Goal: Task Accomplishment & Management: Complete application form

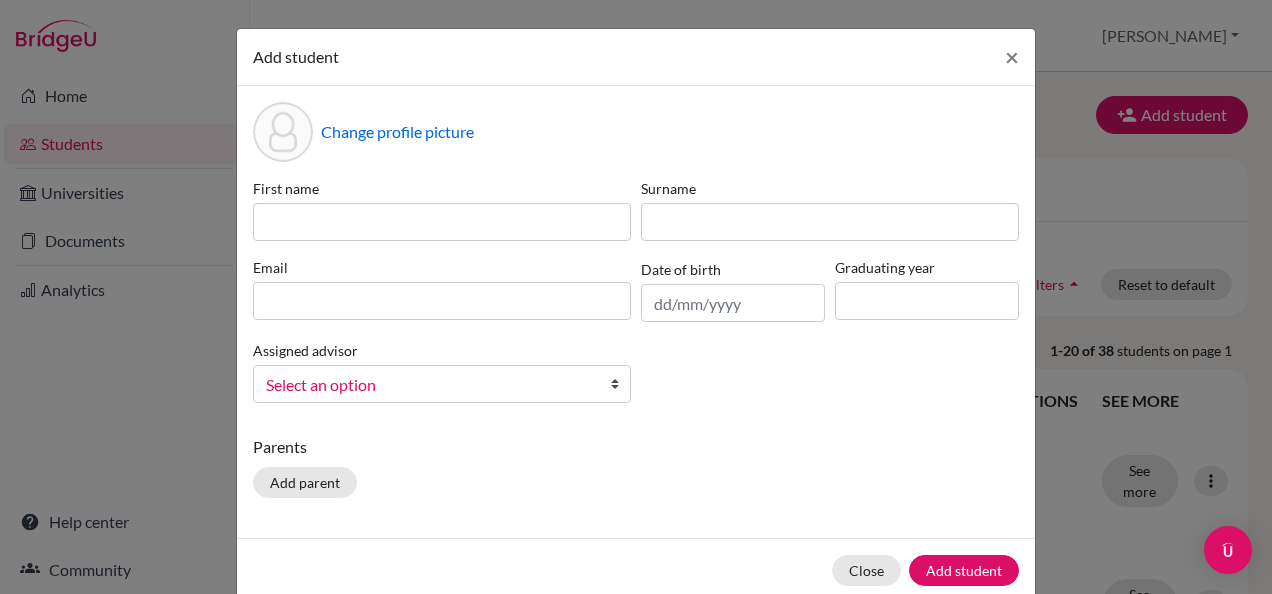
scroll to position [34, 0]
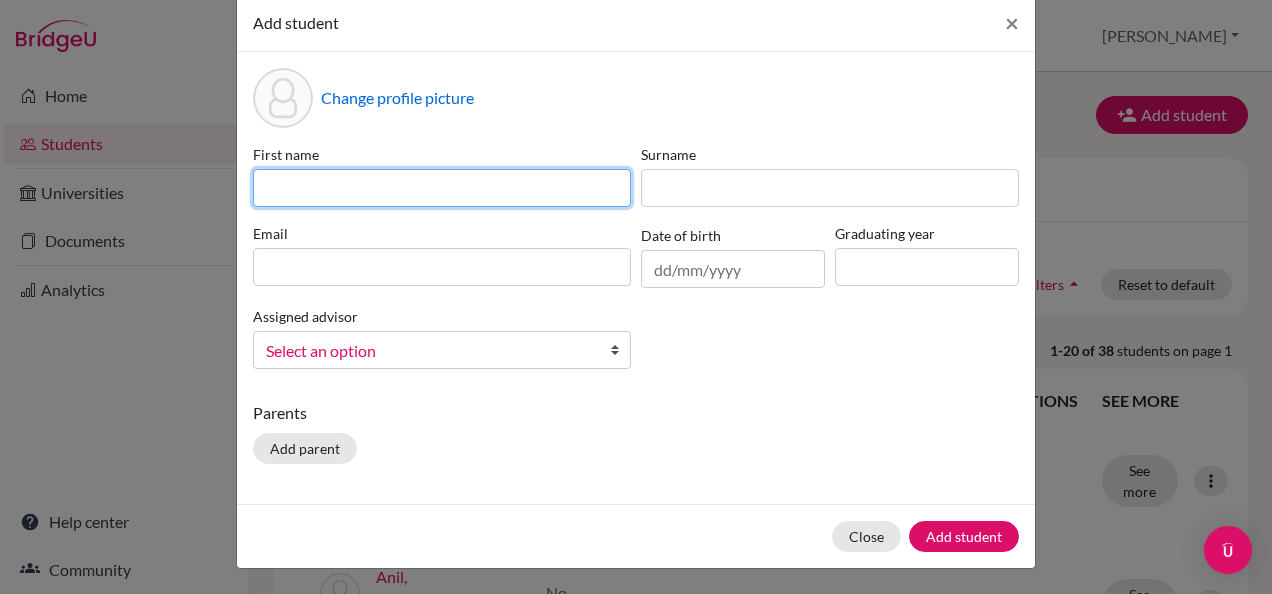
click at [279, 181] on input at bounding box center [442, 188] width 378 height 38
type input "ANJUMAN"
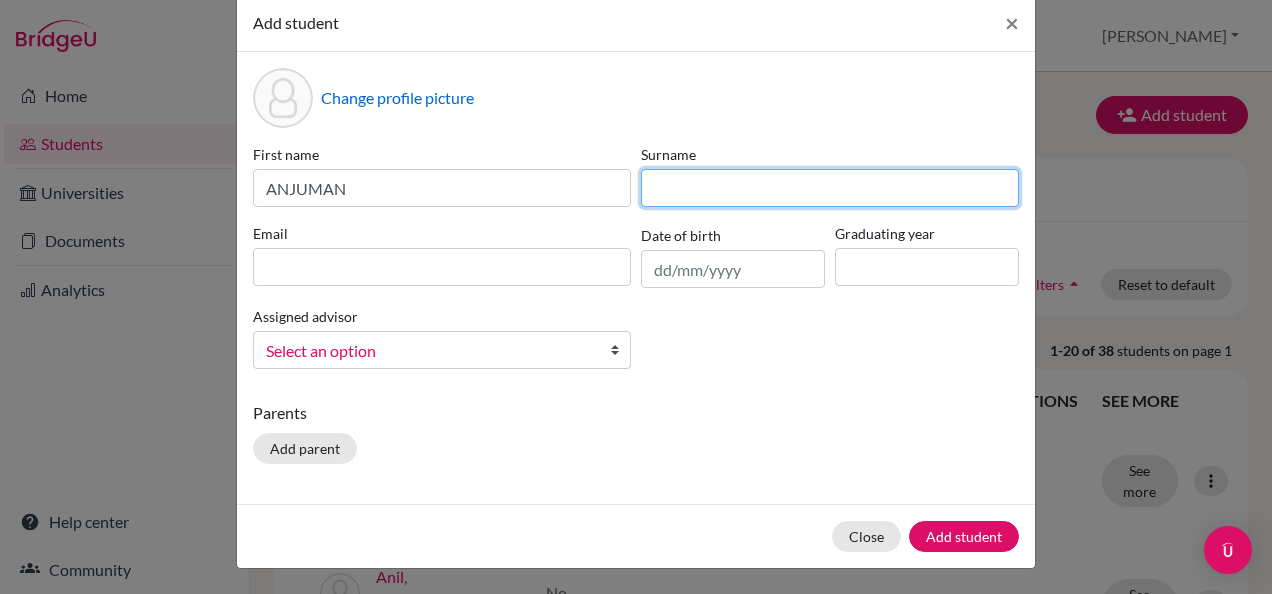
click at [668, 199] on input at bounding box center [830, 188] width 378 height 38
type input "[PERSON_NAME]"
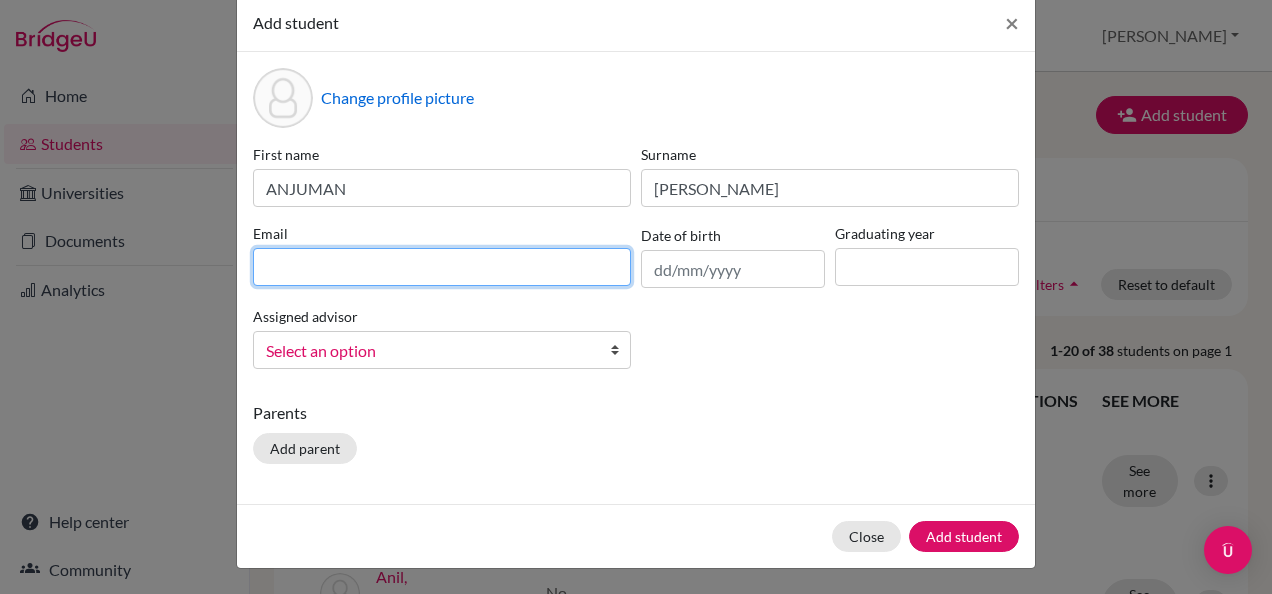
click at [426, 264] on input at bounding box center [442, 267] width 378 height 38
type input "[EMAIL_ADDRESS][DOMAIN_NAME]"
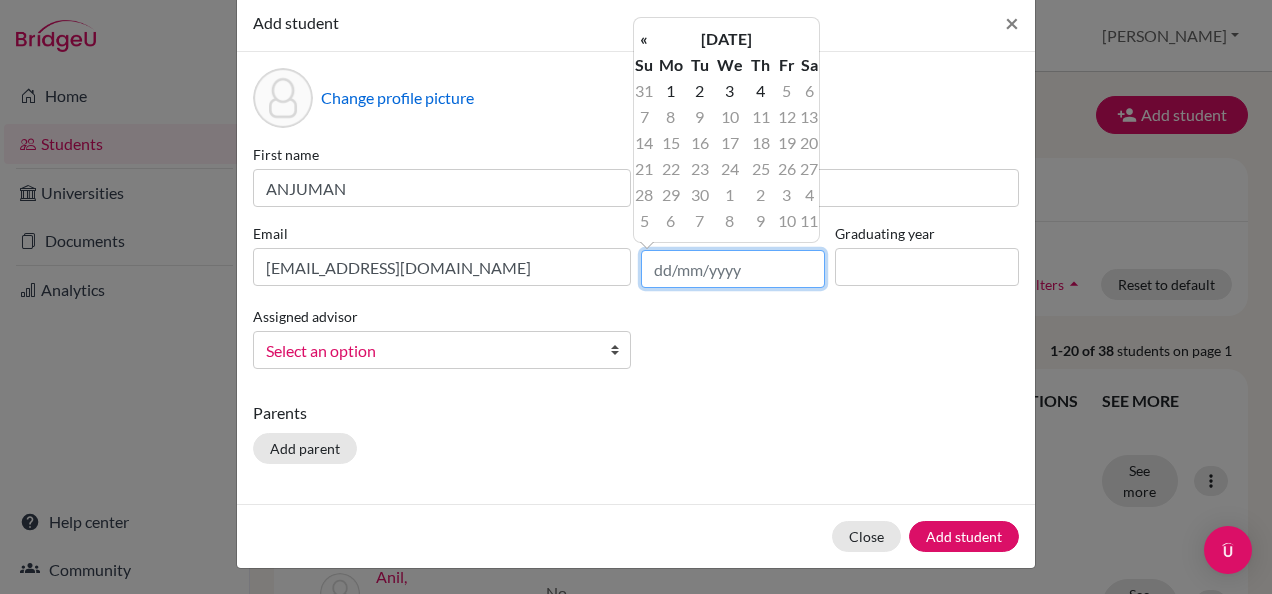
click at [663, 280] on input "text" at bounding box center [733, 269] width 184 height 38
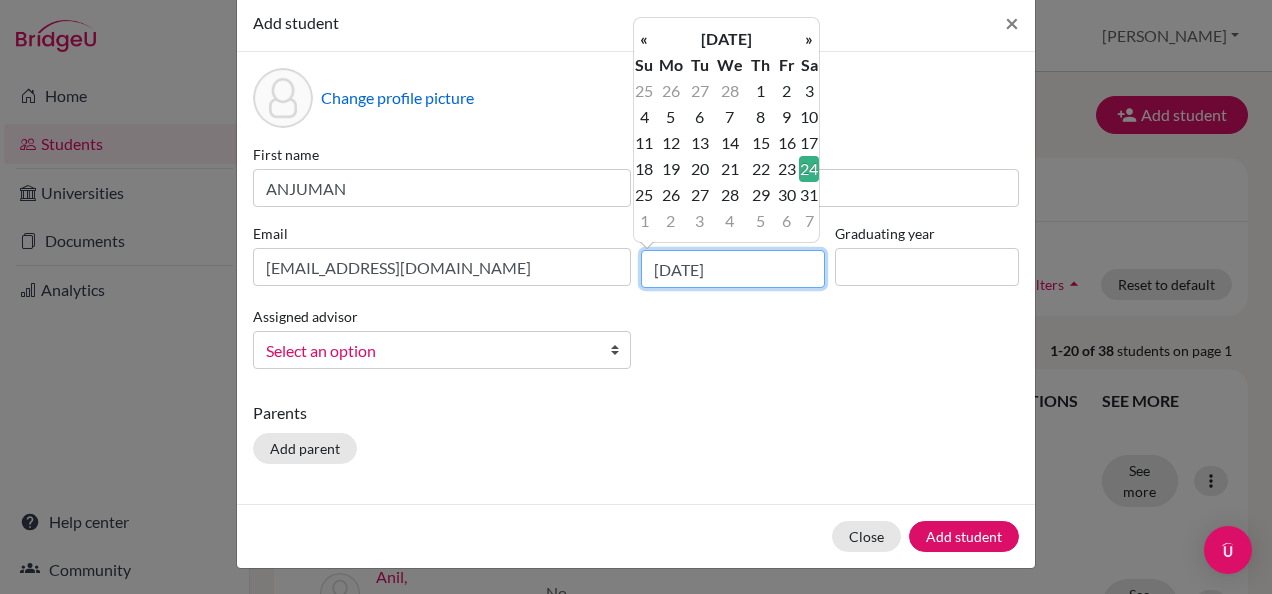
type input "[DATE]"
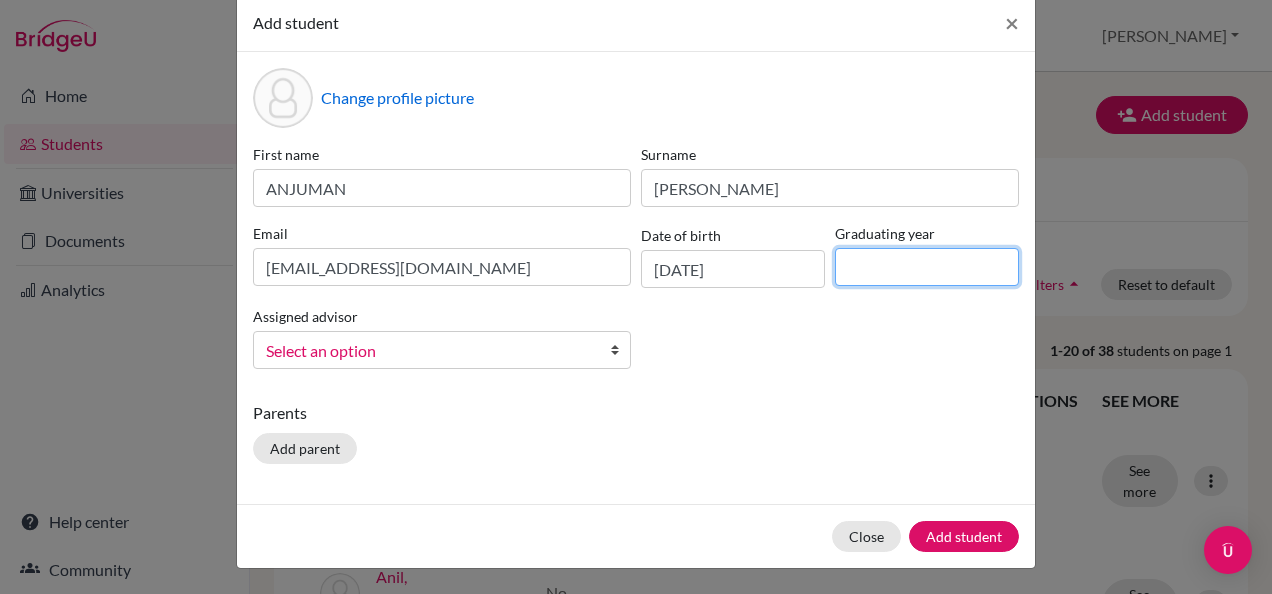
click at [874, 268] on input at bounding box center [927, 267] width 184 height 38
type input "2027"
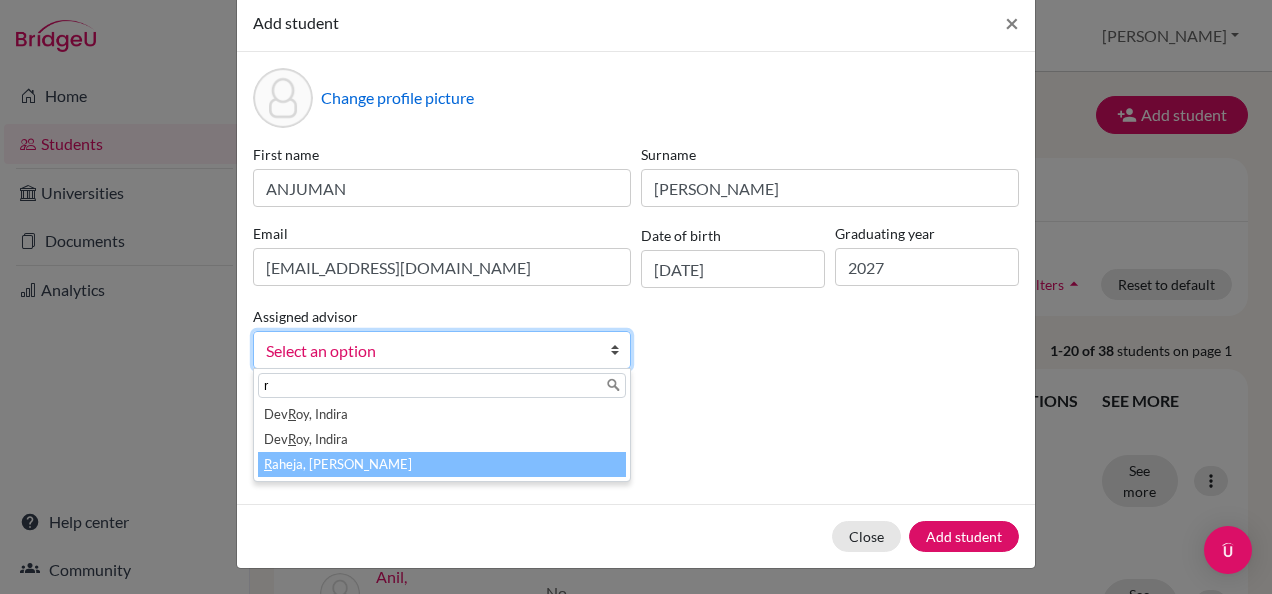
type input "r"
click at [334, 474] on li "R aheja, [PERSON_NAME]" at bounding box center [442, 464] width 368 height 25
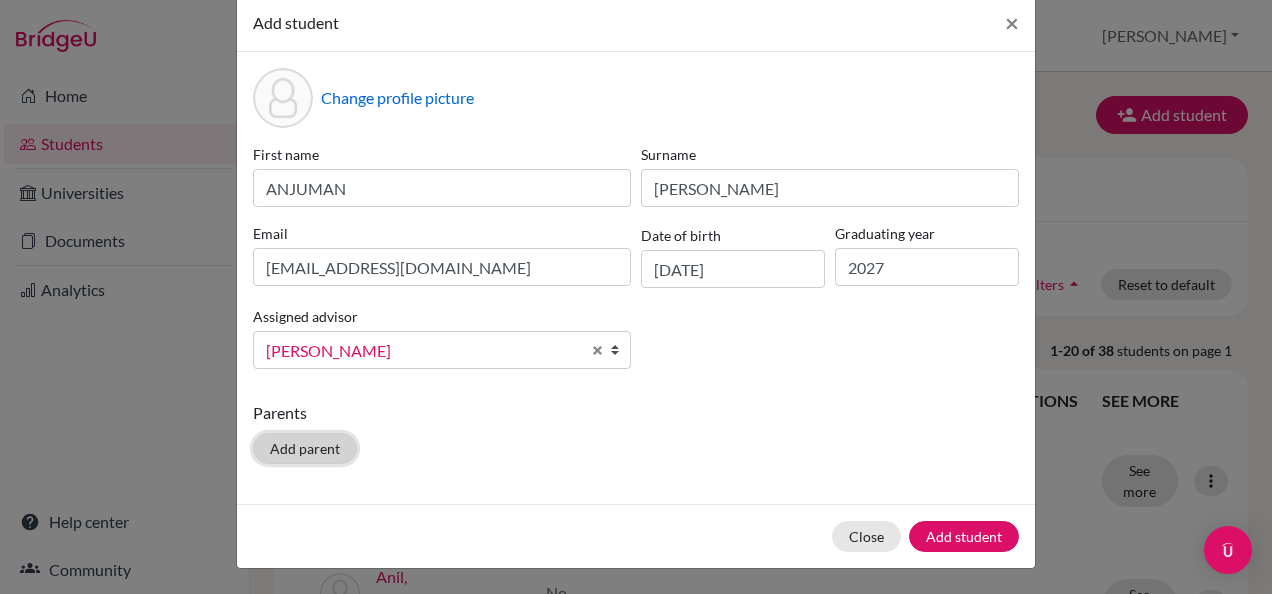
click at [290, 450] on button "Add parent" at bounding box center [305, 448] width 104 height 31
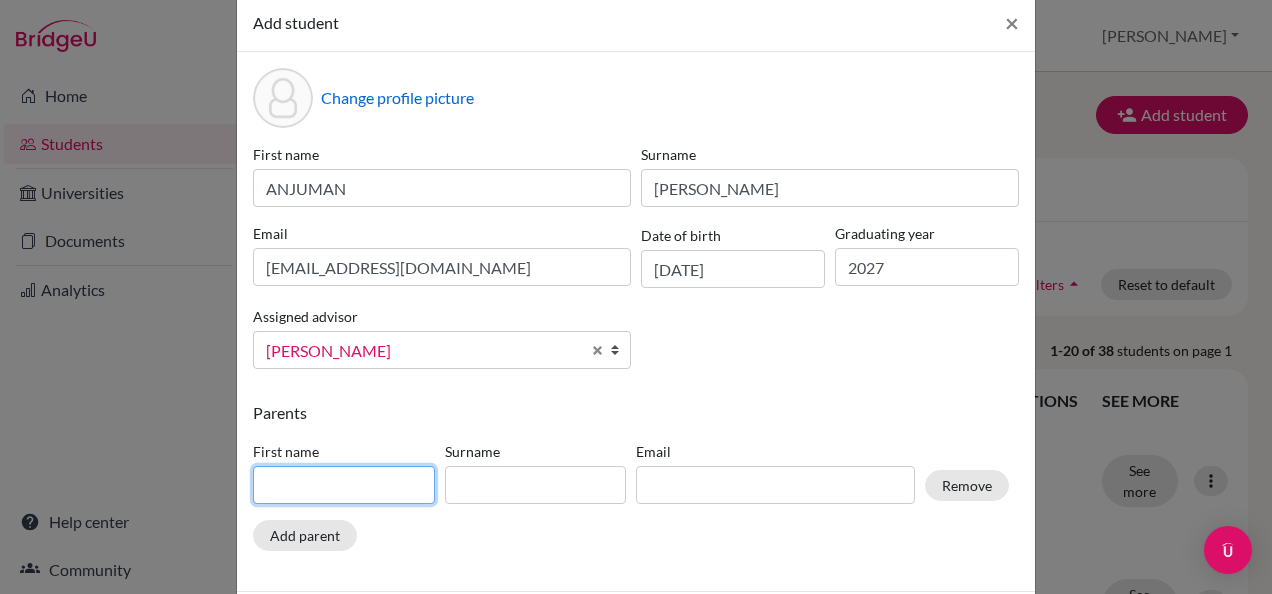
click at [283, 494] on input at bounding box center [344, 485] width 182 height 38
type input "ASHAB"
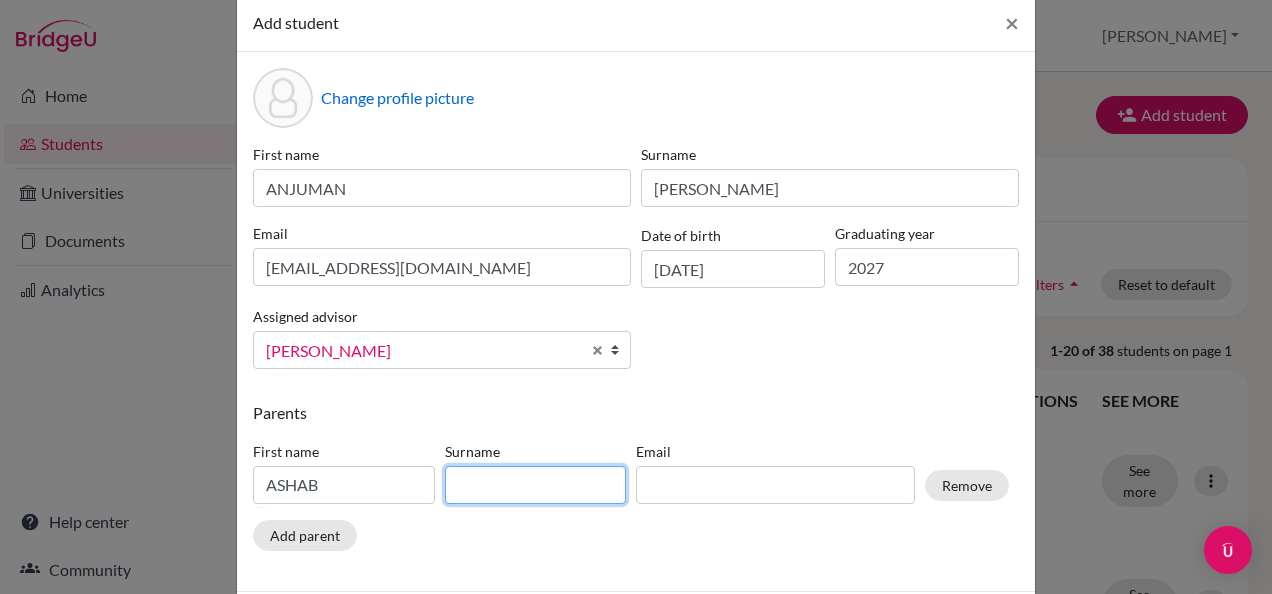
click at [453, 488] on input at bounding box center [536, 485] width 182 height 38
type input "[PERSON_NAME] [PERSON_NAME]"
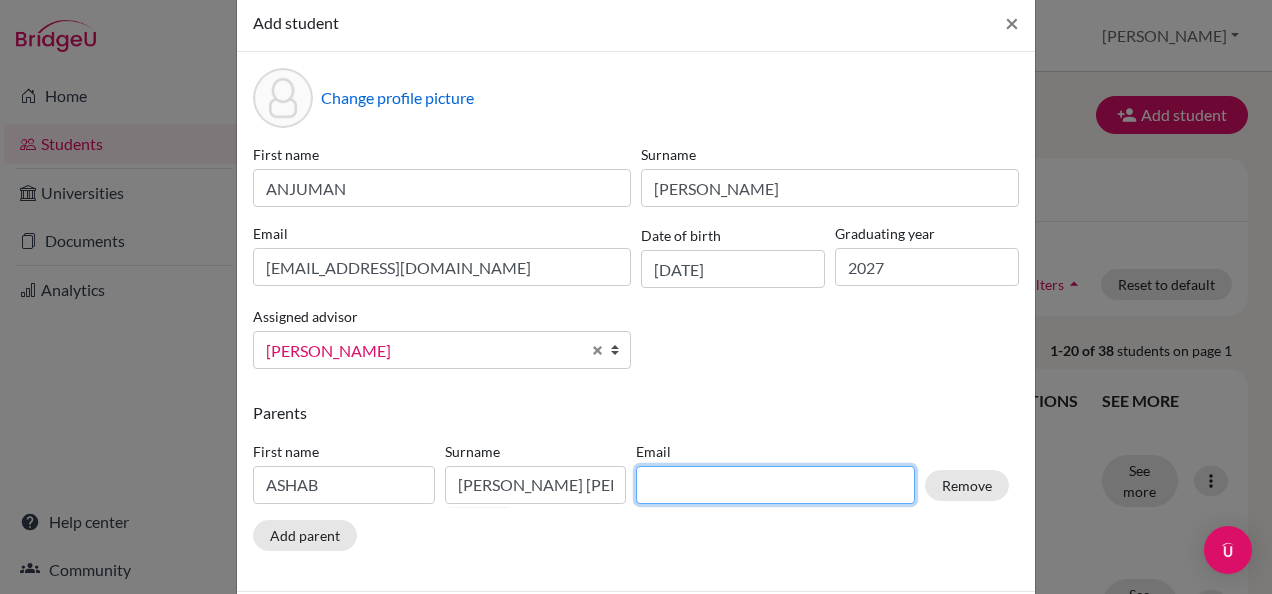
click at [639, 489] on input at bounding box center [775, 485] width 279 height 38
type input "F"
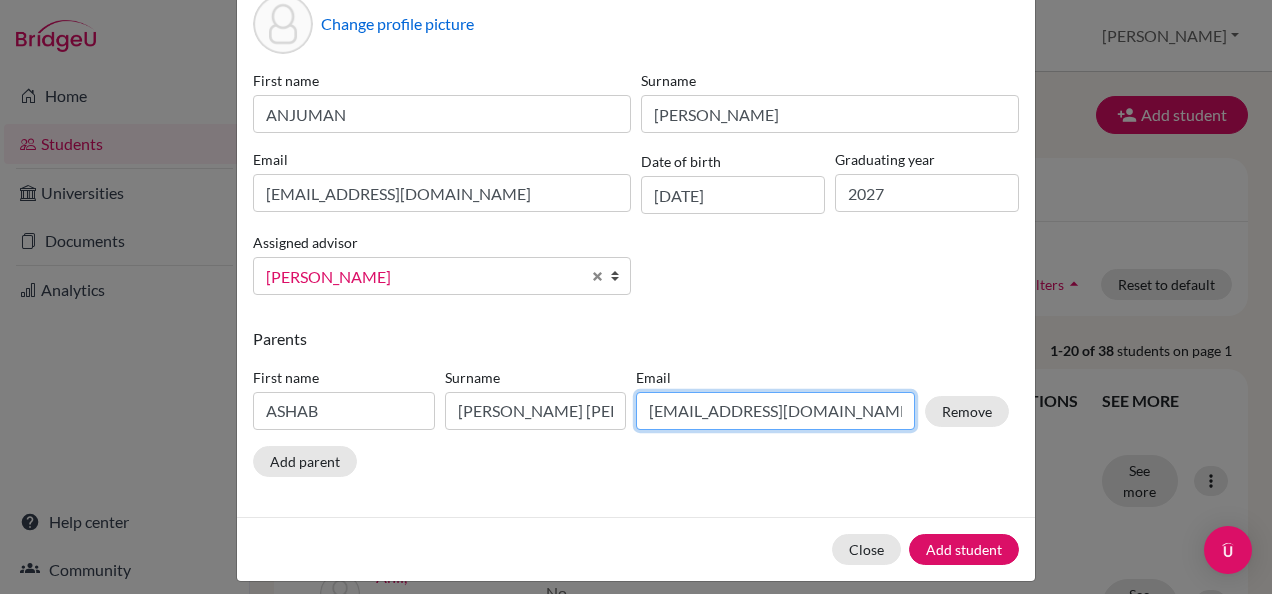
scroll to position [120, 0]
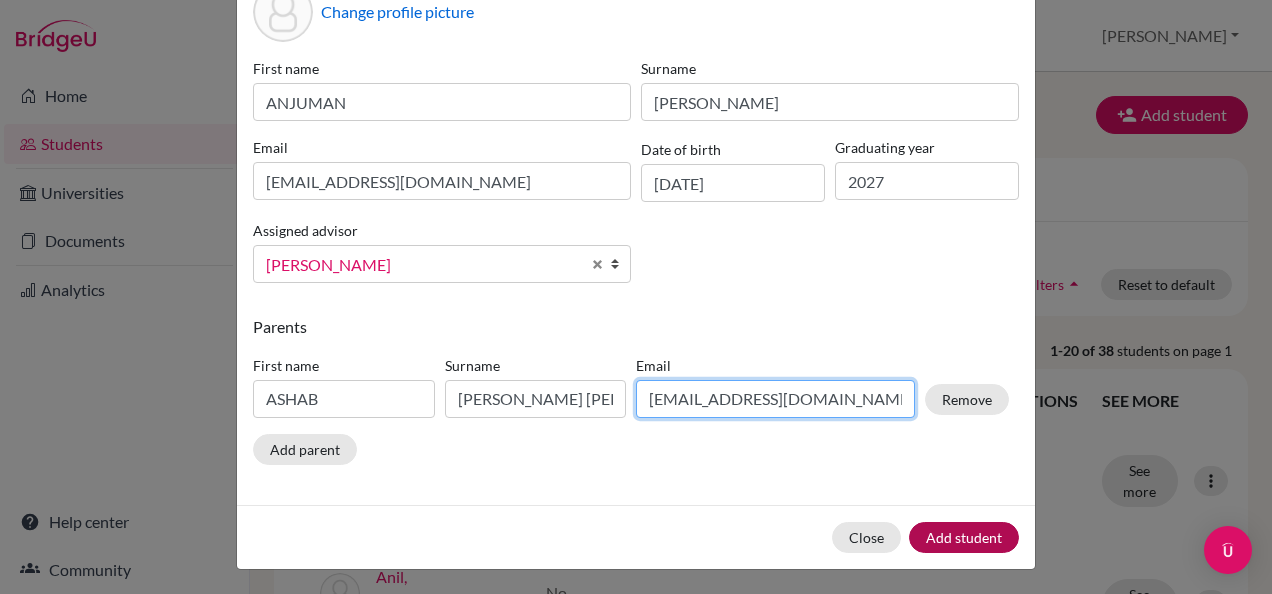
type input "[EMAIL_ADDRESS][DOMAIN_NAME]"
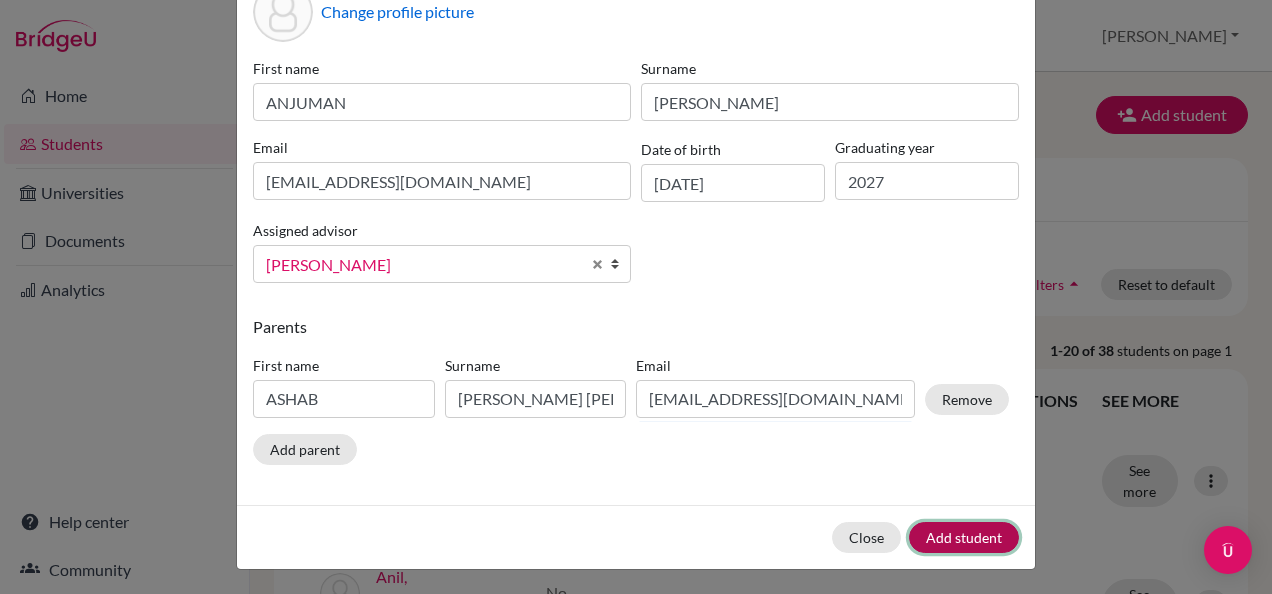
click at [958, 533] on button "Add student" at bounding box center [964, 537] width 110 height 31
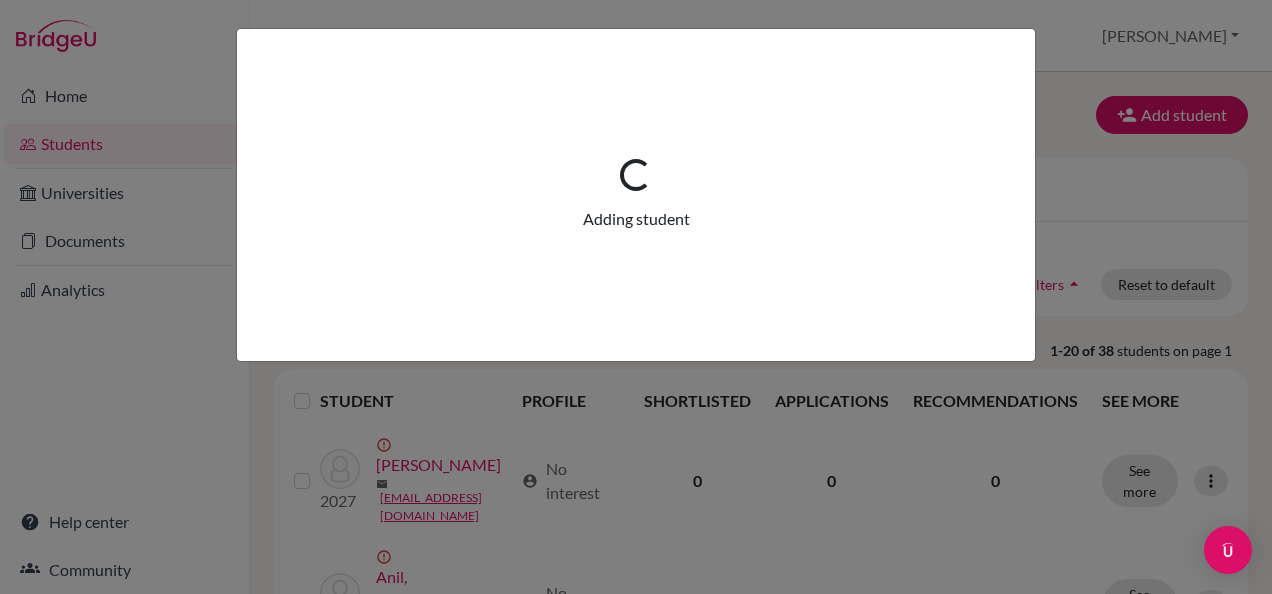
scroll to position [0, 0]
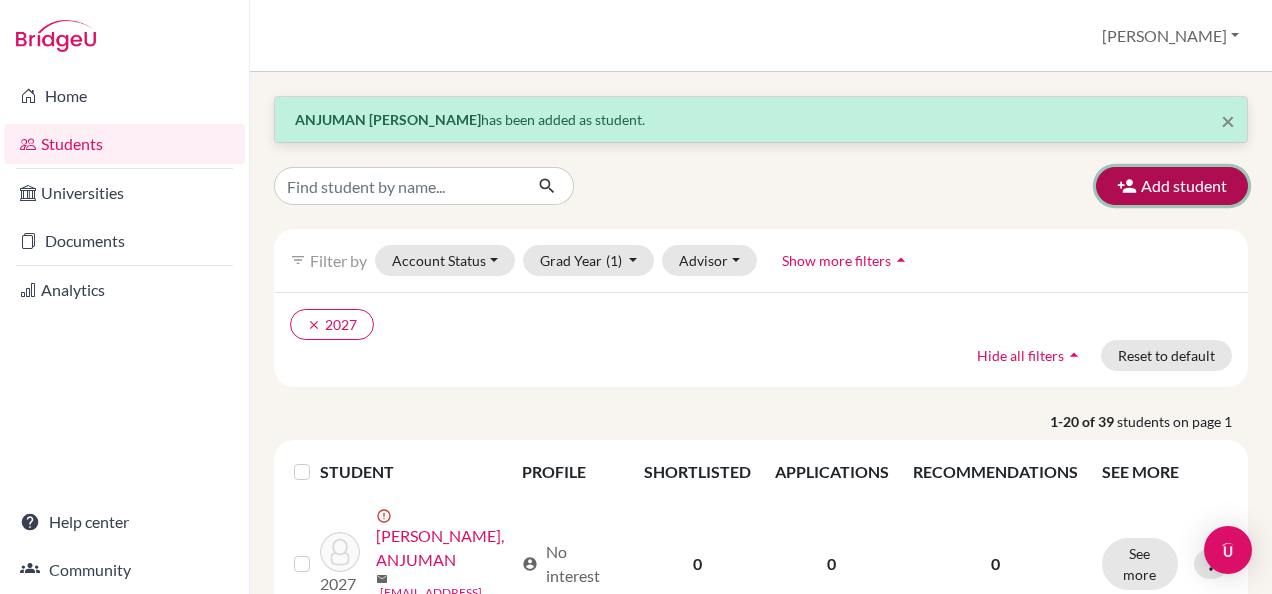
click at [1134, 188] on button "Add student" at bounding box center [1172, 186] width 152 height 38
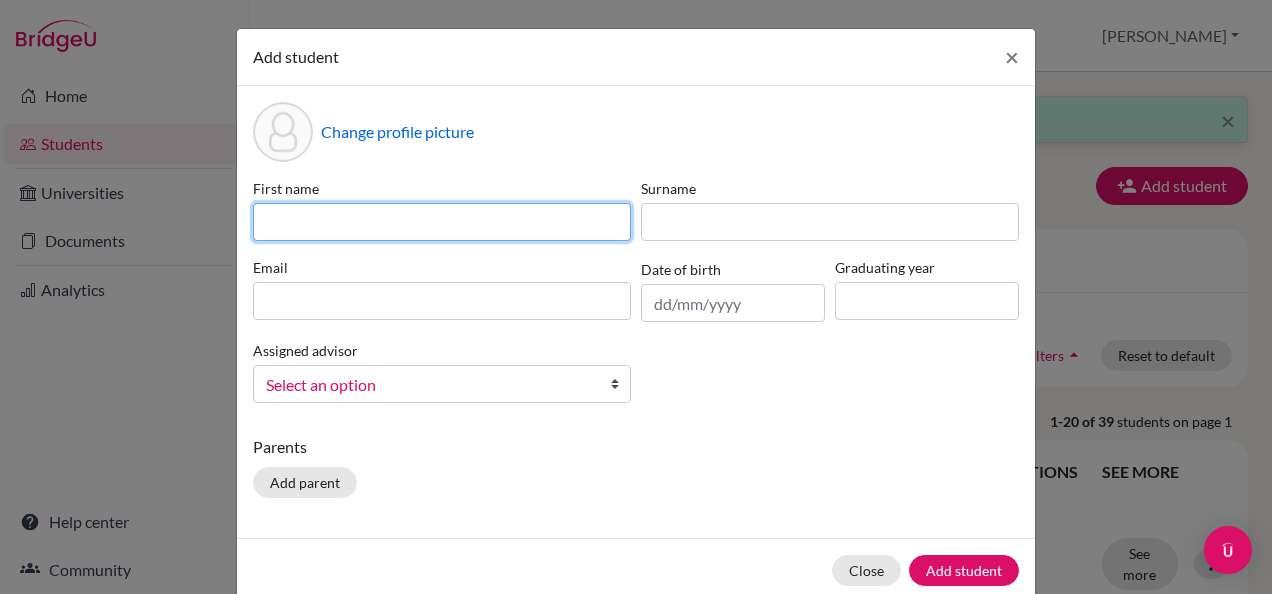
click at [499, 234] on input at bounding box center [442, 222] width 378 height 38
type input "s"
type input "Sayama"
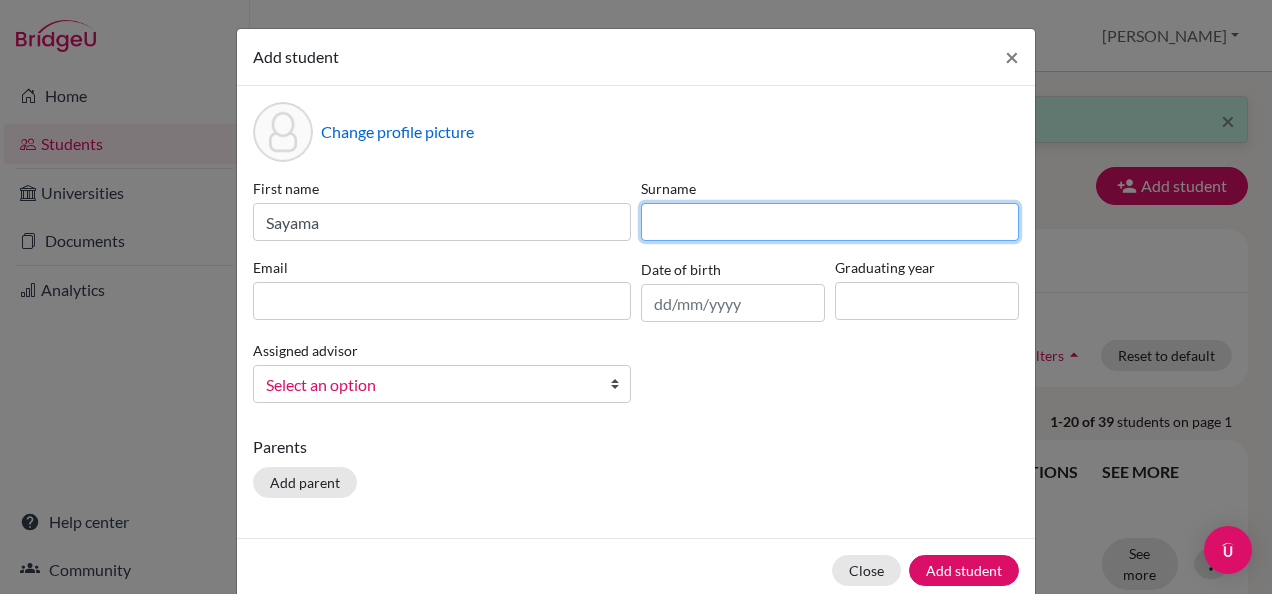
click at [656, 210] on input at bounding box center [830, 222] width 378 height 38
type input "Shekh"
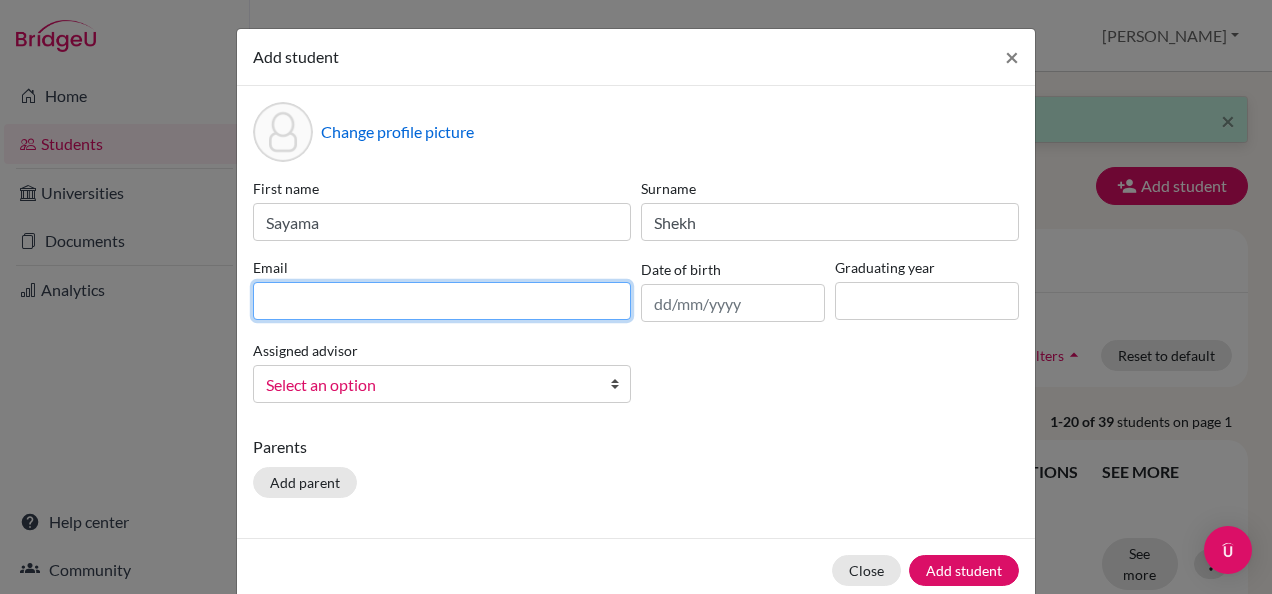
click at [372, 302] on input at bounding box center [442, 301] width 378 height 38
type input "[EMAIL_ADDRESS][DOMAIN_NAME]"
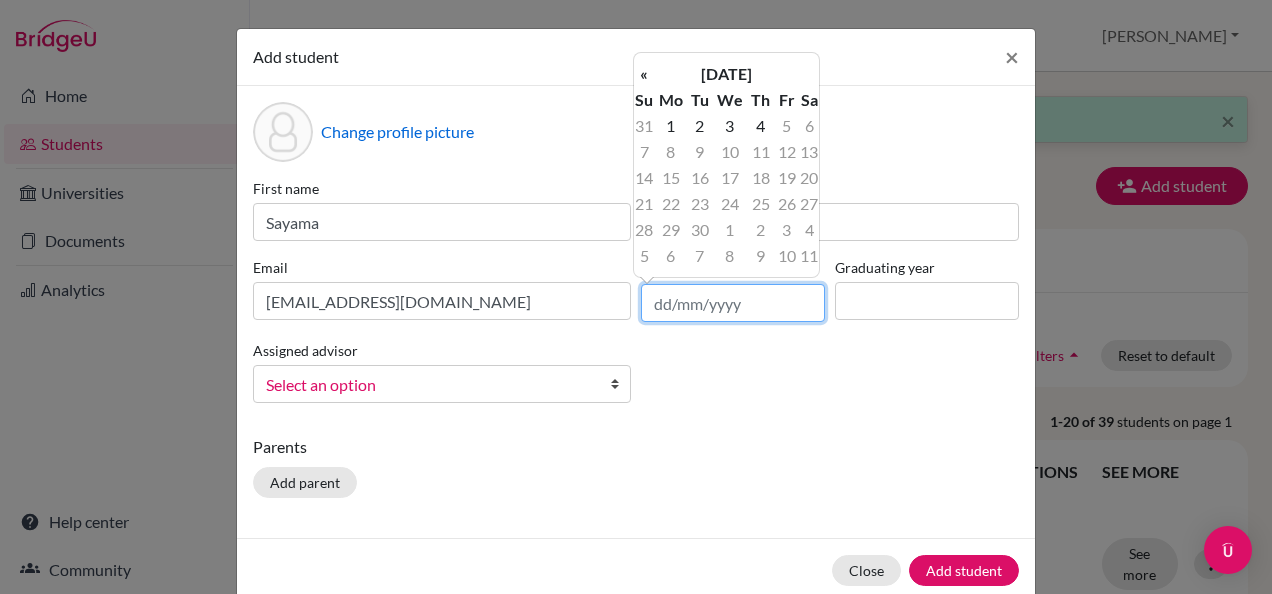
click at [694, 304] on input "text" at bounding box center [733, 303] width 184 height 38
click at [641, 76] on th "«" at bounding box center [644, 74] width 20 height 26
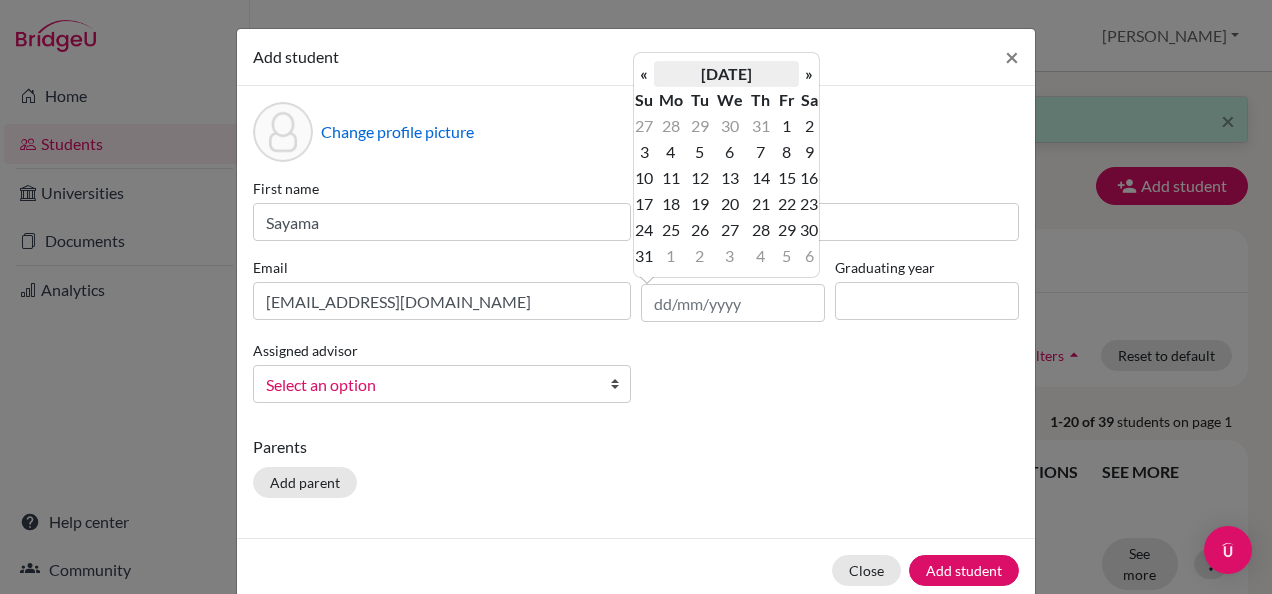
click at [717, 69] on th "[DATE]" at bounding box center [726, 74] width 145 height 26
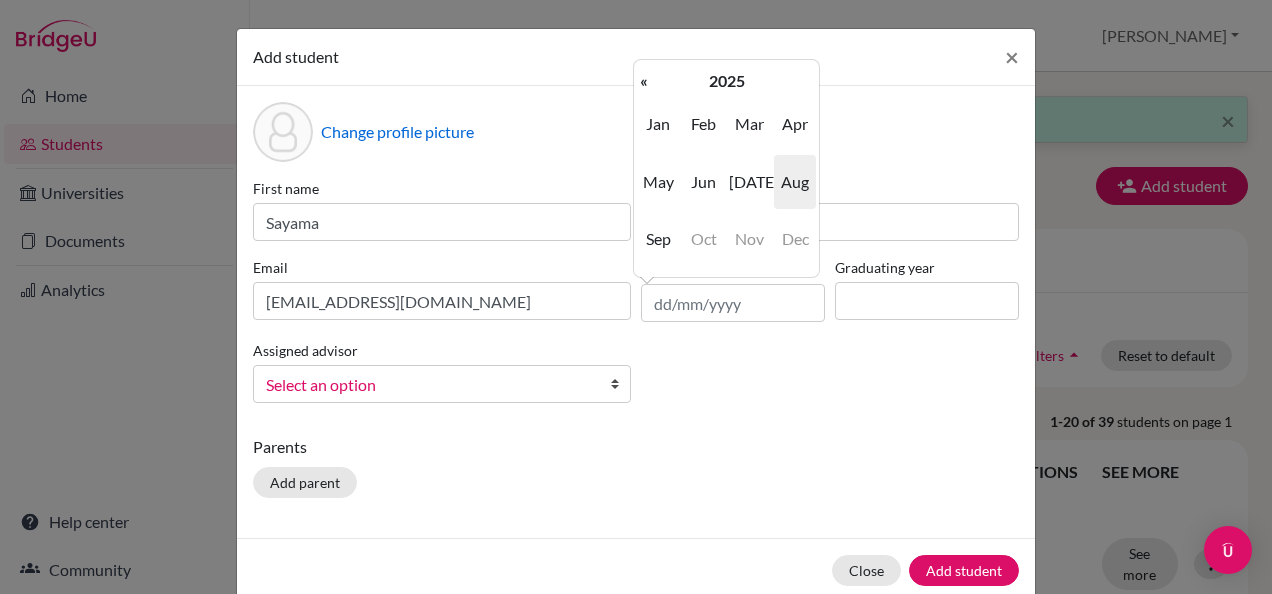
click at [717, 69] on th "2025" at bounding box center [726, 81] width 145 height 26
click at [639, 82] on th "«" at bounding box center [644, 81] width 20 height 26
click at [644, 82] on th "«" at bounding box center [644, 81] width 20 height 26
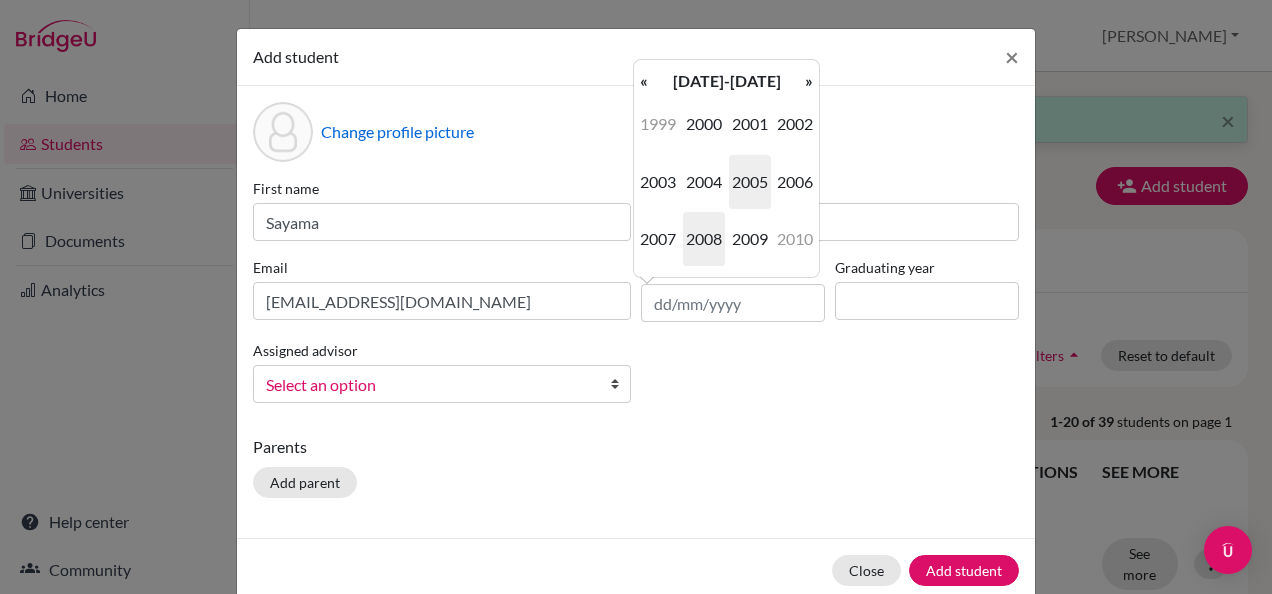
click at [708, 232] on span "2008" at bounding box center [704, 239] width 42 height 54
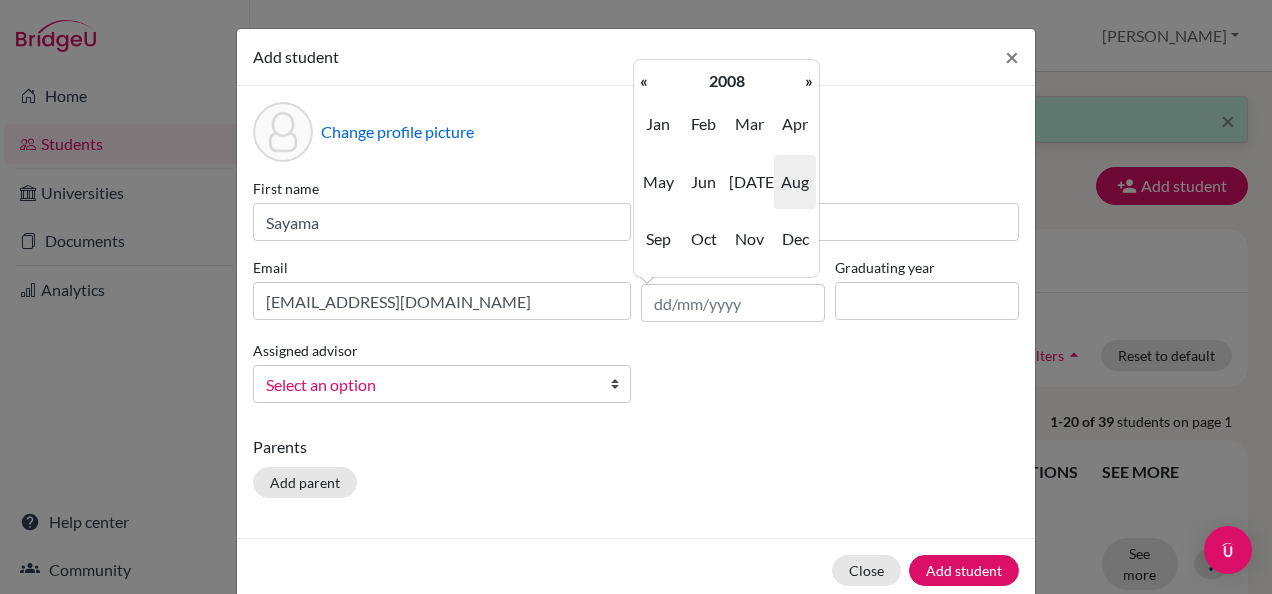
click at [796, 193] on span "Aug" at bounding box center [795, 182] width 42 height 54
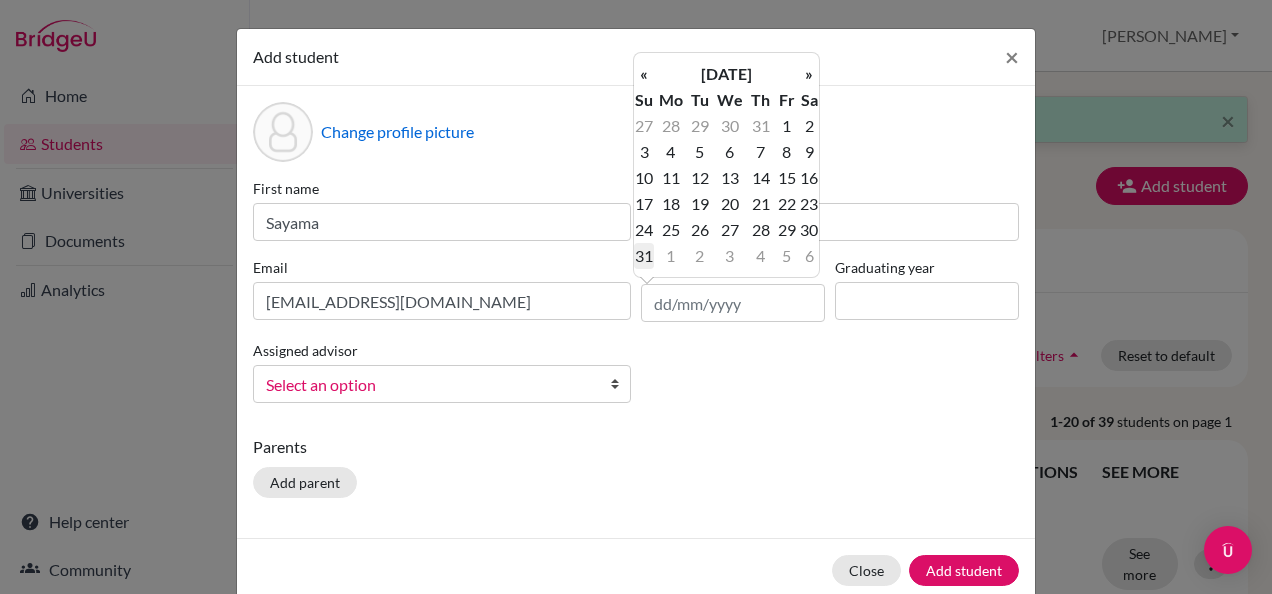
click at [644, 254] on td "31" at bounding box center [644, 256] width 20 height 26
type input "[DATE]"
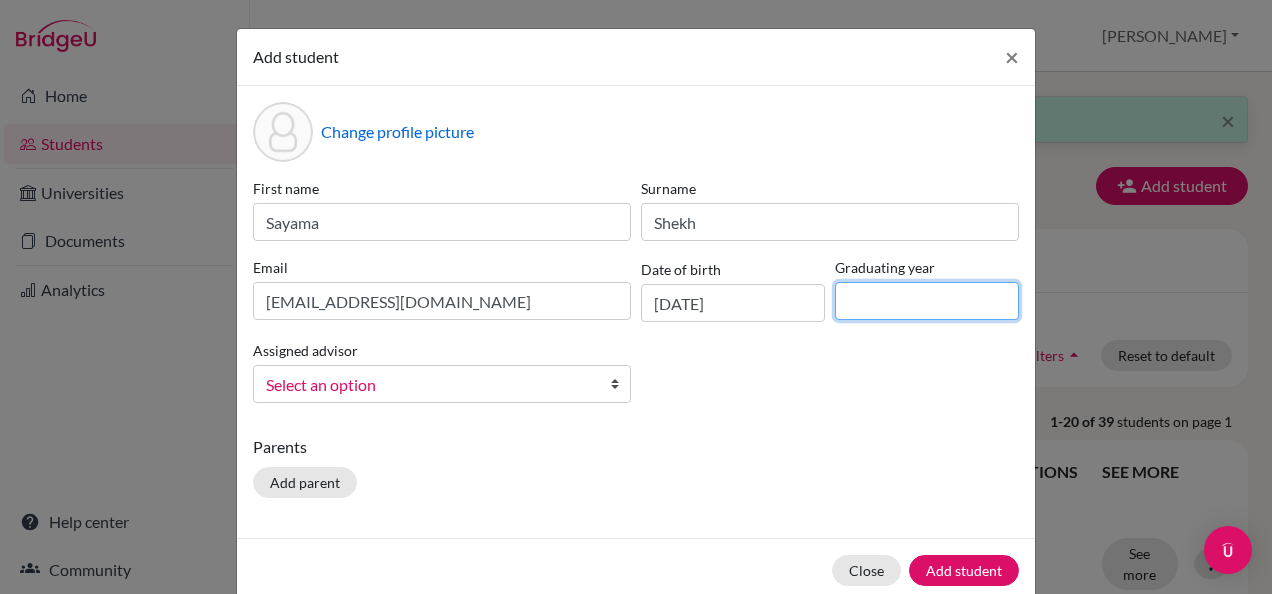
click at [862, 308] on input at bounding box center [927, 301] width 184 height 38
type input "2027"
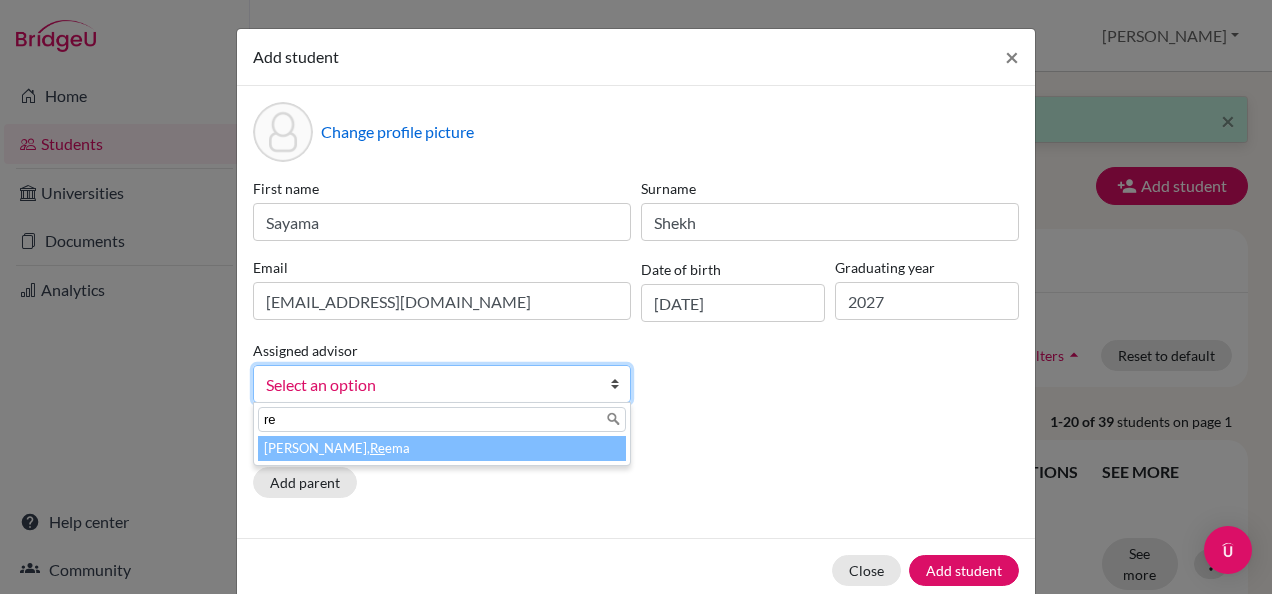
type input "re"
click at [376, 439] on li "[PERSON_NAME], Re ema" at bounding box center [442, 448] width 368 height 25
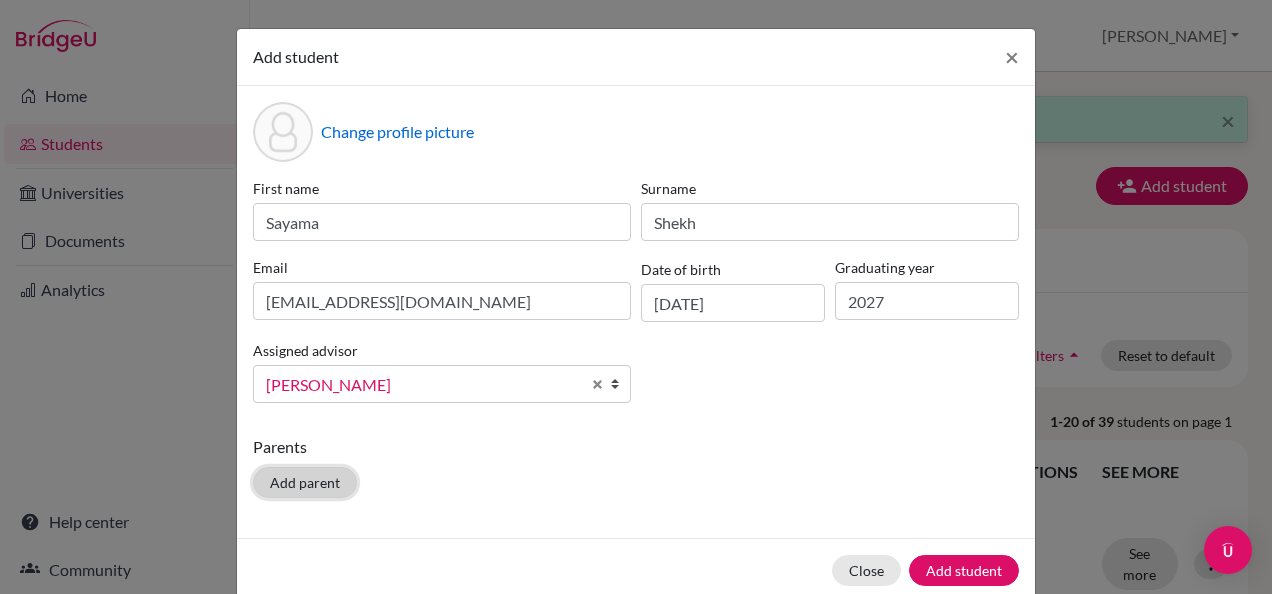
click at [308, 486] on button "Add parent" at bounding box center [305, 482] width 104 height 31
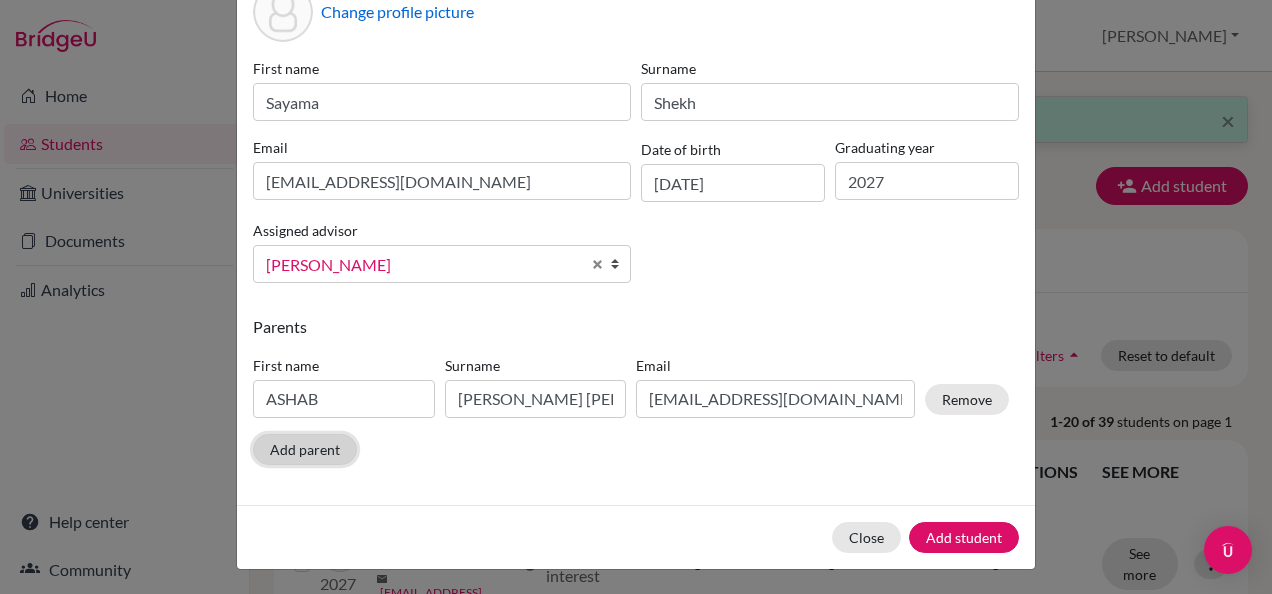
scroll to position [120, 0]
click at [340, 388] on input "ASHAB" at bounding box center [344, 399] width 182 height 38
type input "A"
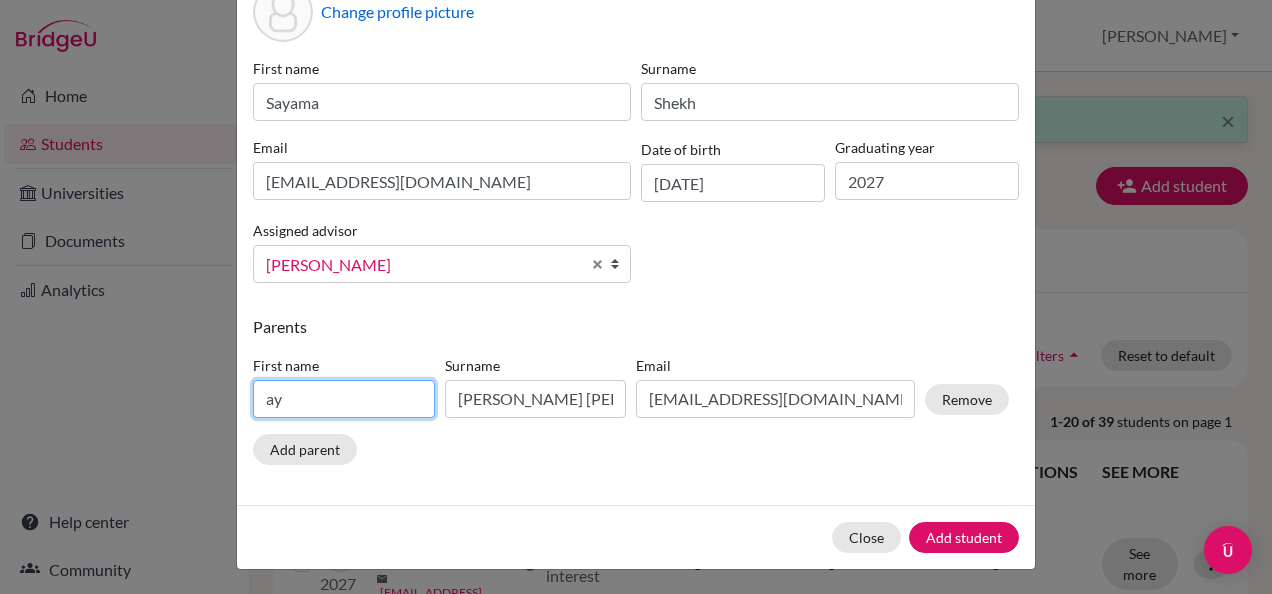
type input "a"
type input "AYOOB"
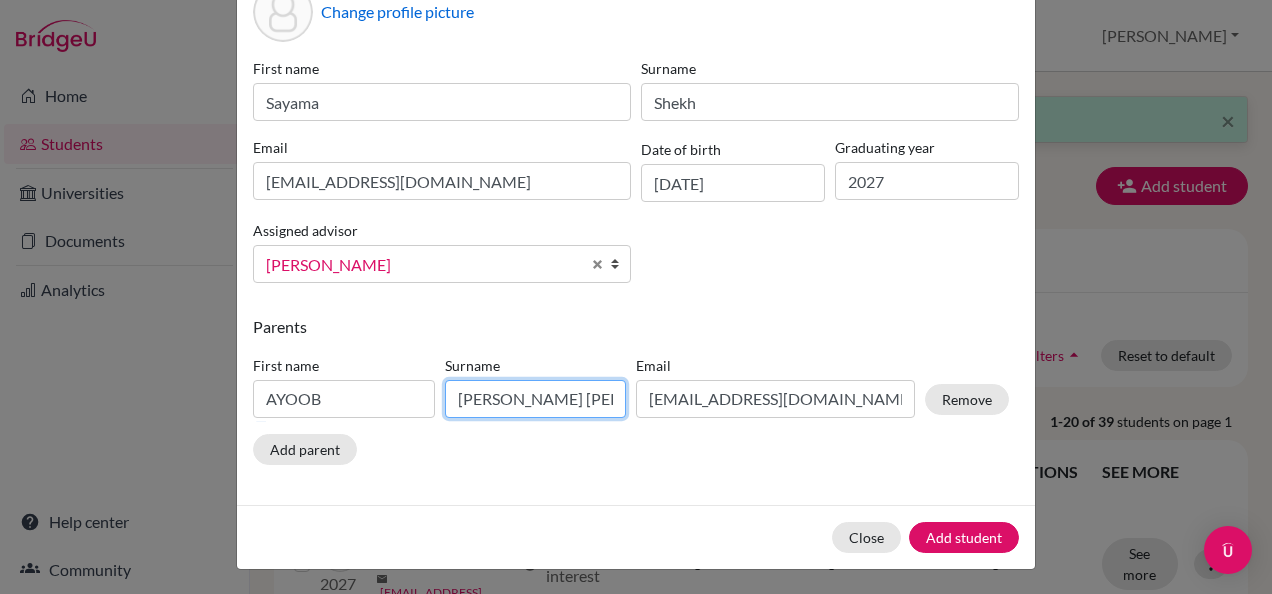
click at [486, 396] on input "[PERSON_NAME] [PERSON_NAME]" at bounding box center [536, 399] width 182 height 38
click at [528, 402] on input "IN [PERSON_NAME]" at bounding box center [536, 399] width 182 height 38
type input "I"
type input "SHEKH"
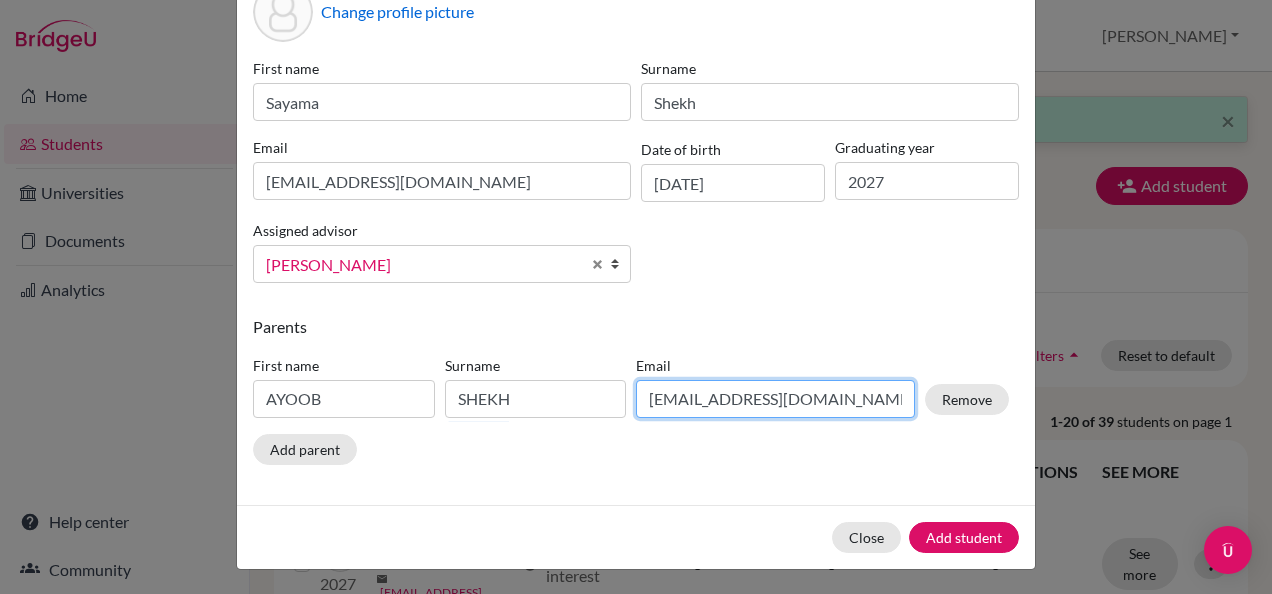
click at [691, 401] on input "[EMAIL_ADDRESS][DOMAIN_NAME]" at bounding box center [775, 399] width 279 height 38
click at [824, 396] on input "[EMAIL_ADDRESS][DOMAIN_NAME]" at bounding box center [775, 399] width 279 height 38
click at [719, 398] on input "[EMAIL_ADDRESS][DOMAIN_NAME]" at bounding box center [775, 399] width 279 height 38
type input "[EMAIL_ADDRESS][DOMAIN_NAME]"
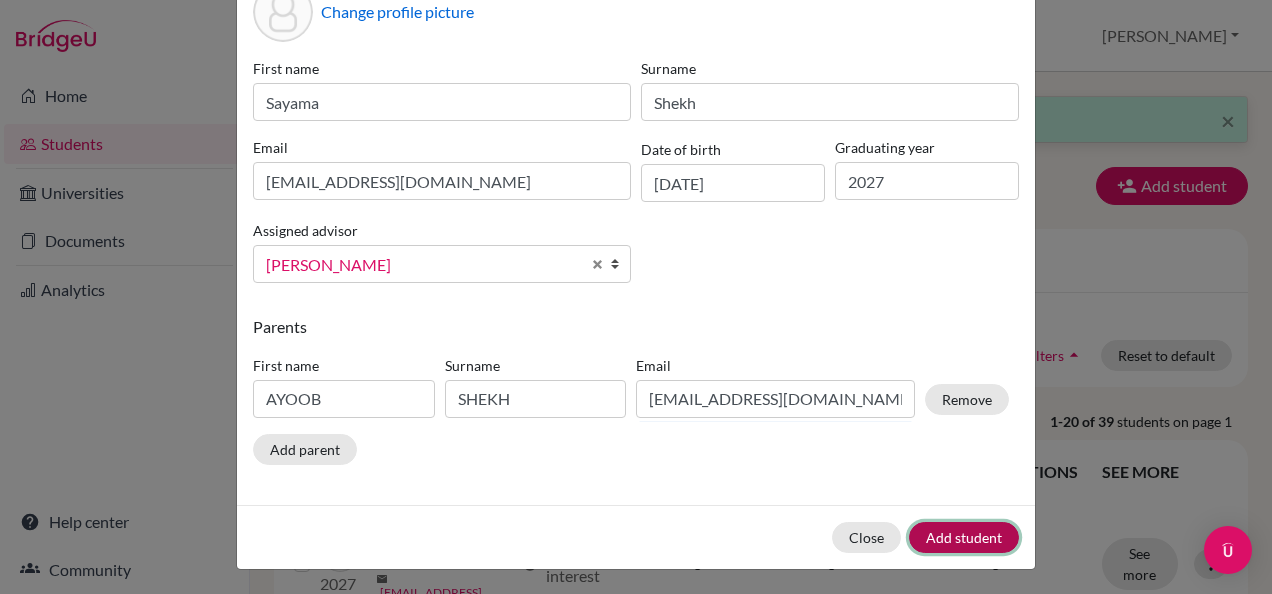
click at [988, 532] on button "Add student" at bounding box center [964, 537] width 110 height 31
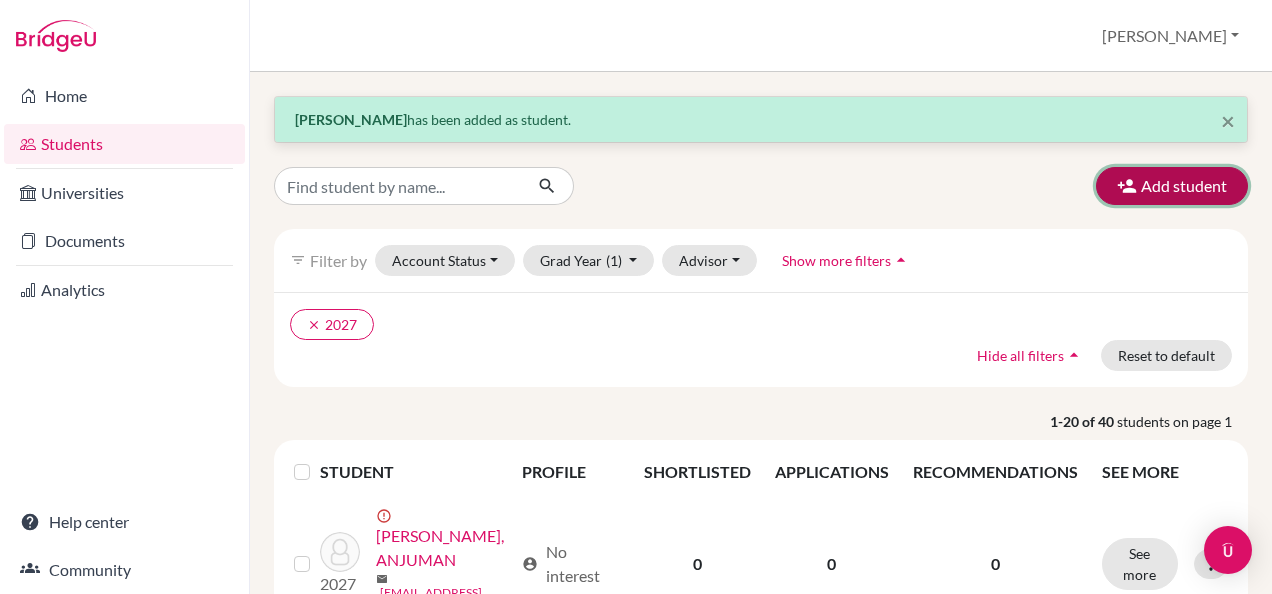
click at [1189, 186] on button "Add student" at bounding box center [1172, 186] width 152 height 38
click at [1189, 186] on body "Home Students Universities Documents Analytics Help center Community Students o…" at bounding box center [636, 297] width 1272 height 594
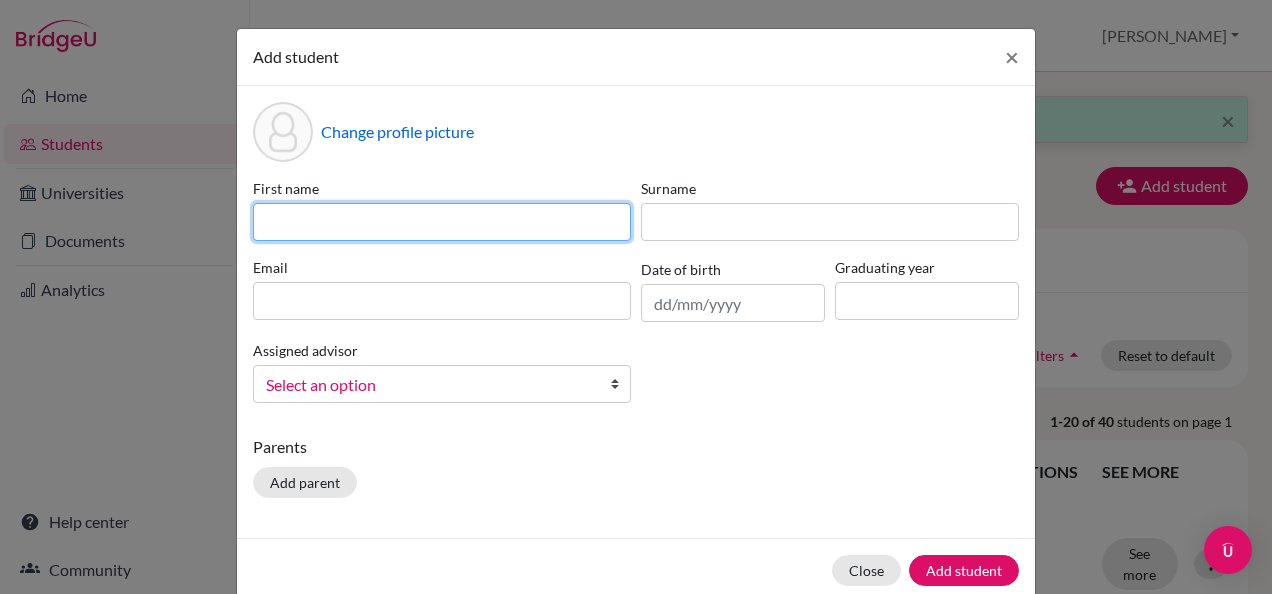
click at [474, 225] on input at bounding box center [442, 222] width 378 height 38
type input "u"
type input "UMRA"
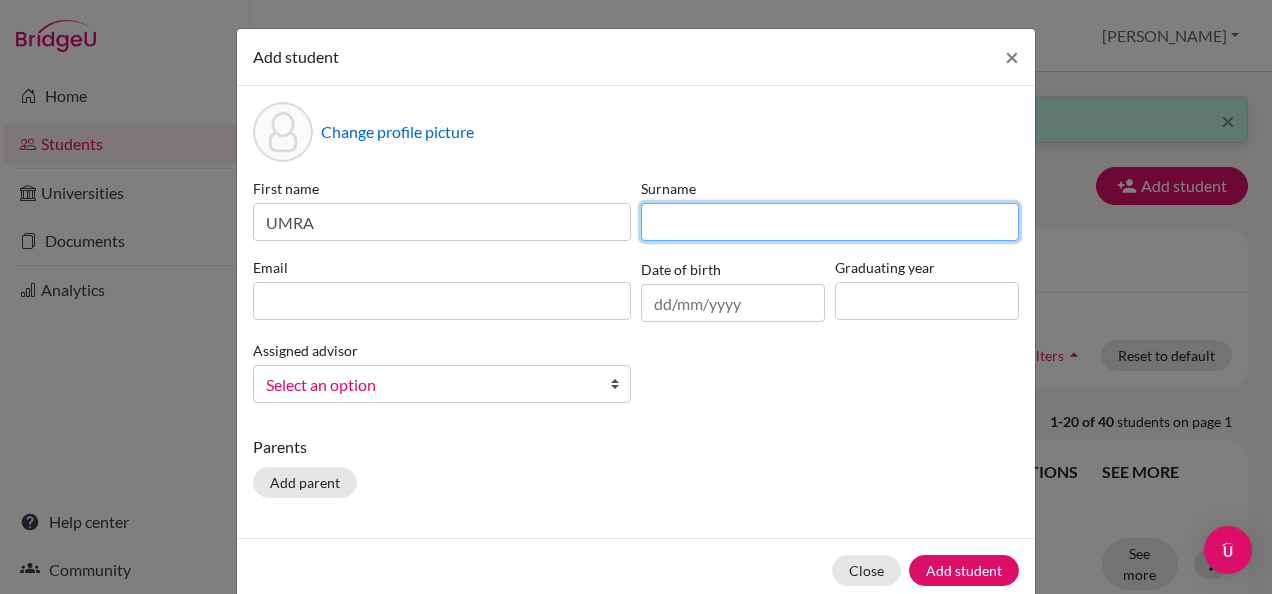
click at [656, 218] on input at bounding box center [830, 222] width 378 height 38
type input "[PERSON_NAME]"
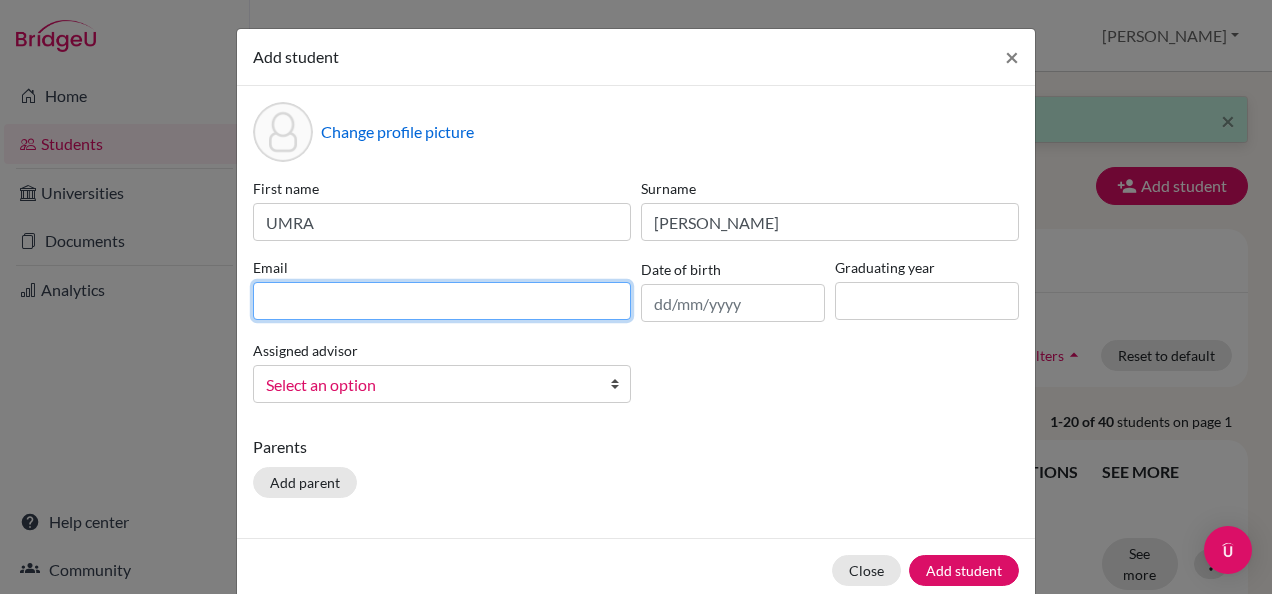
click at [443, 302] on input at bounding box center [442, 301] width 378 height 38
type input "S"
type input "[EMAIL_ADDRESS][DOMAIN_NAME]"
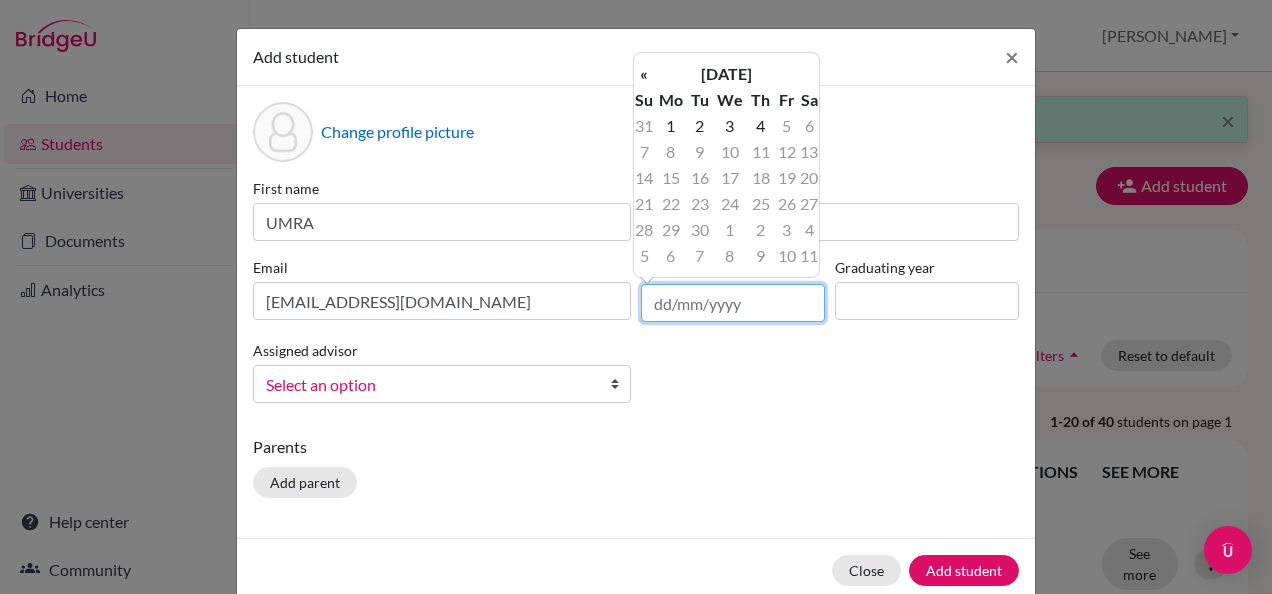
click at [680, 309] on input "text" at bounding box center [733, 303] width 184 height 38
click at [647, 82] on th "«" at bounding box center [644, 74] width 20 height 26
click at [738, 294] on input "text" at bounding box center [733, 303] width 184 height 38
type input "[DATE]"
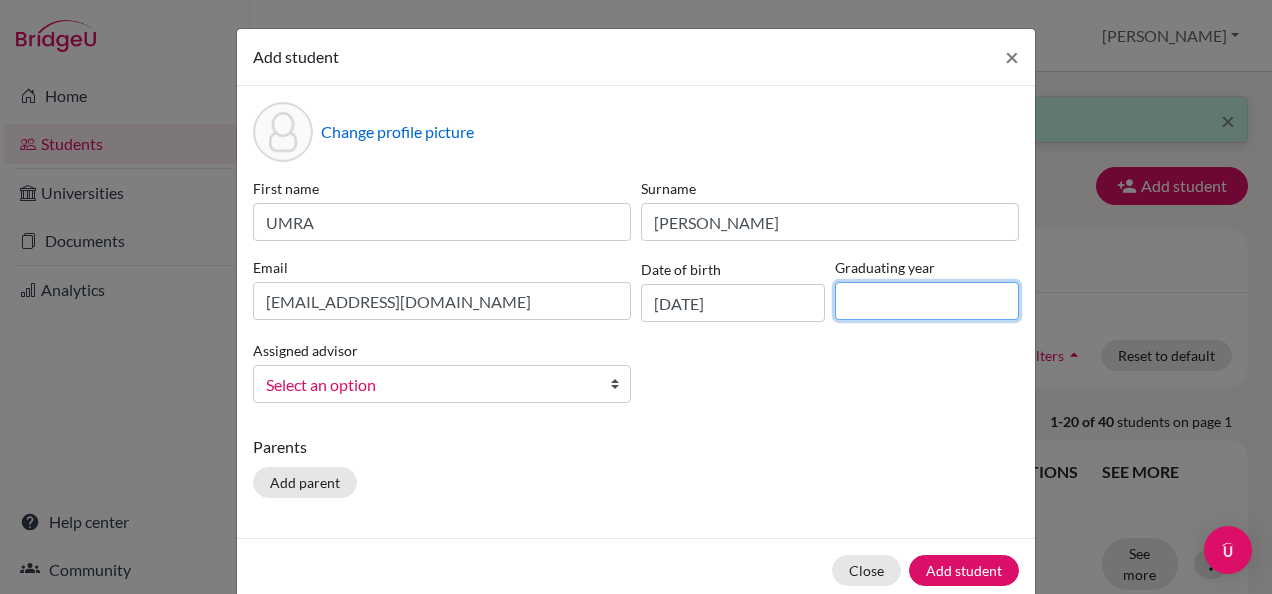
click at [944, 294] on input at bounding box center [927, 301] width 184 height 38
type input "2027"
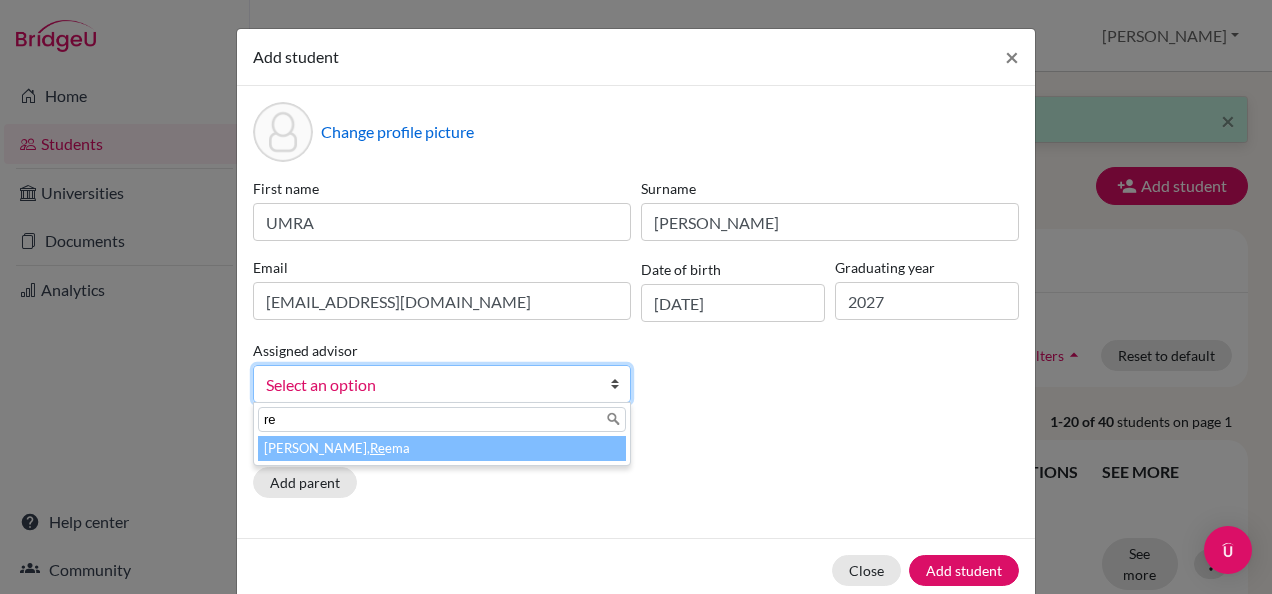
type input "re"
click at [369, 441] on li "[PERSON_NAME], Re ema" at bounding box center [442, 448] width 368 height 25
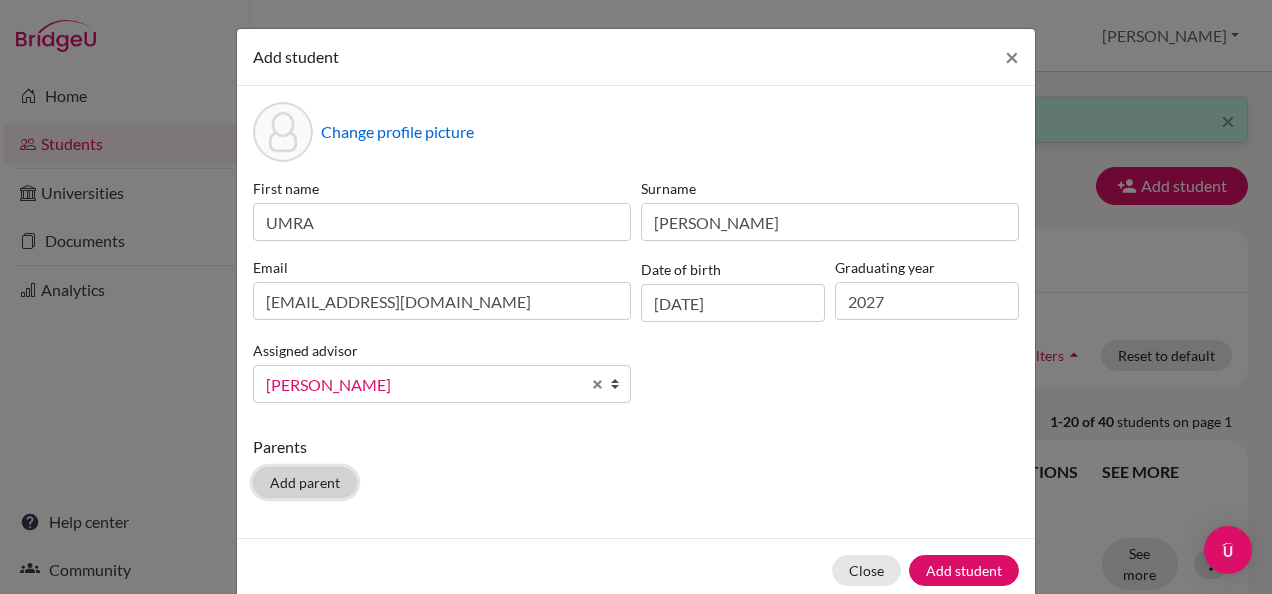
click at [303, 478] on button "Add parent" at bounding box center [305, 482] width 104 height 31
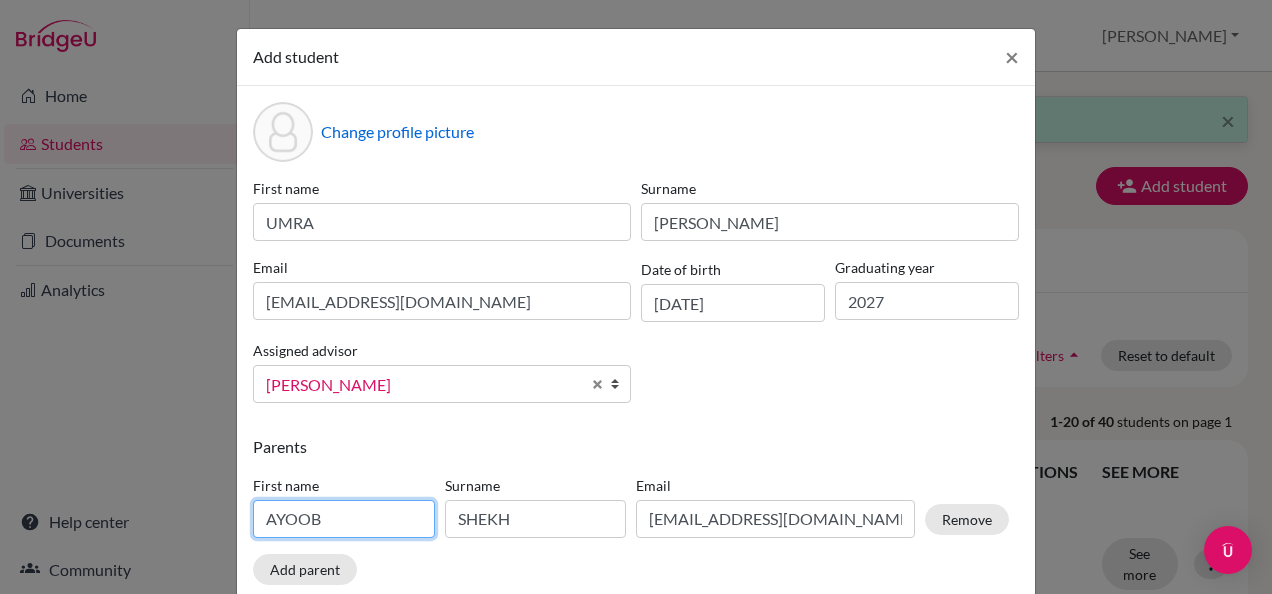
click at [318, 517] on input "AYOOB" at bounding box center [344, 519] width 182 height 38
type input "A"
type input "[PERSON_NAME]"
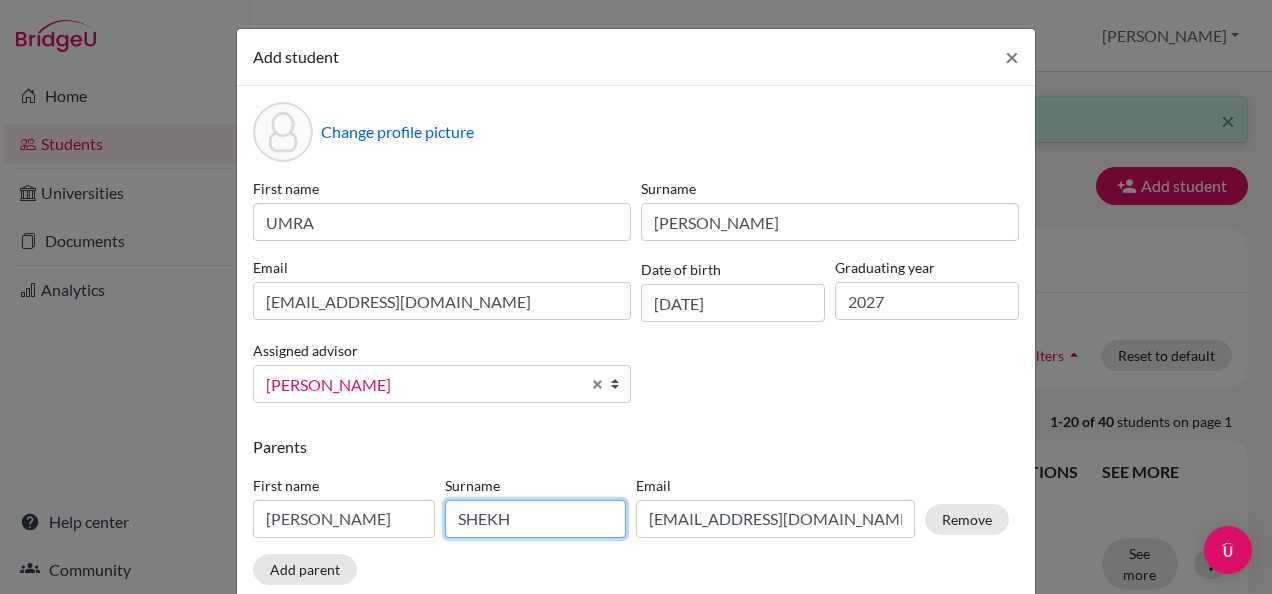
click at [515, 520] on input "SHEKH" at bounding box center [536, 519] width 182 height 38
type input "S"
type input "KHAN"
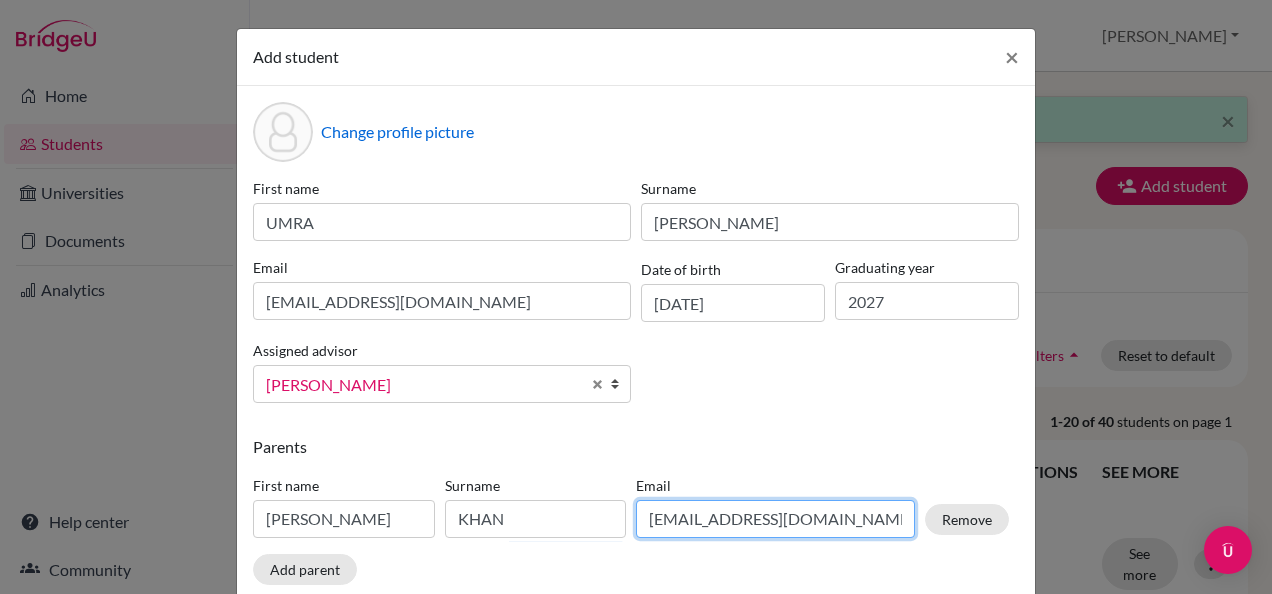
click at [722, 518] on input "[EMAIL_ADDRESS][DOMAIN_NAME]" at bounding box center [775, 519] width 279 height 38
type input "[EMAIL_ADDRESS][DOMAIN_NAME]"
click at [609, 560] on div "Parents First name [PERSON_NAME] KHAN Email [EMAIL_ADDRESS][DOMAIN_NAME] Remove…" at bounding box center [636, 514] width 766 height 158
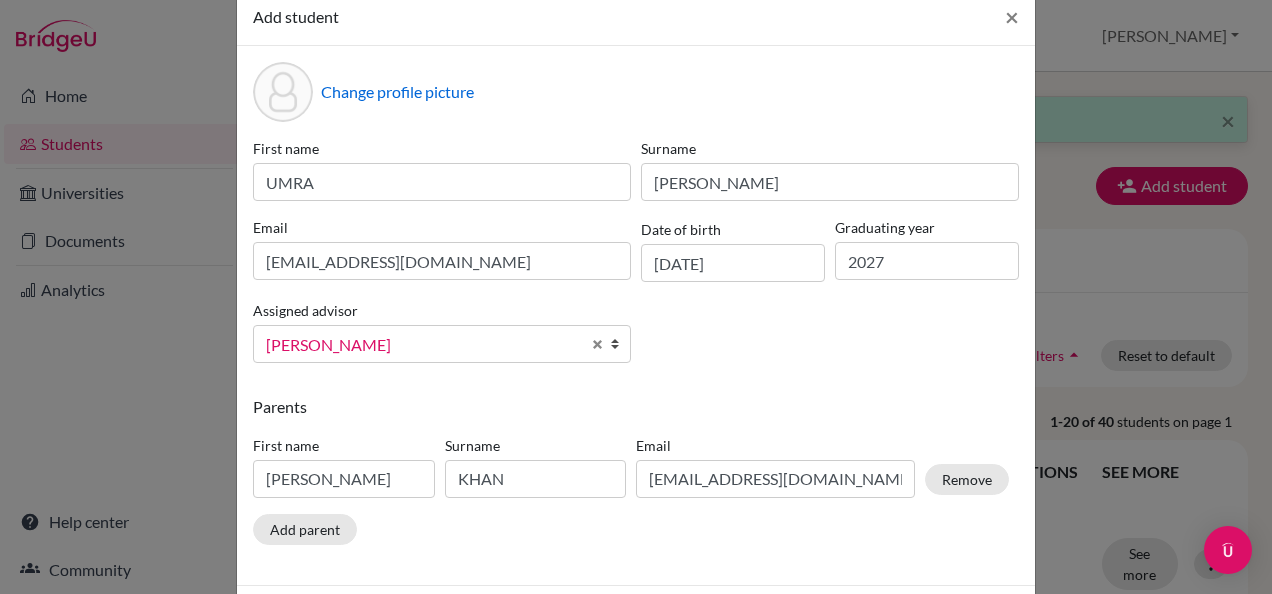
scroll to position [120, 0]
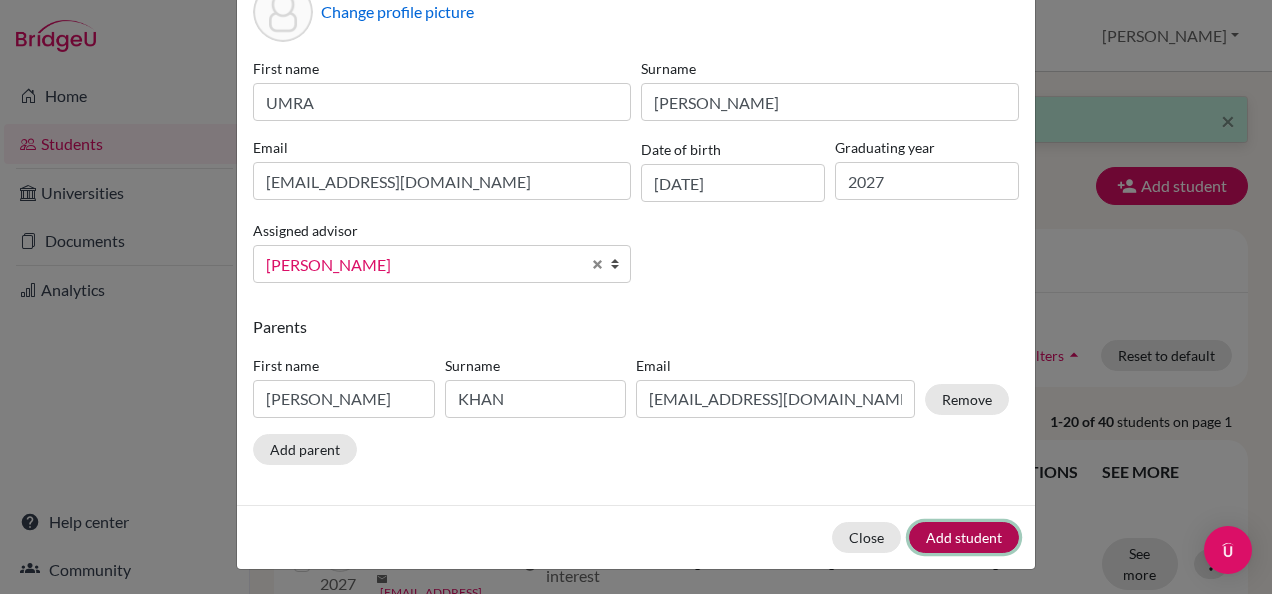
click at [922, 533] on button "Add student" at bounding box center [964, 537] width 110 height 31
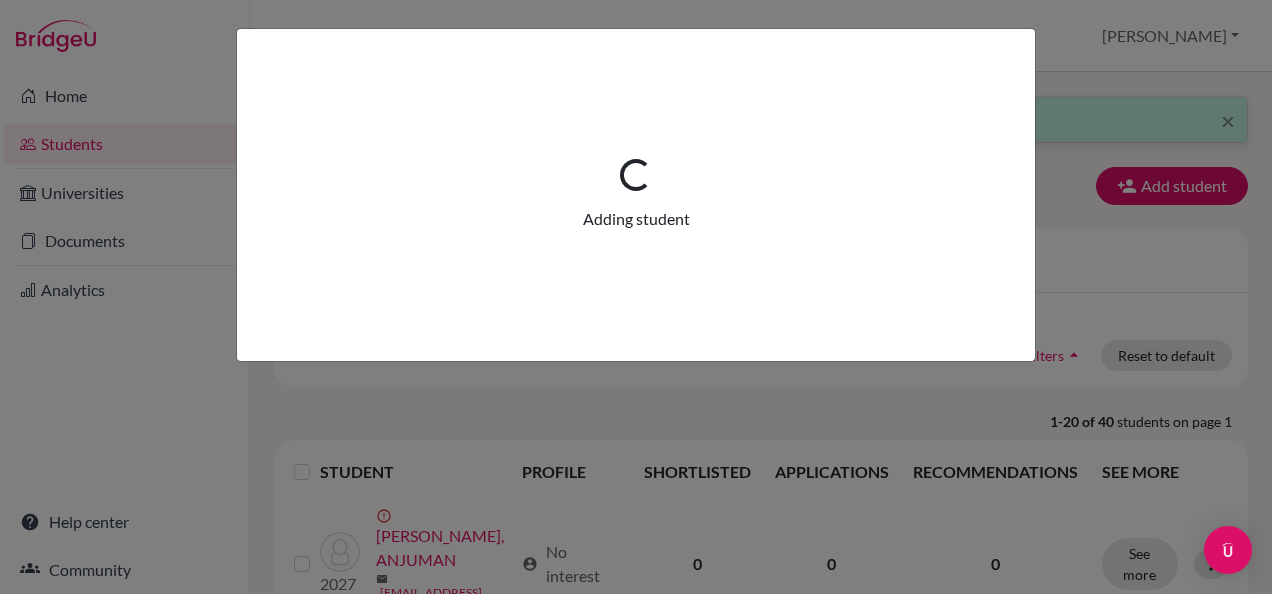
scroll to position [0, 0]
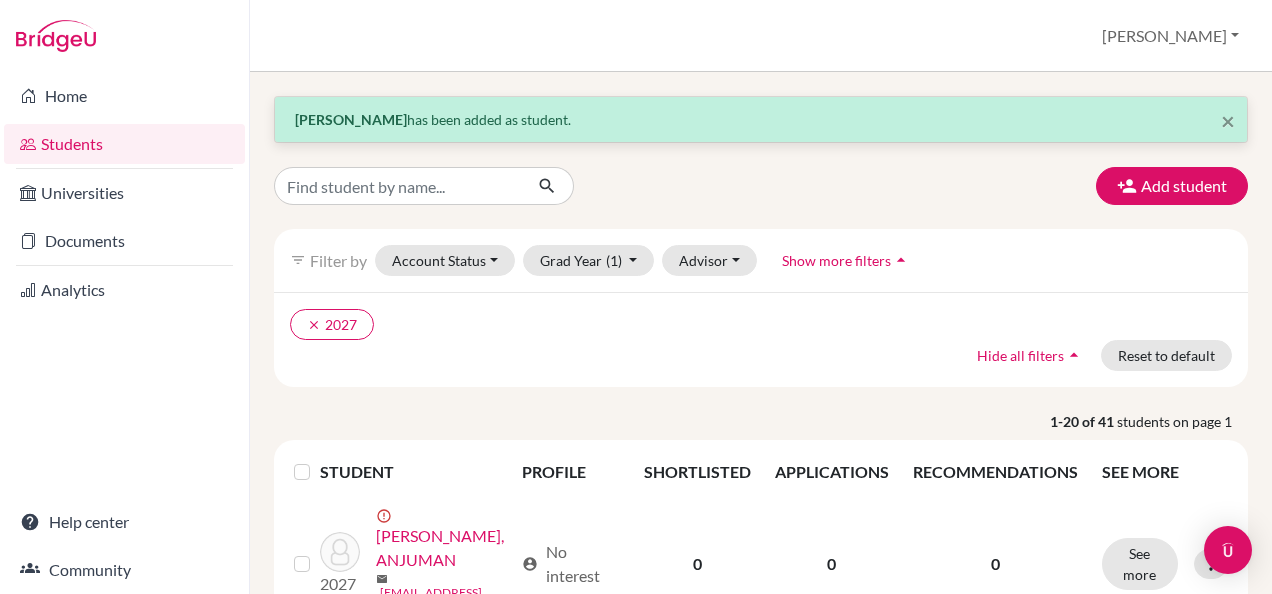
click at [922, 533] on td "0" at bounding box center [995, 564] width 189 height 136
click at [1152, 178] on button "Add student" at bounding box center [1172, 186] width 152 height 38
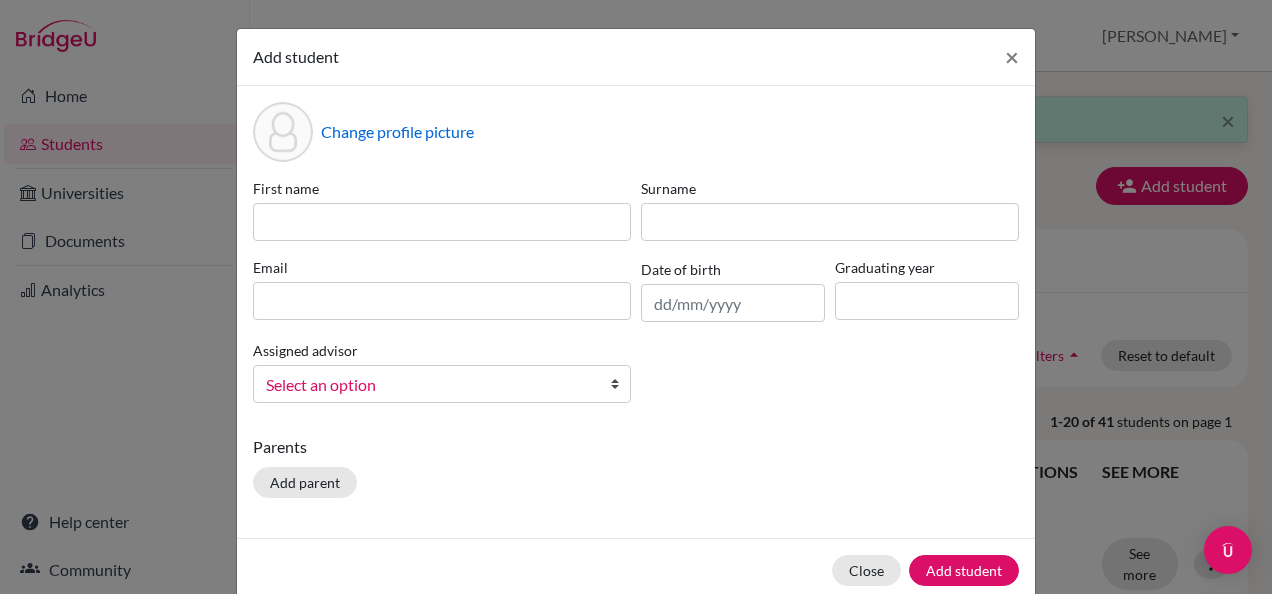
scroll to position [34, 0]
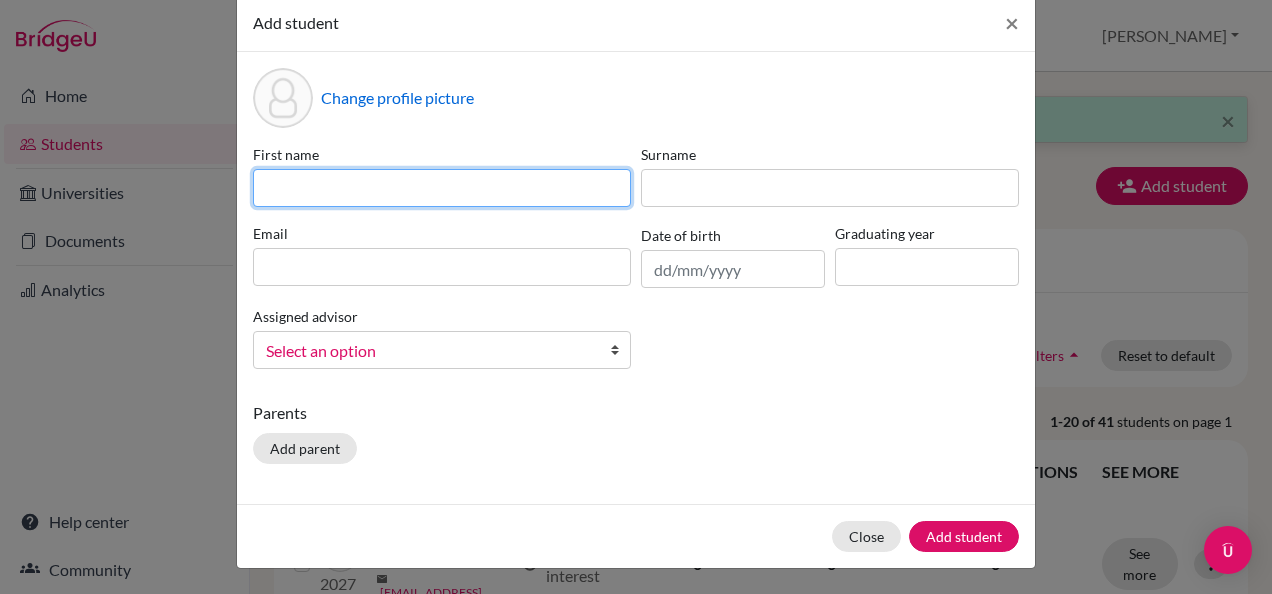
click at [353, 194] on input at bounding box center [442, 188] width 378 height 38
type input "[PERSON_NAME]"
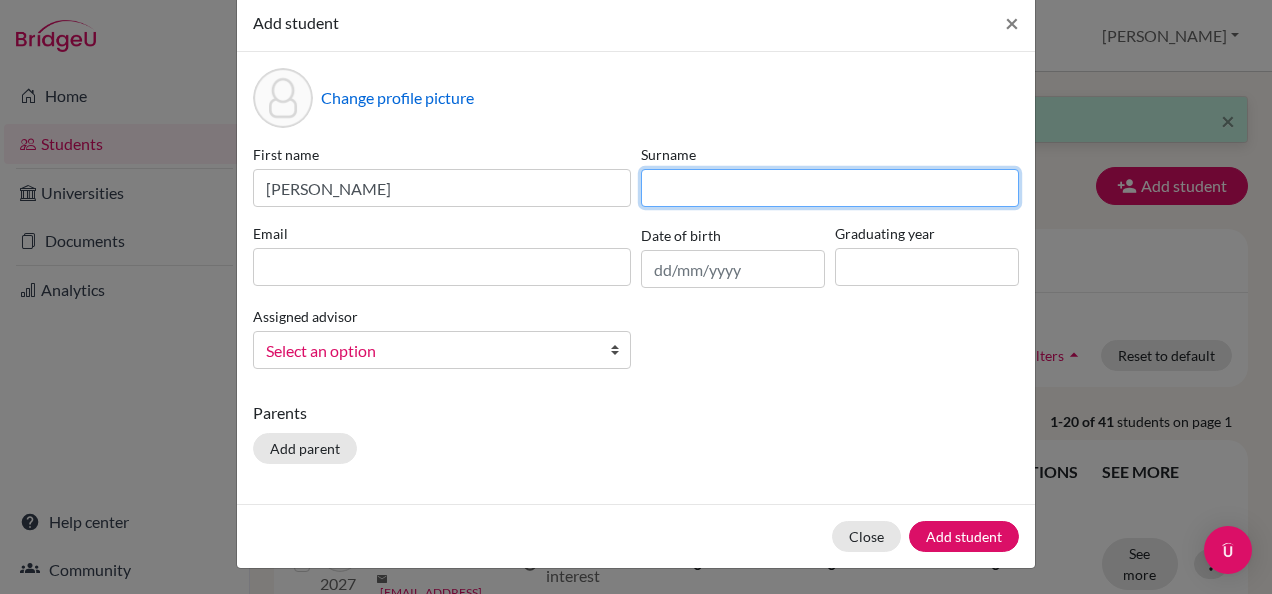
click at [692, 184] on input at bounding box center [830, 188] width 378 height 38
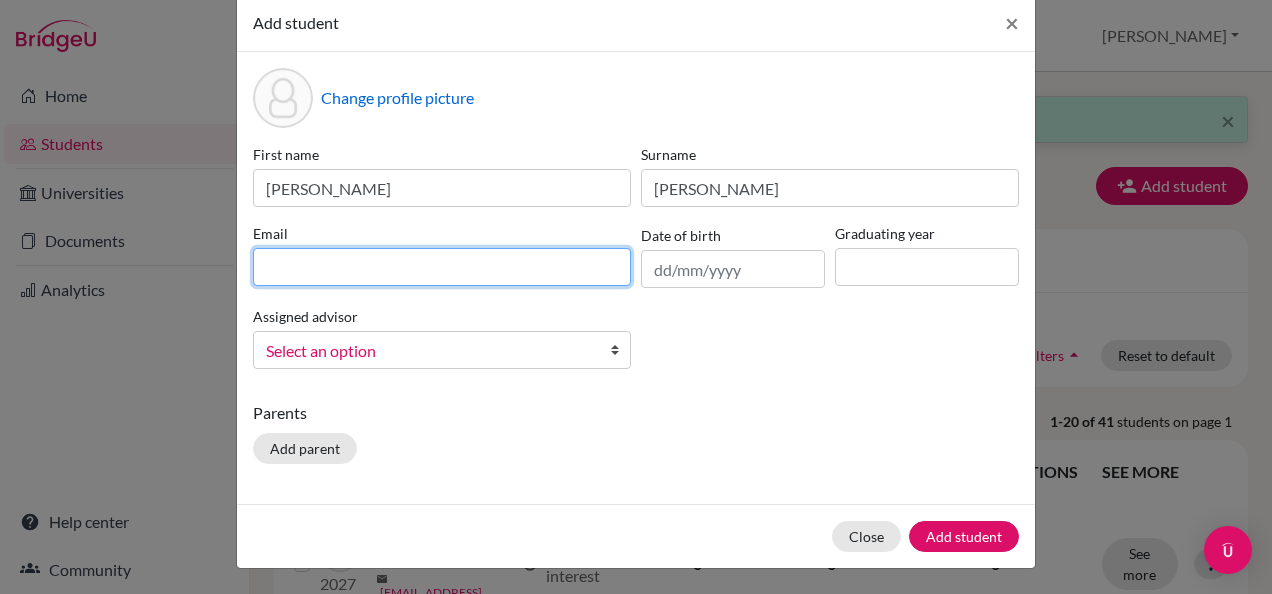
click at [466, 259] on input at bounding box center [442, 267] width 378 height 38
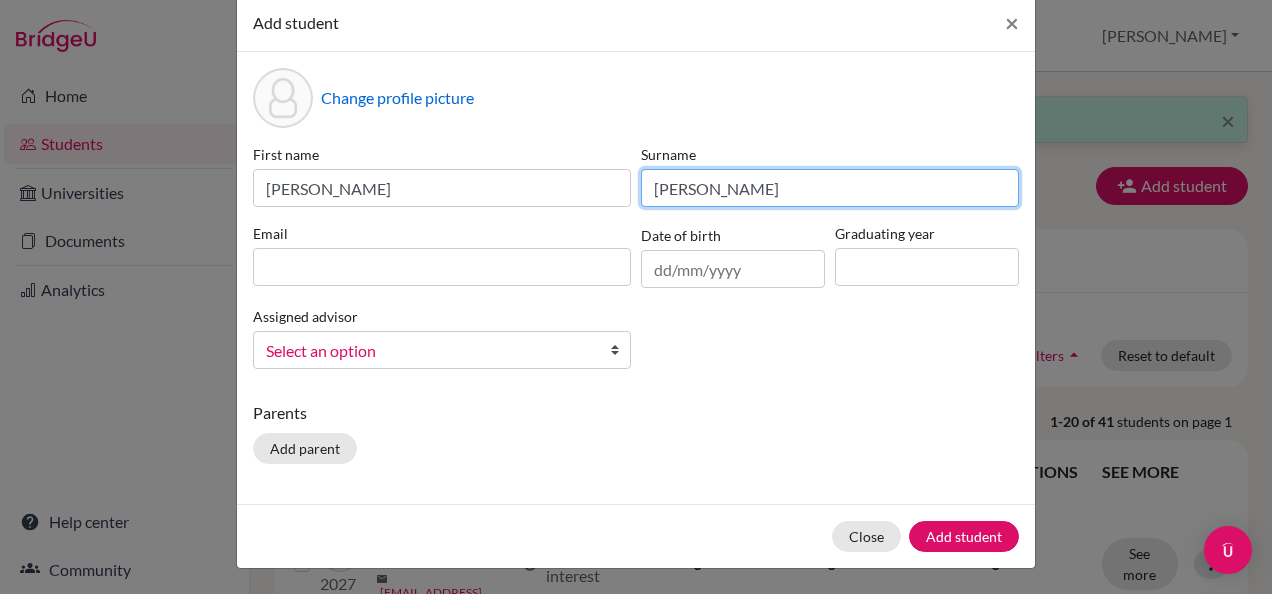
click at [878, 191] on input "[PERSON_NAME]" at bounding box center [830, 188] width 378 height 38
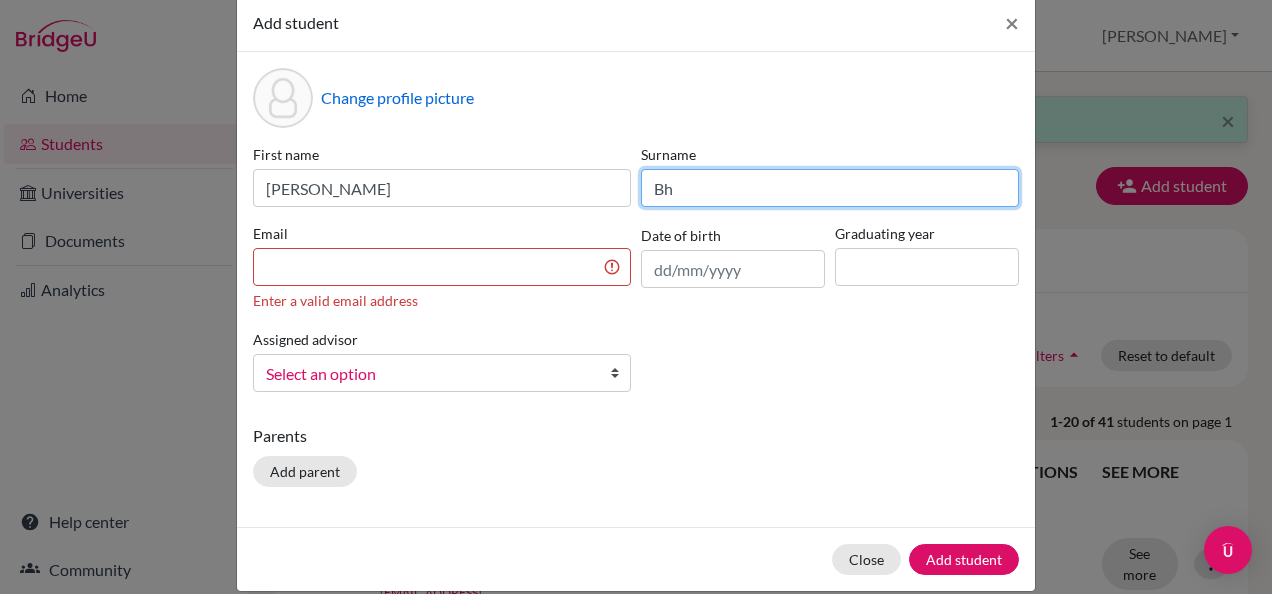
type input "B"
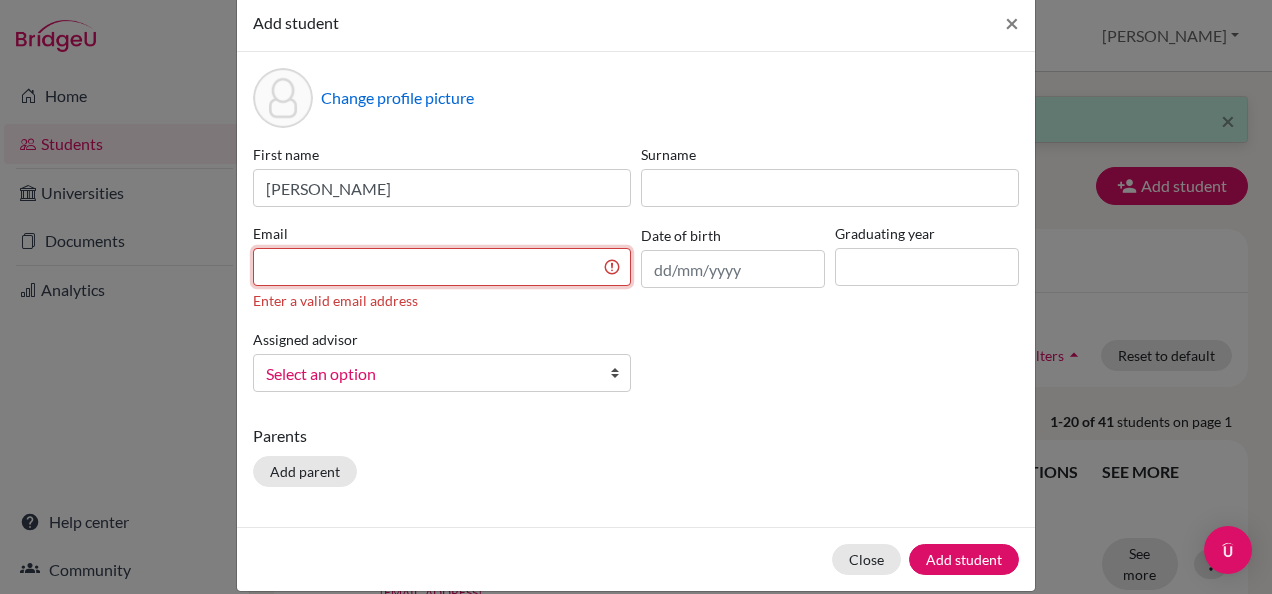
click at [528, 274] on input at bounding box center [442, 267] width 378 height 38
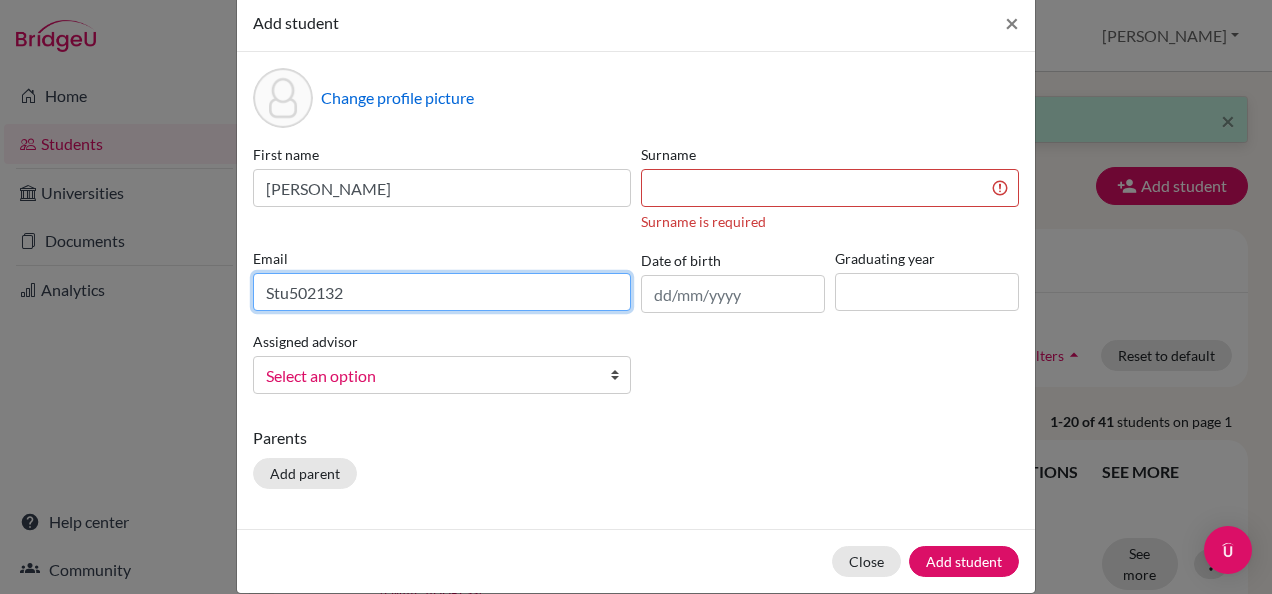
click at [369, 276] on input "Stu502132" at bounding box center [442, 292] width 378 height 38
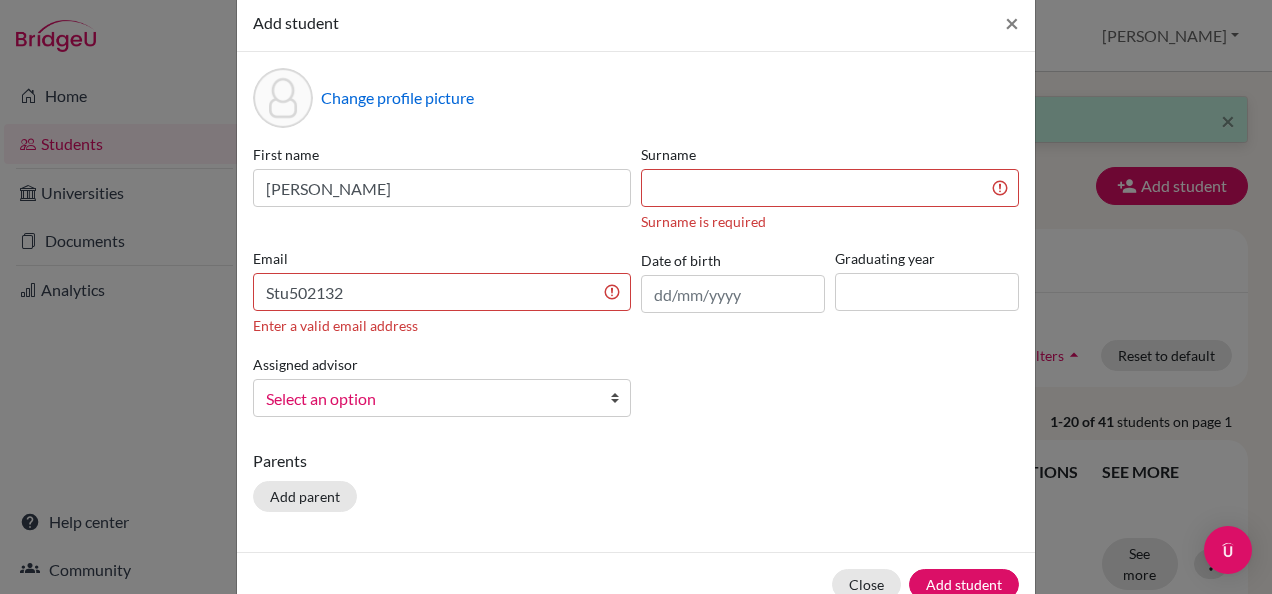
click at [380, 311] on div "Email Stu502132 Enter a valid email address" at bounding box center [442, 292] width 388 height 88
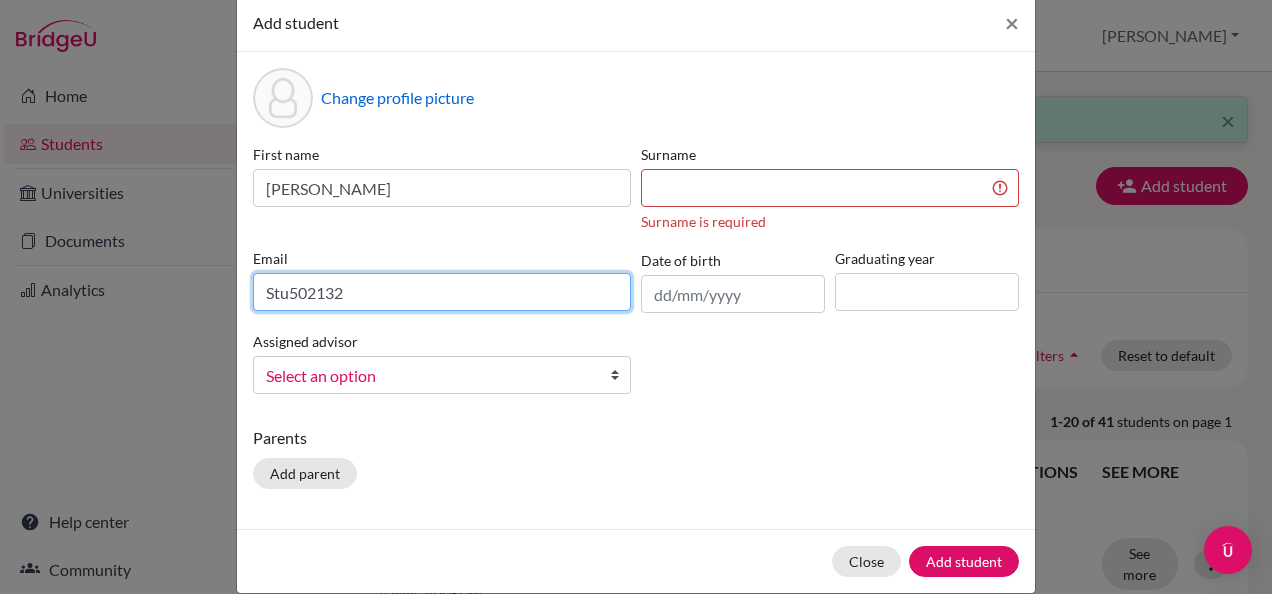
click at [354, 293] on input "Stu502132" at bounding box center [442, 292] width 378 height 38
click at [359, 293] on input "Stu502132" at bounding box center [442, 292] width 378 height 38
type input "[EMAIL_ADDRESS][DOMAIN_NAME]"
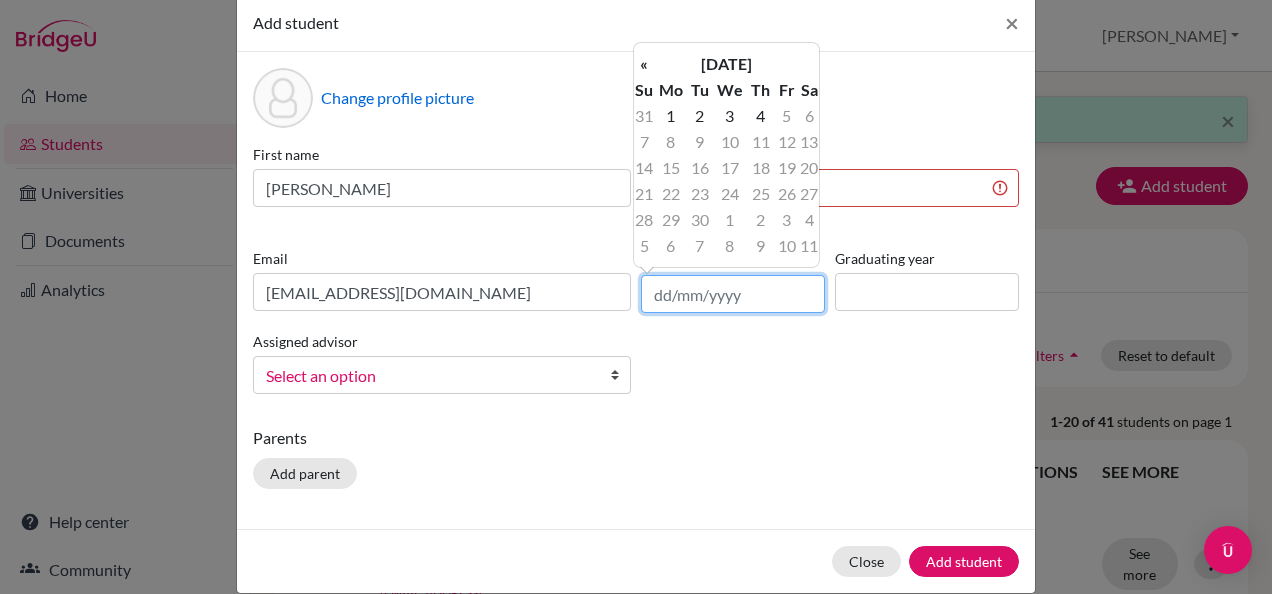
click at [691, 294] on input "text" at bounding box center [733, 294] width 184 height 38
click at [761, 56] on th "[DATE]" at bounding box center [726, 64] width 145 height 26
click at [761, 56] on div "« [DATE] » Su Mo Tu We Th Fr Sa 31 1 2 3 4 5 6 7 8 9 10 11 12 13 14 15 16 17 18…" at bounding box center [726, 155] width 187 height 226
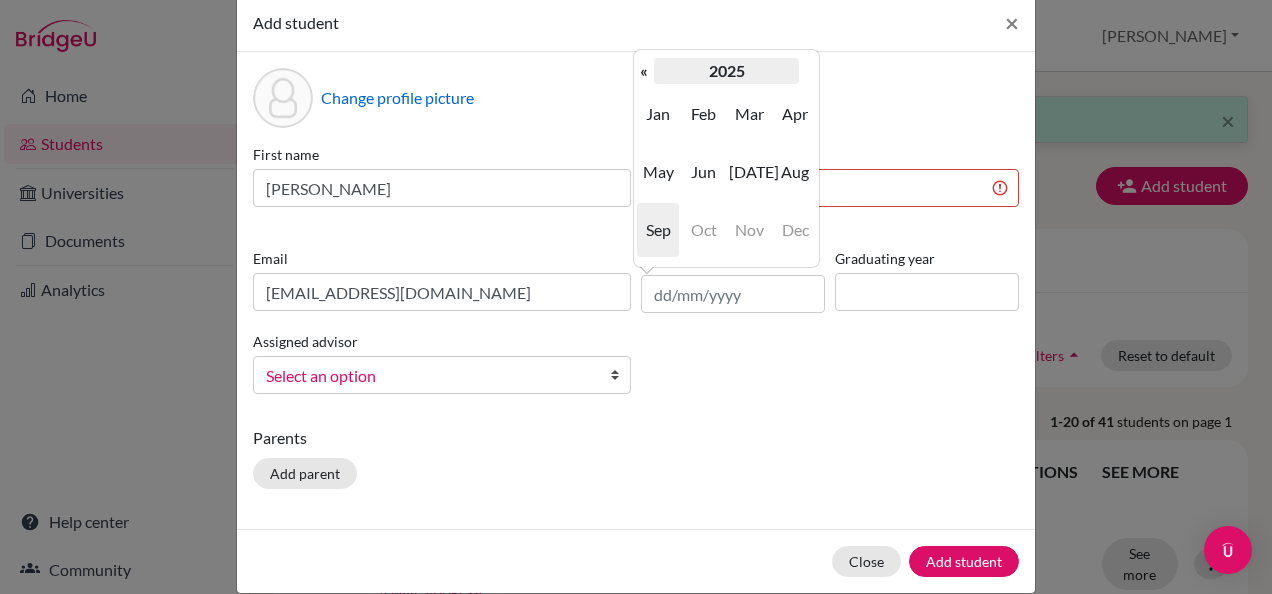
click at [718, 76] on th "2025" at bounding box center [726, 71] width 145 height 26
click at [644, 76] on th "«" at bounding box center [644, 71] width 20 height 26
click at [748, 168] on span "2005" at bounding box center [750, 172] width 42 height 54
click at [748, 232] on span "Nov" at bounding box center [750, 230] width 42 height 54
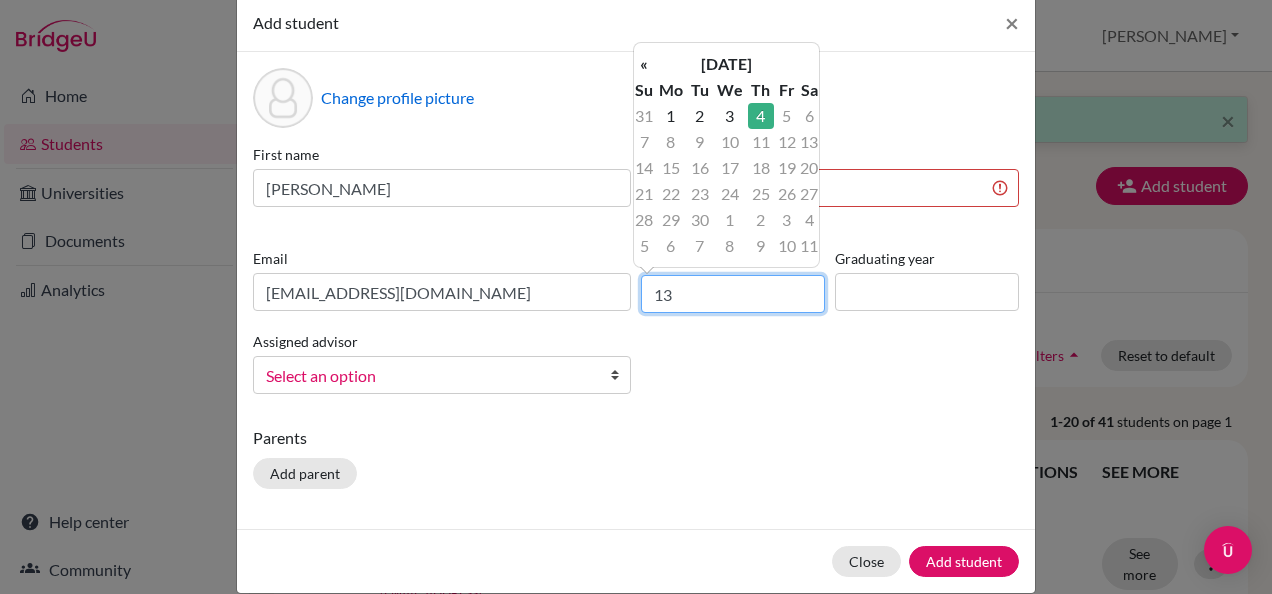
type input "1"
type input "n"
type input "[DATE]"
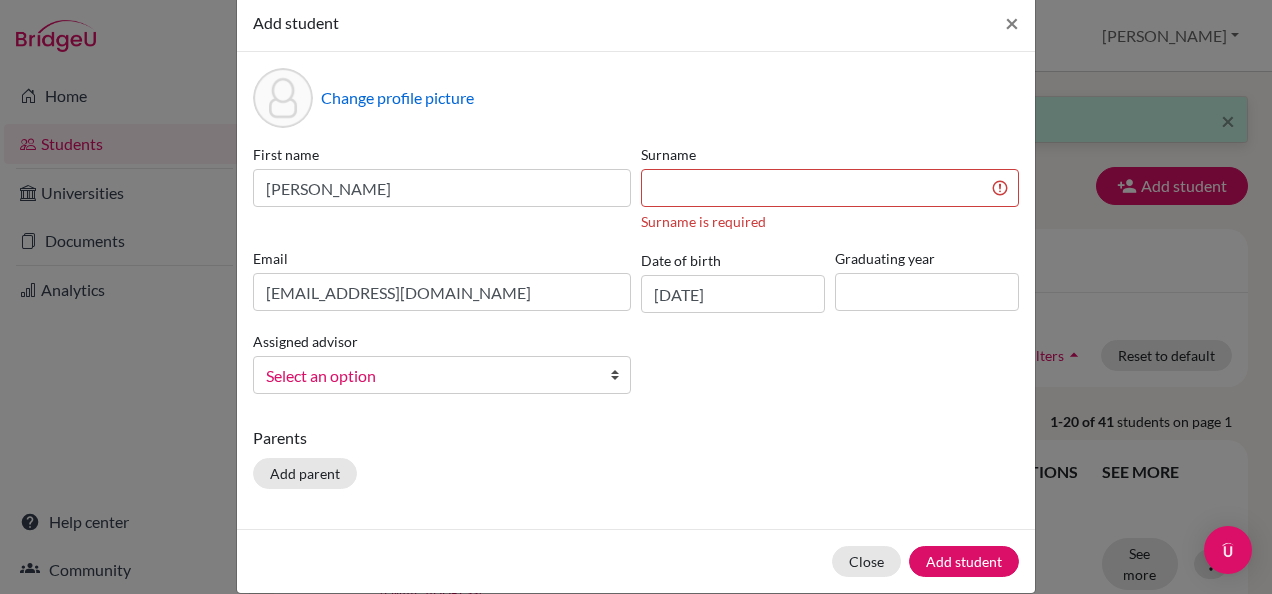
click at [656, 372] on div "First name [PERSON_NAME] Surname Surname is required Email [EMAIL_ADDRESS][DOMA…" at bounding box center [636, 277] width 776 height 266
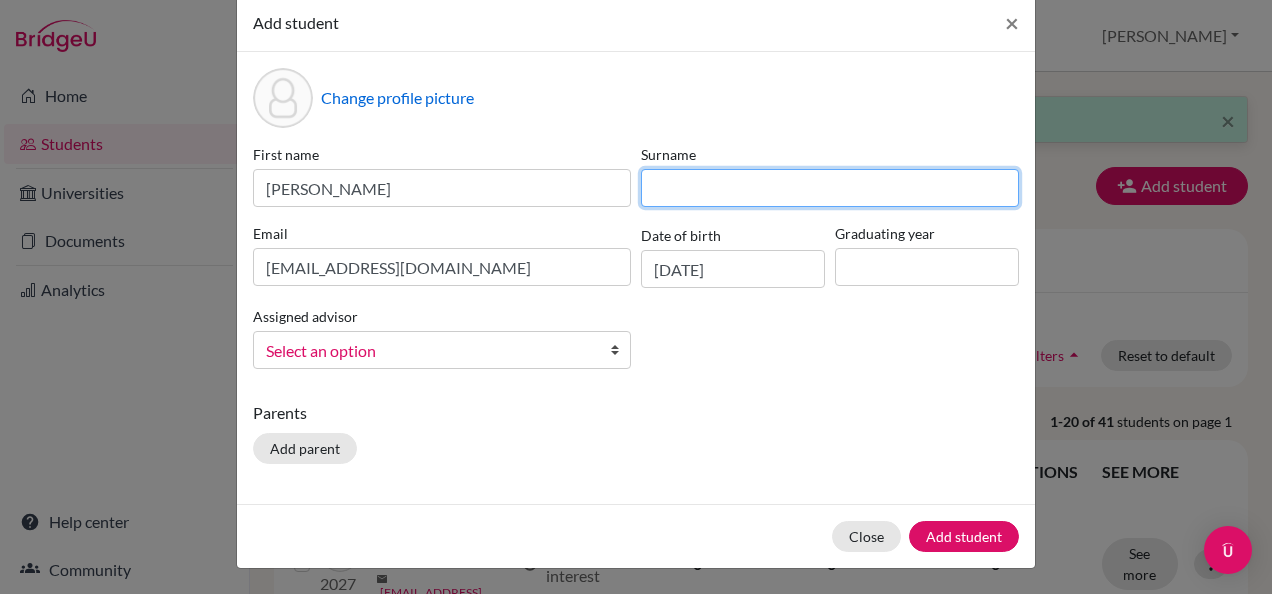
click at [683, 189] on input at bounding box center [830, 188] width 378 height 38
type input "-"
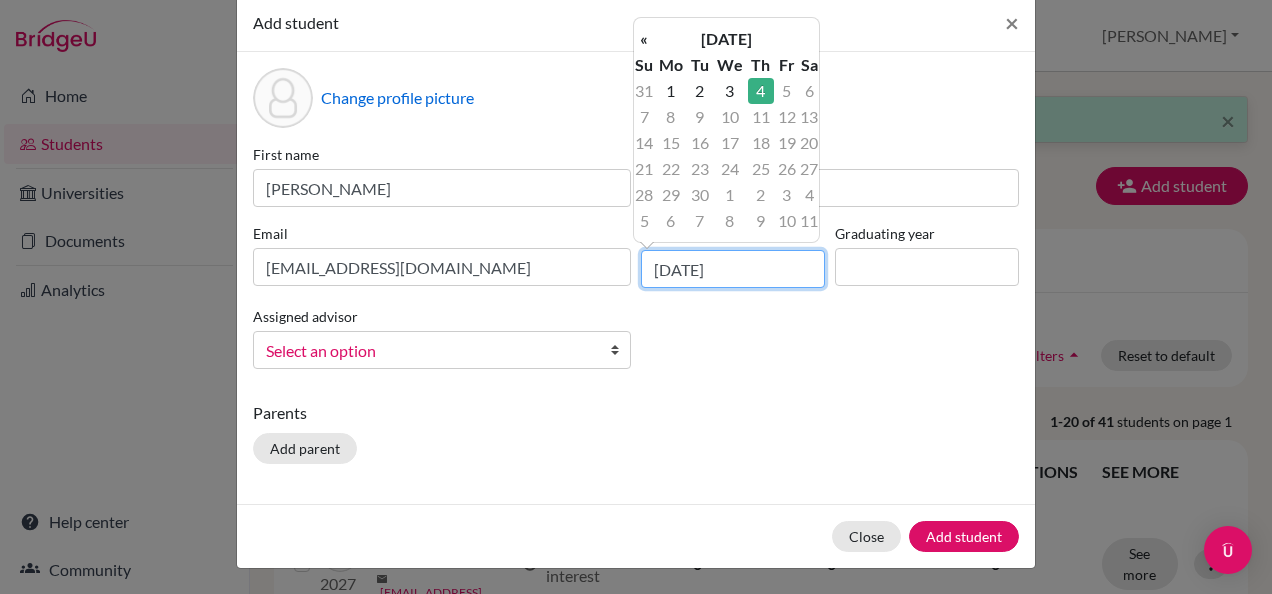
click at [658, 278] on input "[DATE]" at bounding box center [733, 269] width 184 height 38
drag, startPoint x: 658, startPoint y: 278, endPoint x: 780, endPoint y: 278, distance: 122.0
click at [780, 278] on input "019/11/20054/09/2025" at bounding box center [733, 269] width 184 height 38
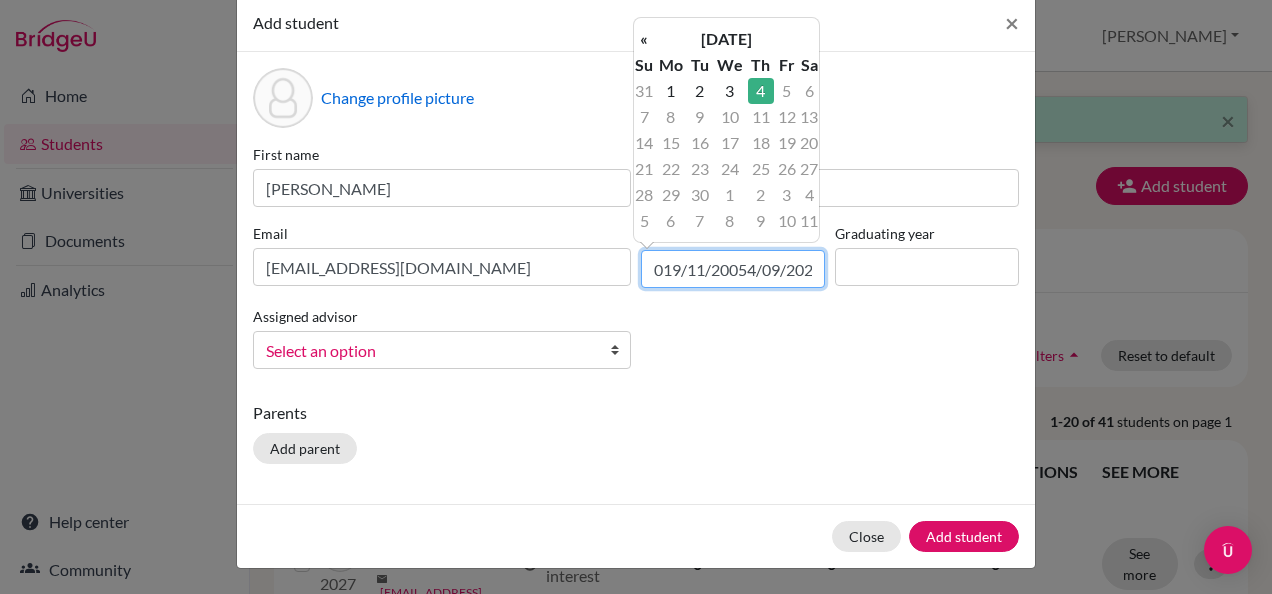
click at [780, 278] on input "019/11/20054/09/2025" at bounding box center [733, 269] width 184 height 38
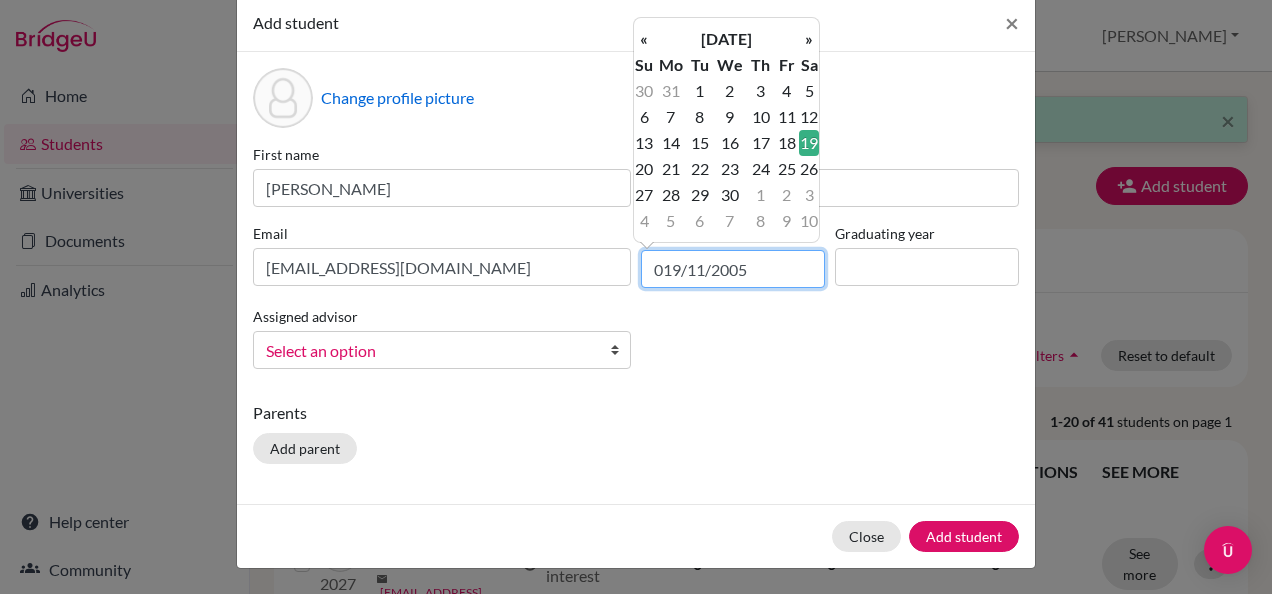
type input "[DATE]"
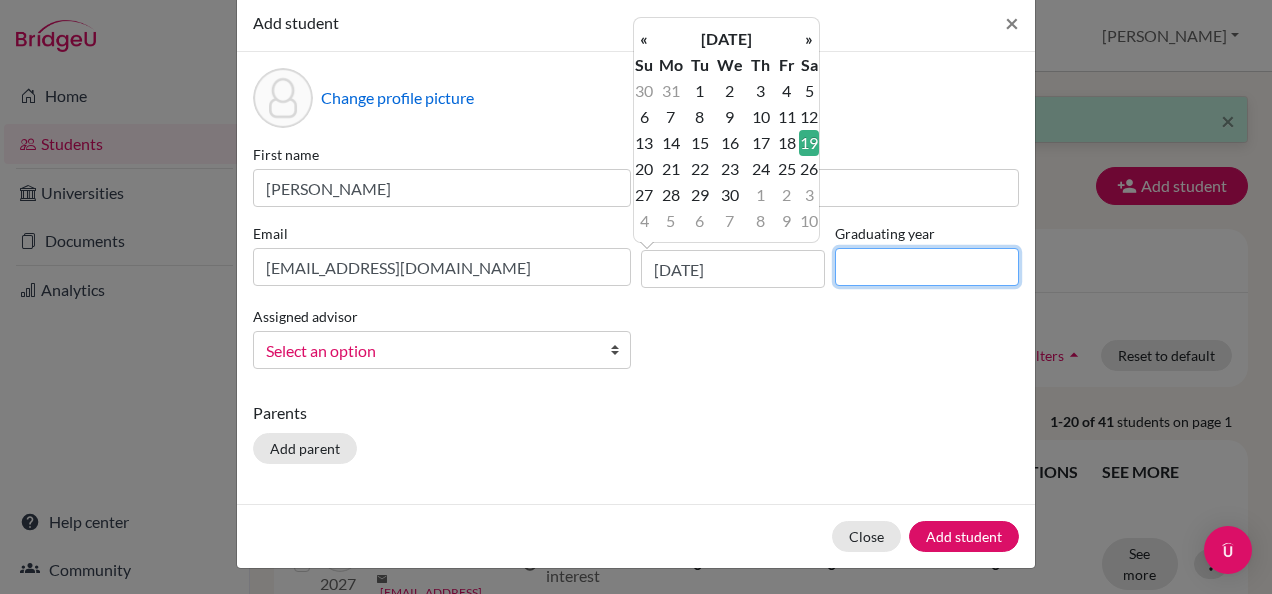
click at [871, 260] on input at bounding box center [927, 267] width 184 height 38
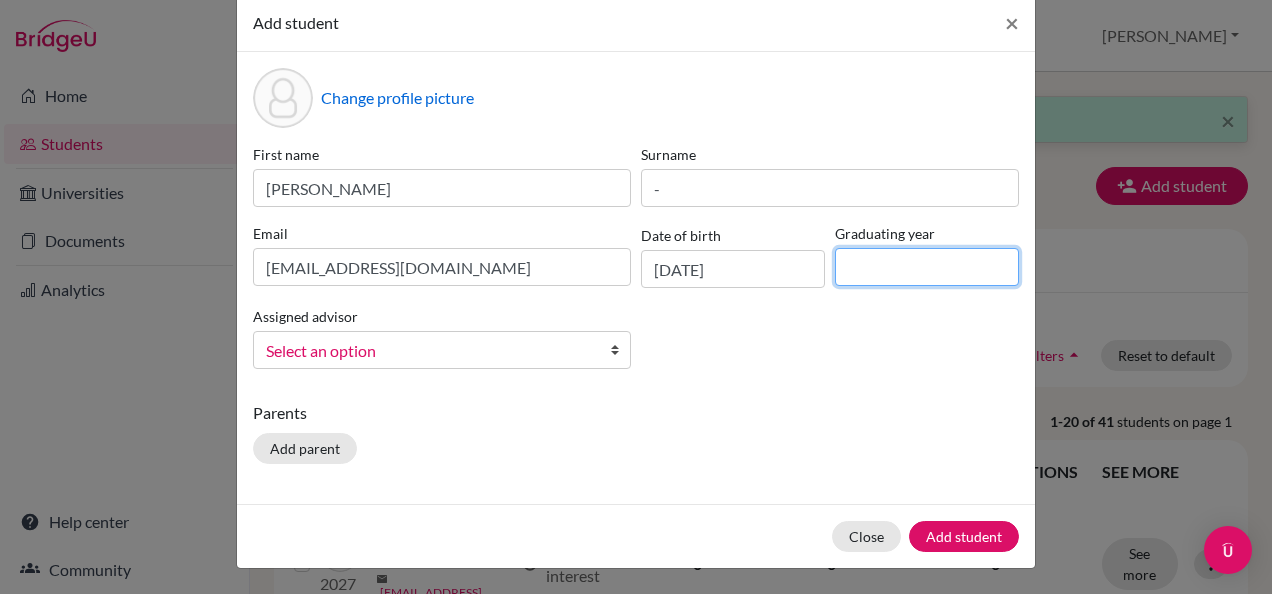
type input "2027"
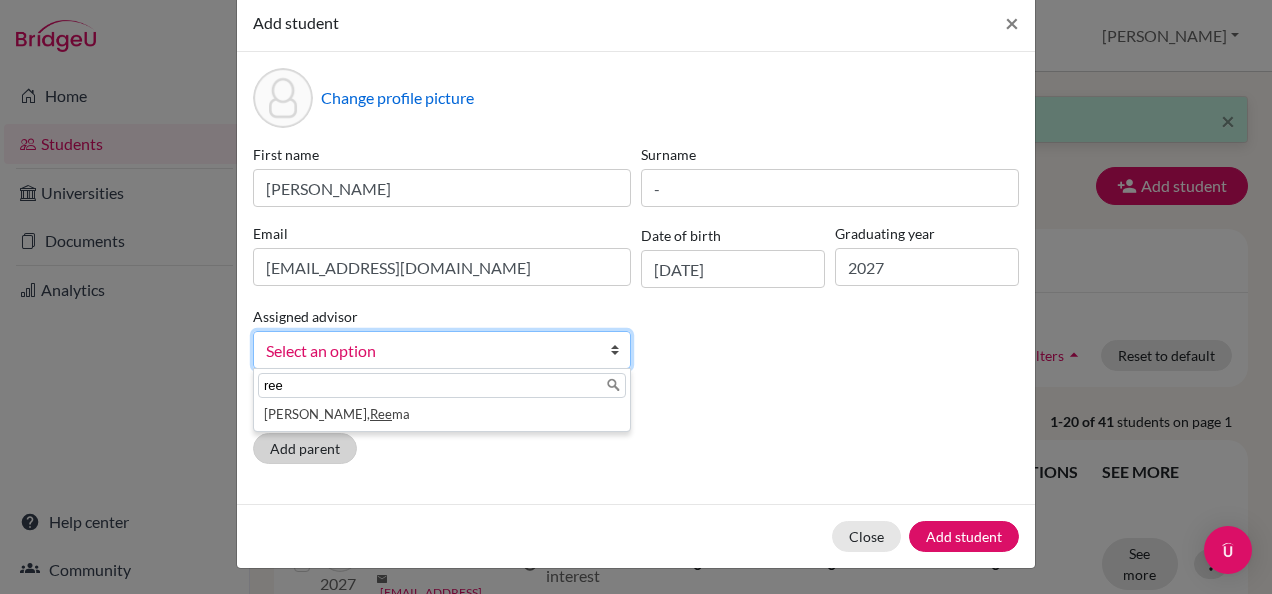
type input "ree"
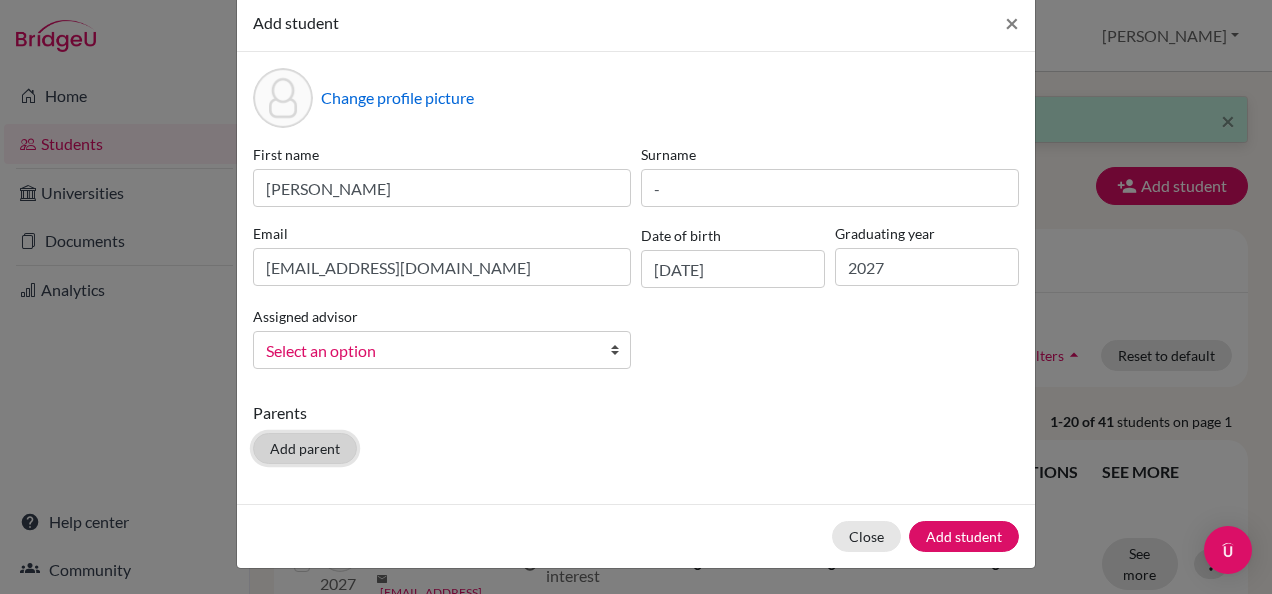
click at [301, 441] on button "Add parent" at bounding box center [305, 448] width 104 height 31
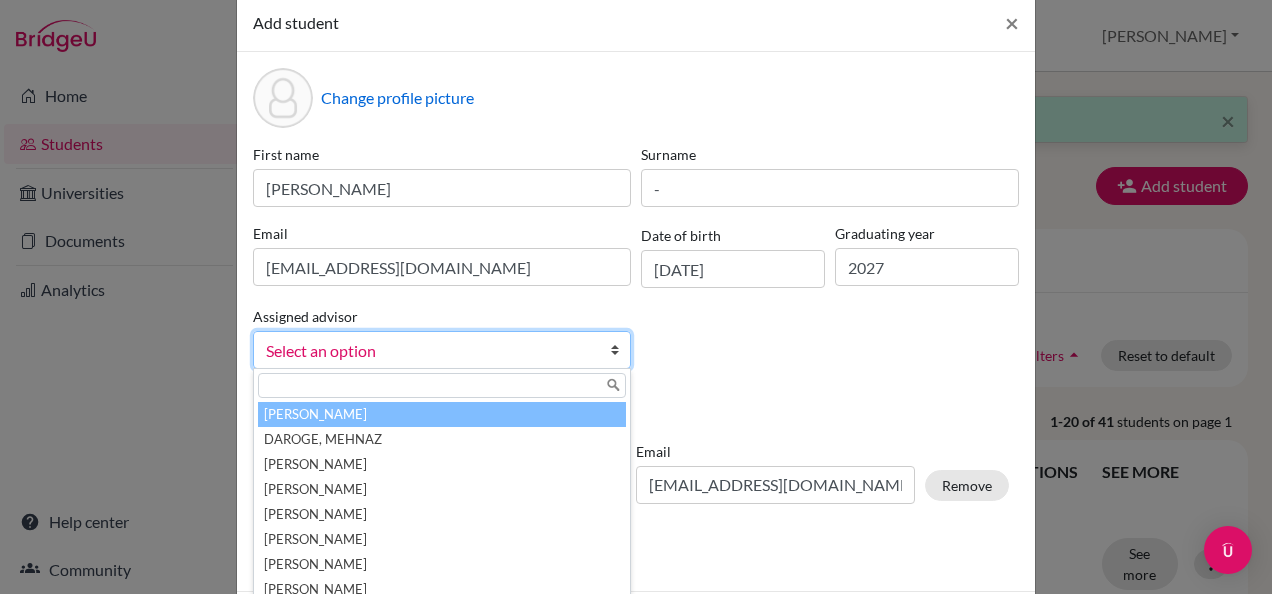
click at [310, 351] on span "Select an option" at bounding box center [429, 351] width 326 height 26
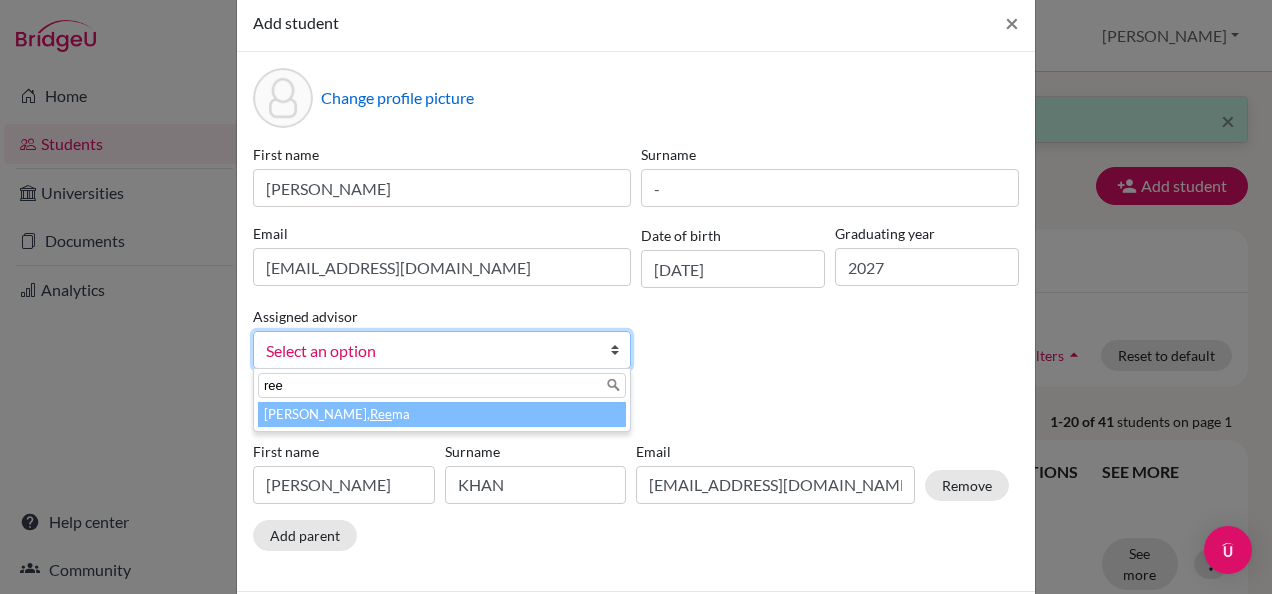
type input "ree"
click at [370, 413] on em "Ree" at bounding box center [381, 414] width 22 height 16
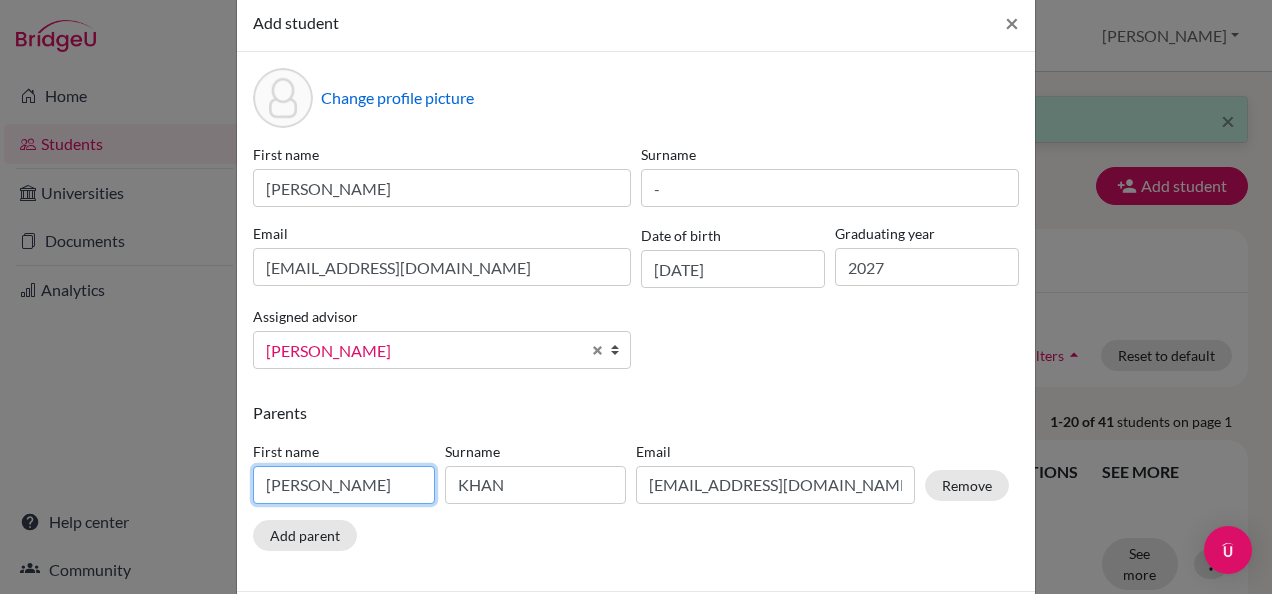
click at [323, 489] on input "[PERSON_NAME]" at bounding box center [344, 485] width 182 height 38
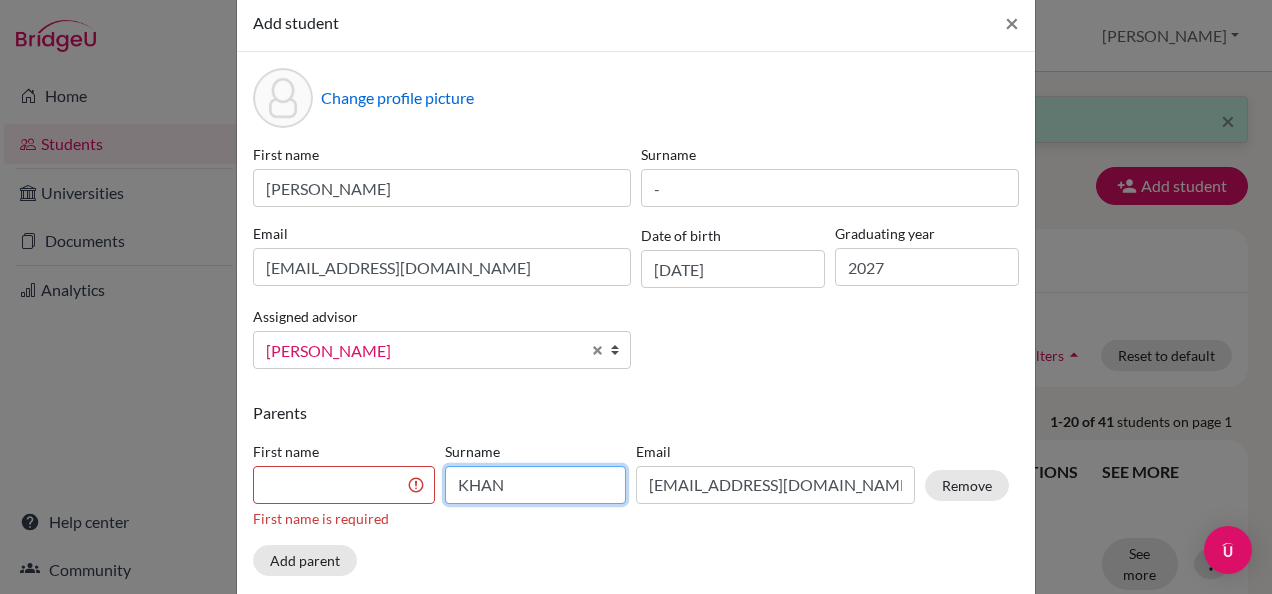
click at [492, 494] on input "KHAN" at bounding box center [536, 485] width 182 height 38
drag, startPoint x: 293, startPoint y: 454, endPoint x: 290, endPoint y: 498, distance: 44.1
click at [290, 498] on div "First name First name is required" at bounding box center [344, 485] width 192 height 88
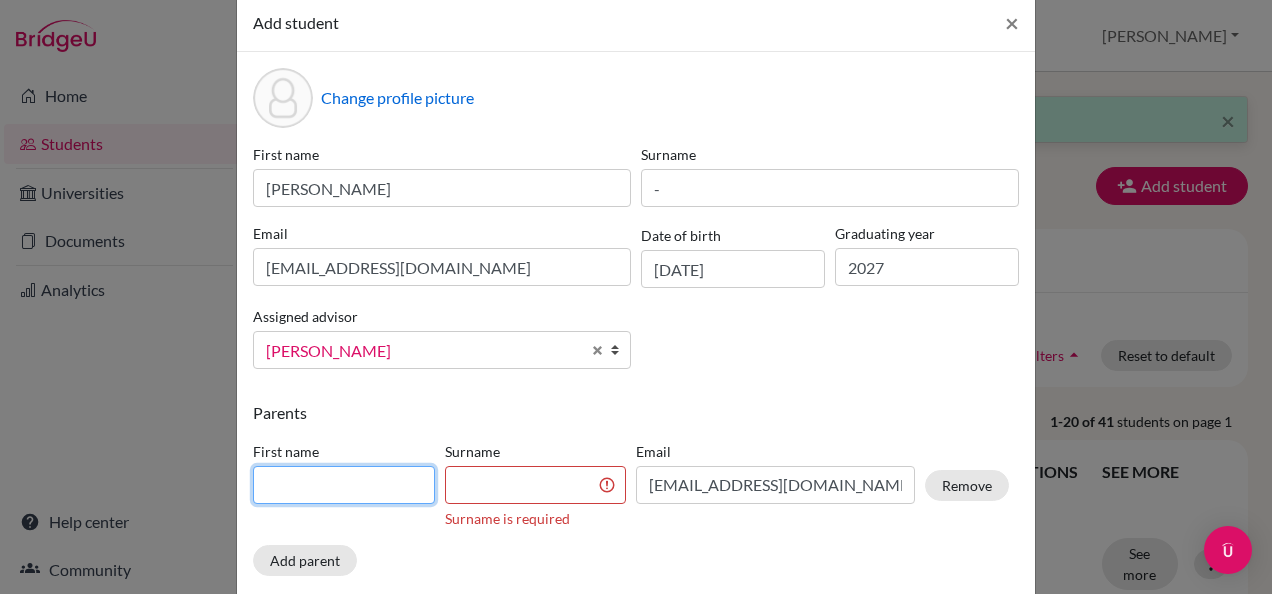
click at [290, 498] on input at bounding box center [344, 485] width 182 height 38
type input "[PERSON_NAME]"
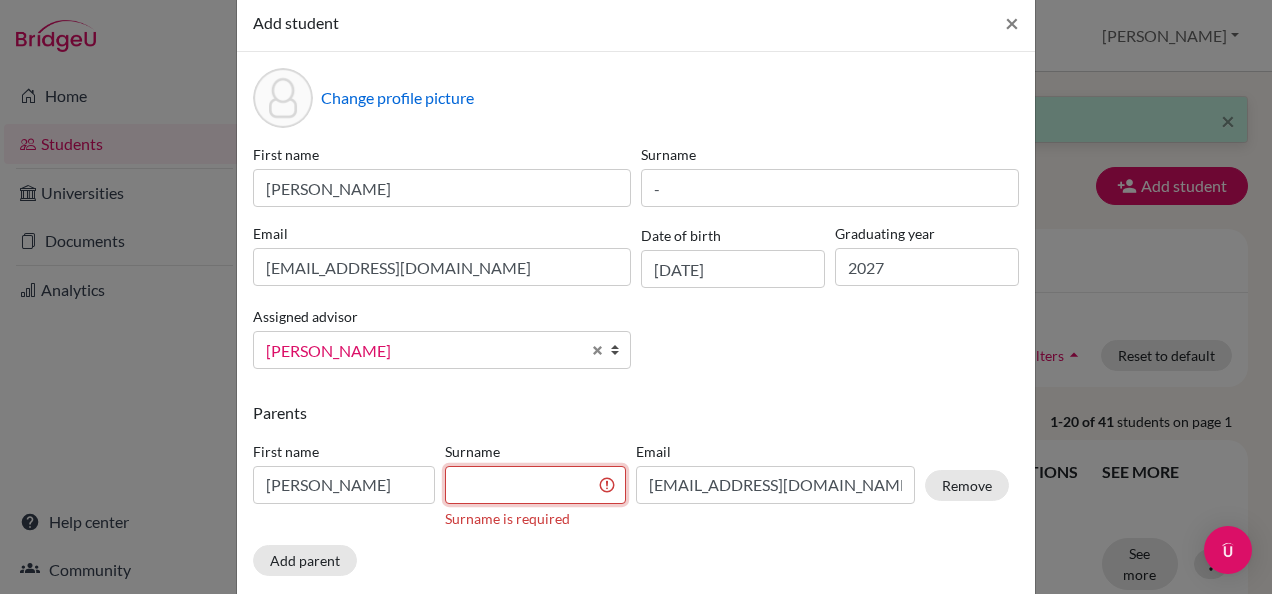
click at [461, 486] on input at bounding box center [536, 485] width 182 height 38
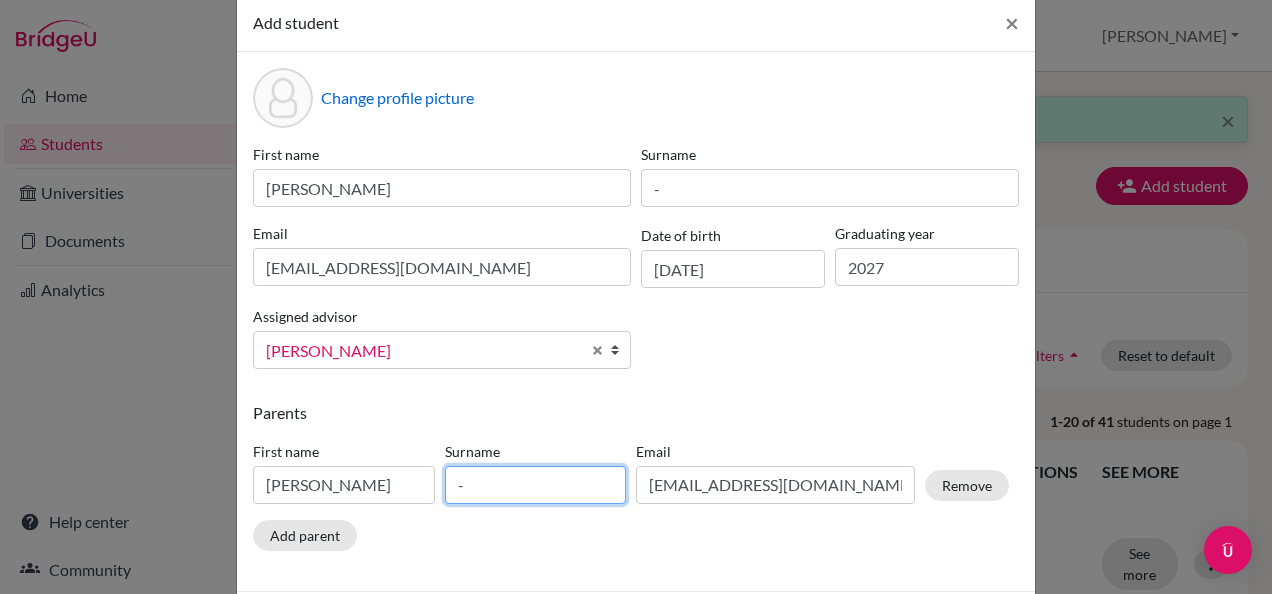
type input "-"
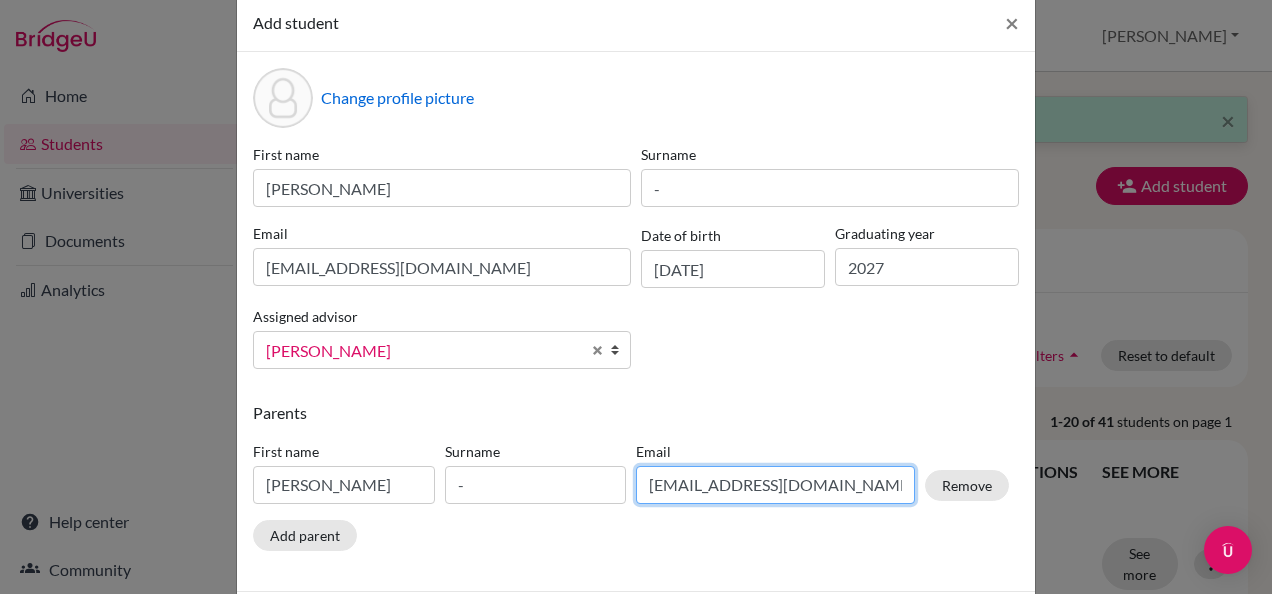
click at [730, 490] on input "[EMAIL_ADDRESS][DOMAIN_NAME]" at bounding box center [775, 485] width 279 height 38
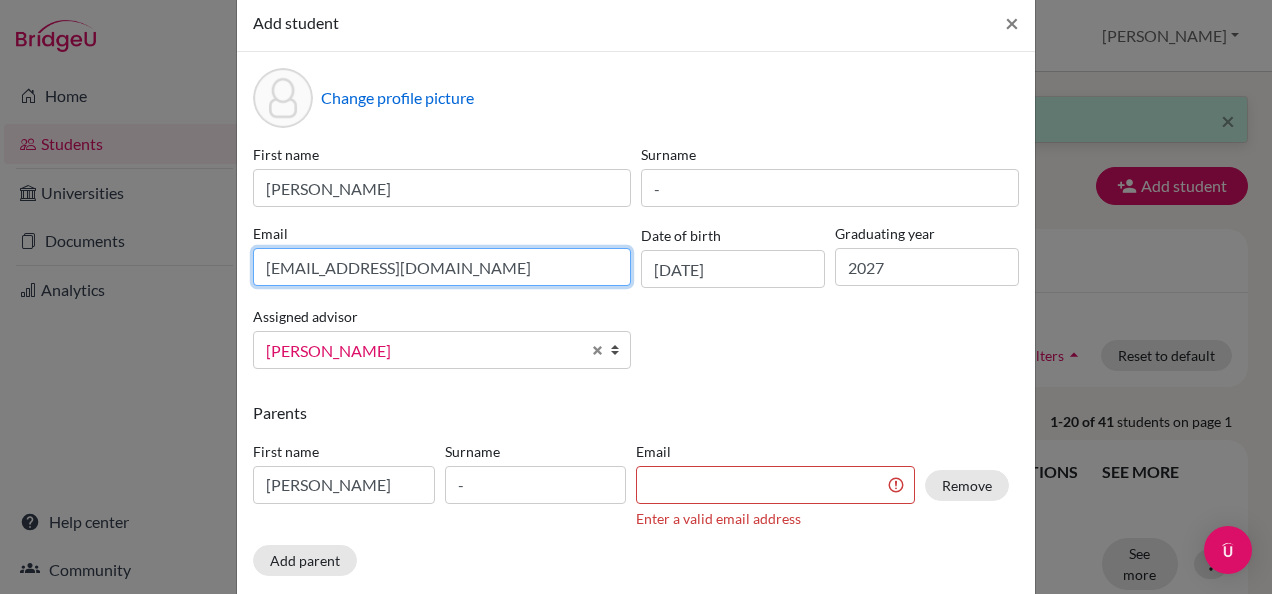
click at [380, 260] on input "[EMAIL_ADDRESS][DOMAIN_NAME]" at bounding box center [442, 267] width 378 height 38
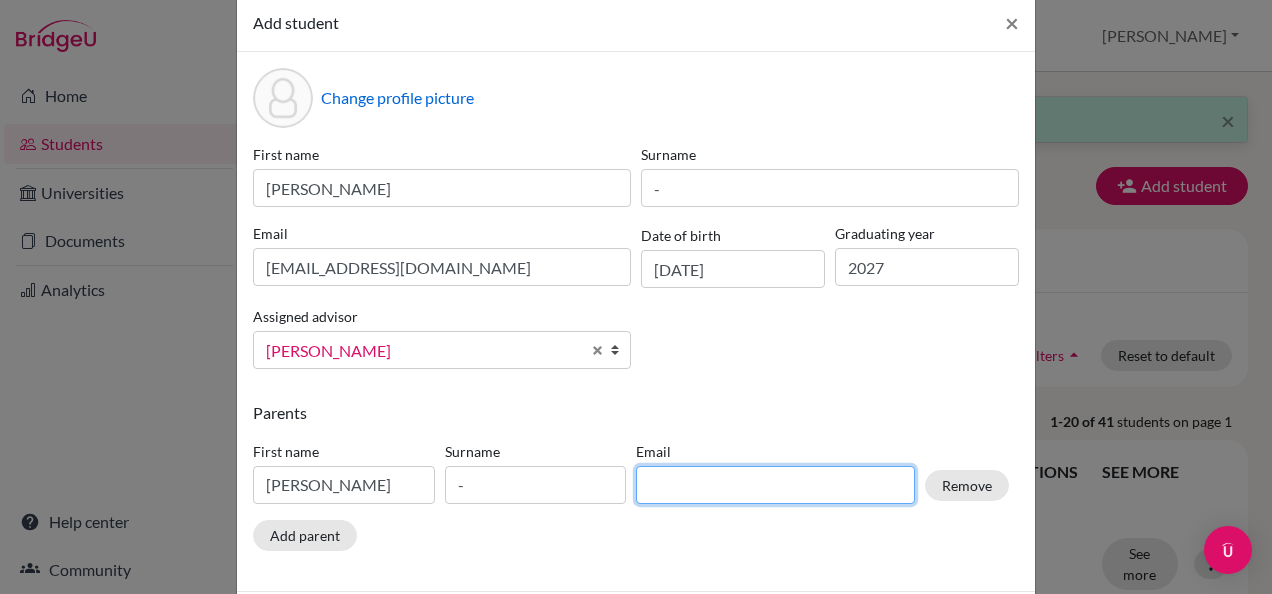
click at [684, 480] on input at bounding box center [775, 485] width 279 height 38
paste input "[EMAIL_ADDRESS][DOMAIN_NAME]"
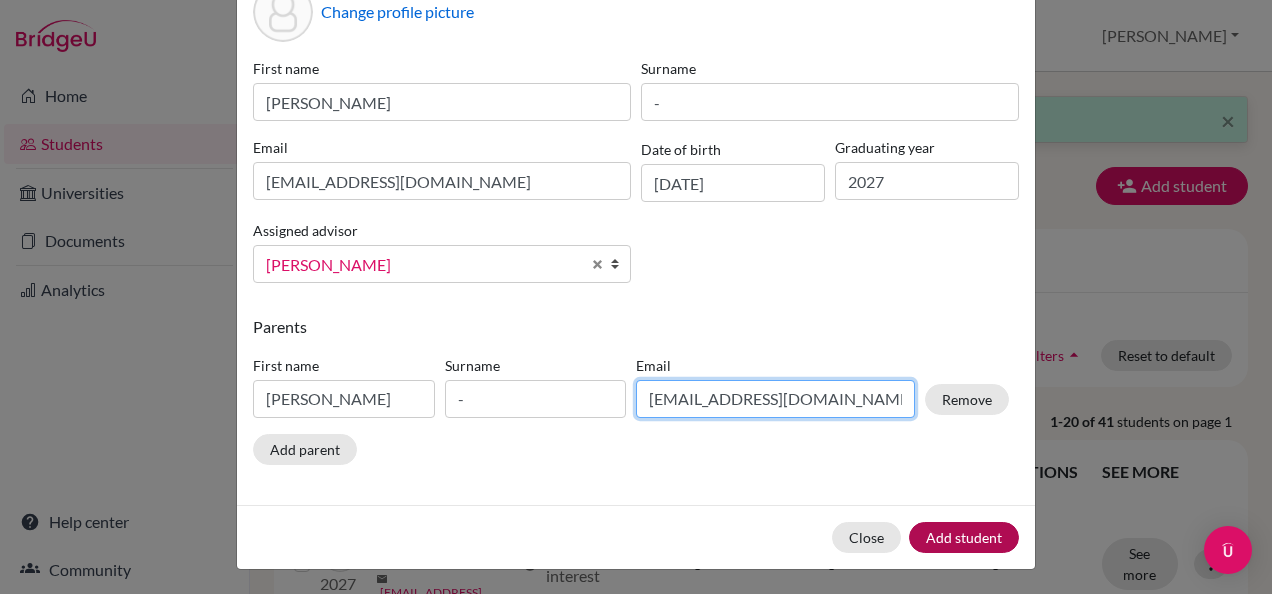
type input "[EMAIL_ADDRESS][DOMAIN_NAME]"
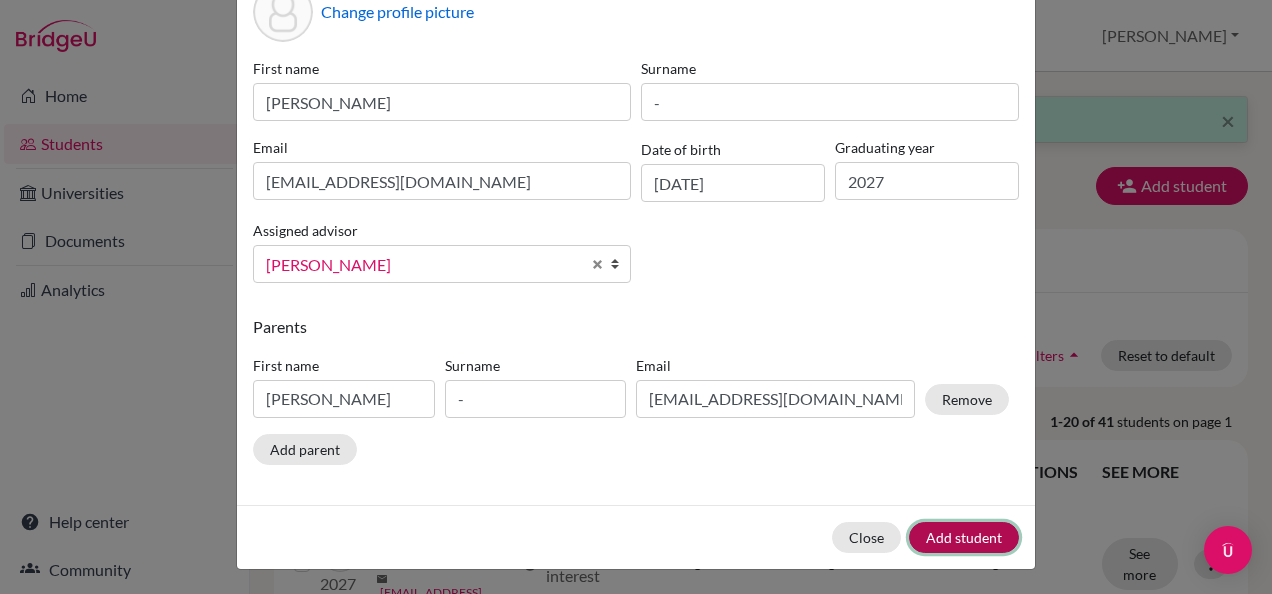
click at [938, 533] on button "Add student" at bounding box center [964, 537] width 110 height 31
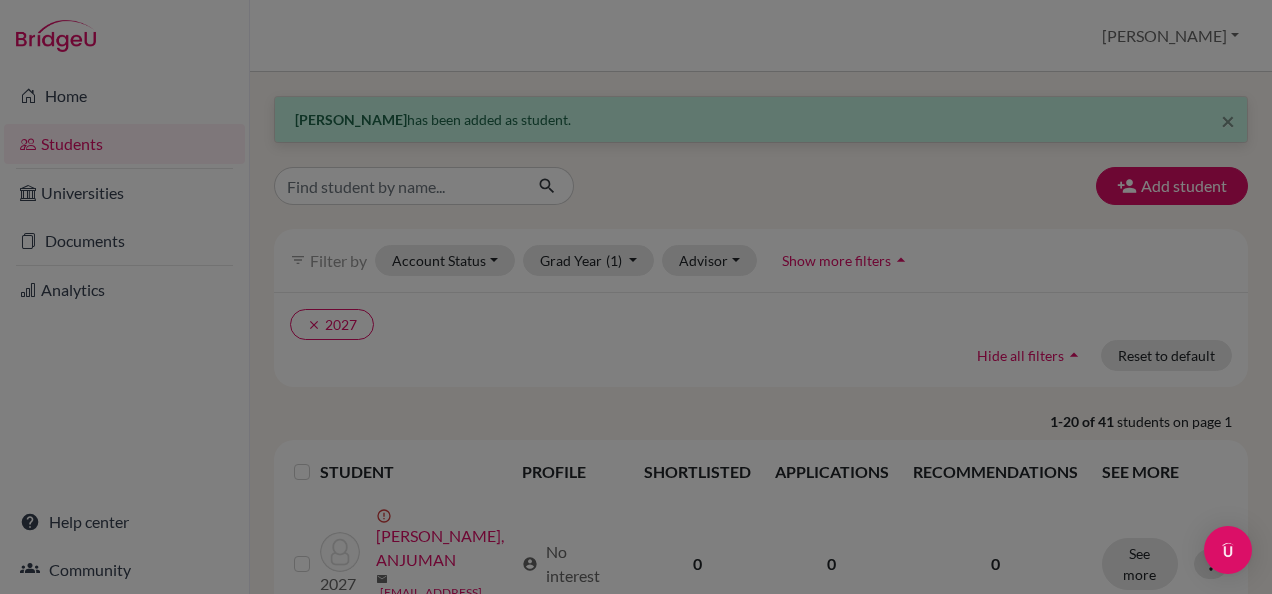
click at [1186, 203] on div at bounding box center [636, 297] width 1272 height 594
click at [1161, 178] on div at bounding box center [636, 297] width 1272 height 594
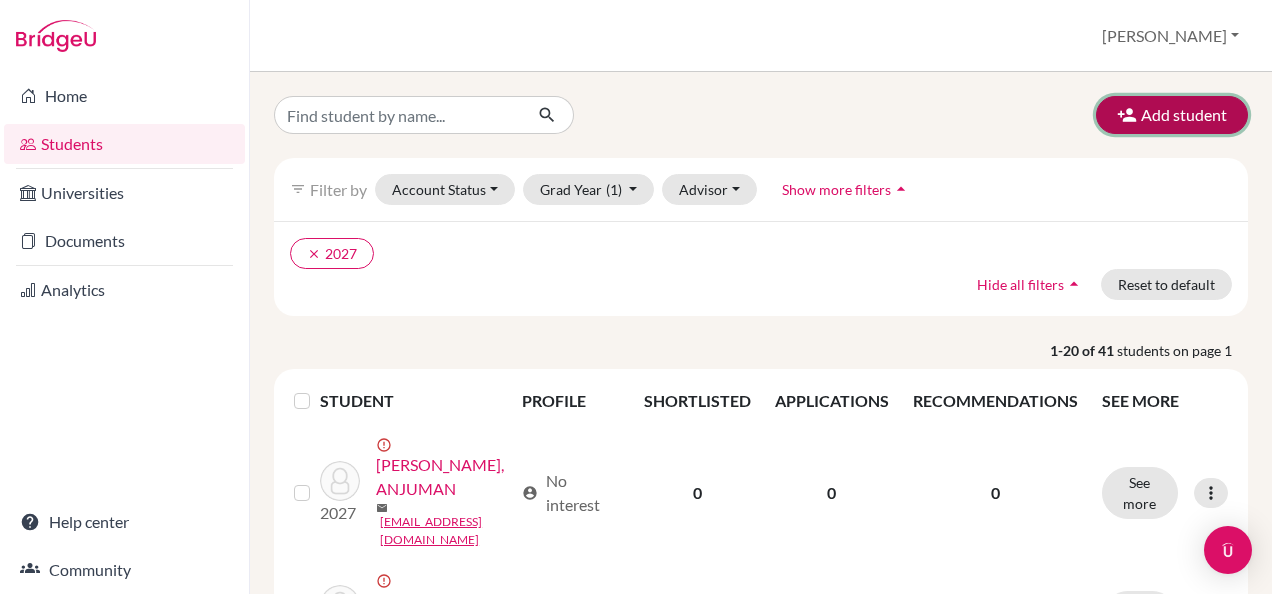
click at [1173, 100] on button "Add student" at bounding box center [1172, 115] width 152 height 38
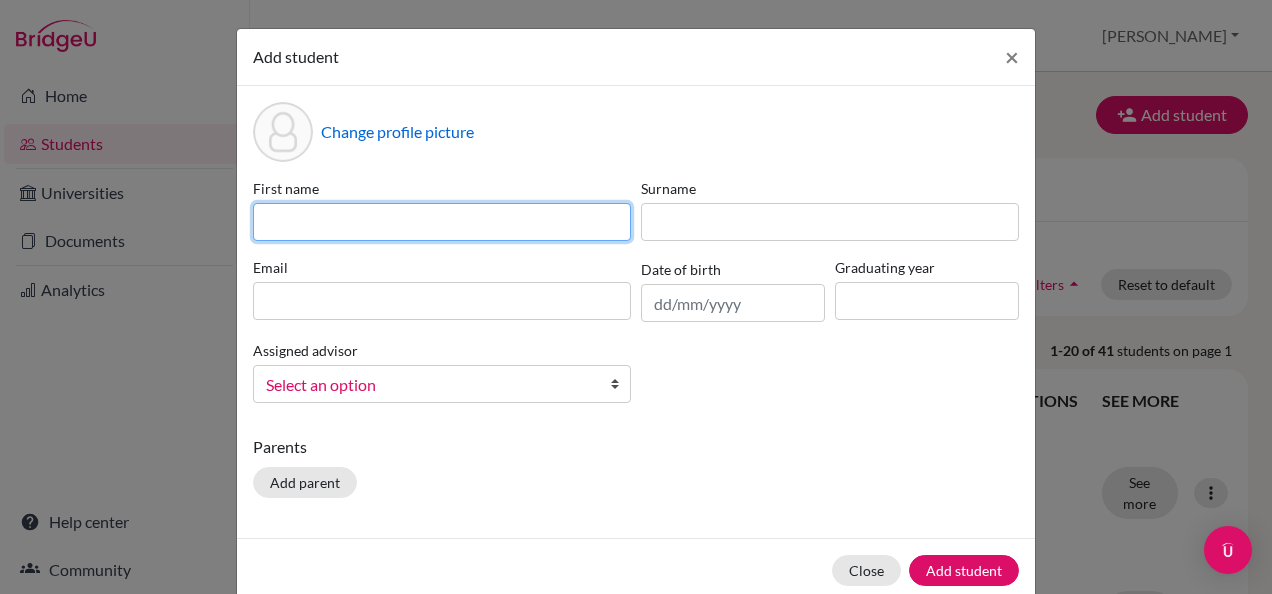
click at [365, 225] on input at bounding box center [442, 222] width 378 height 38
type input "mohammed rayyan"
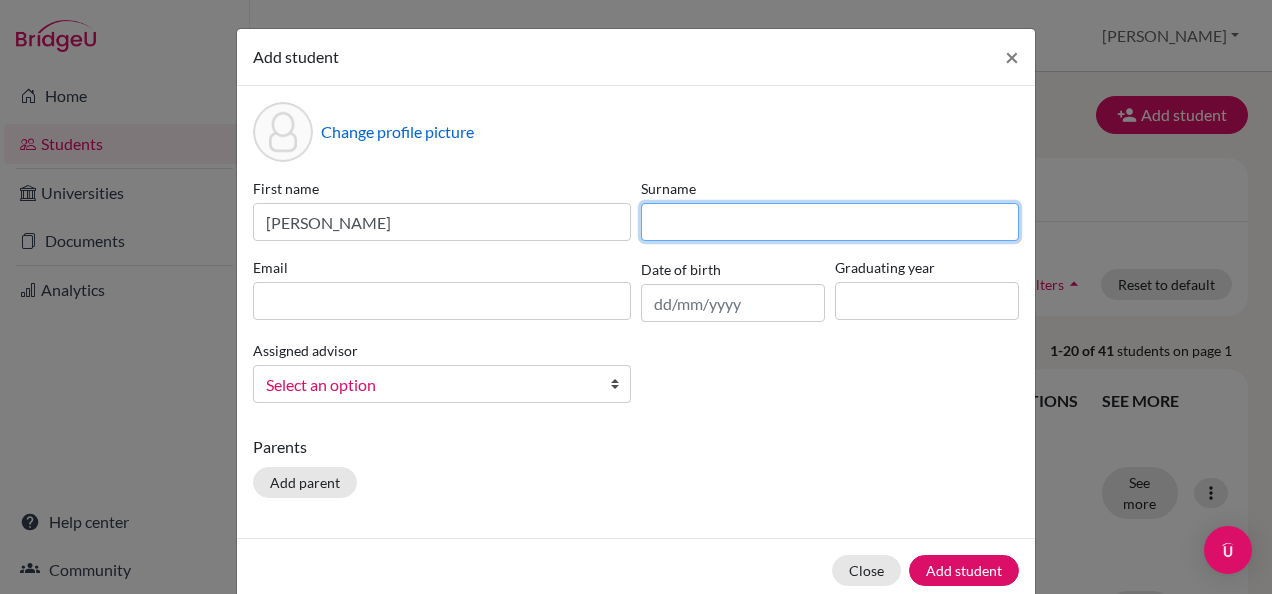
click at [726, 217] on input at bounding box center [830, 222] width 378 height 38
type input "sp"
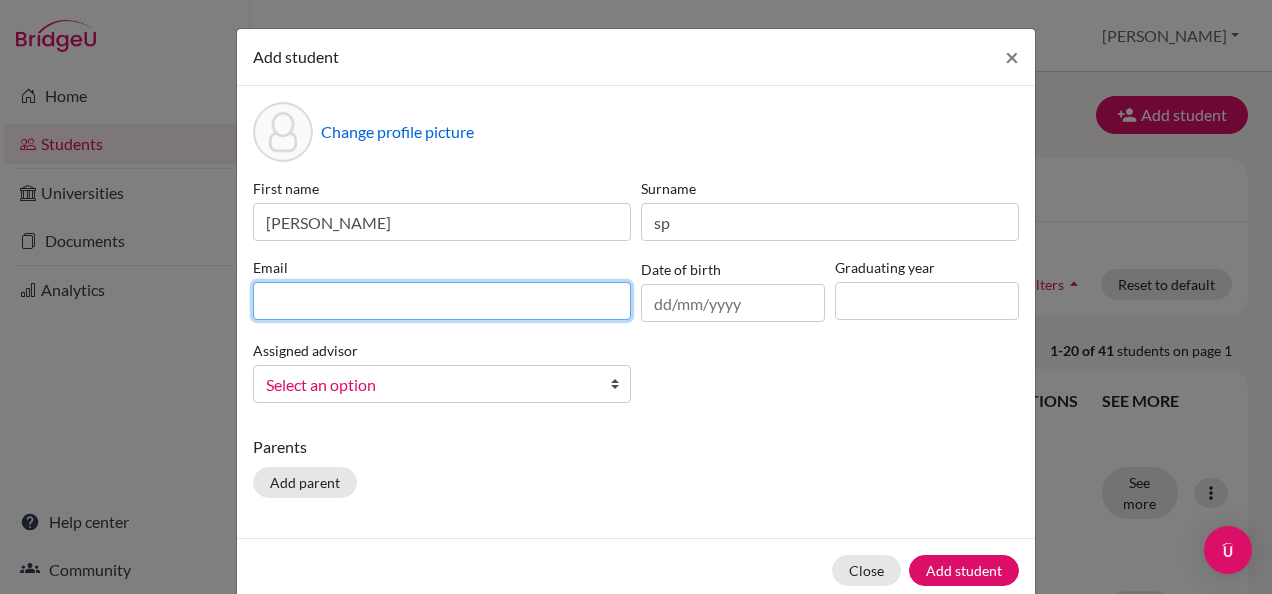
click at [443, 301] on input at bounding box center [442, 301] width 378 height 38
type input "stu502762@misdoha.com"
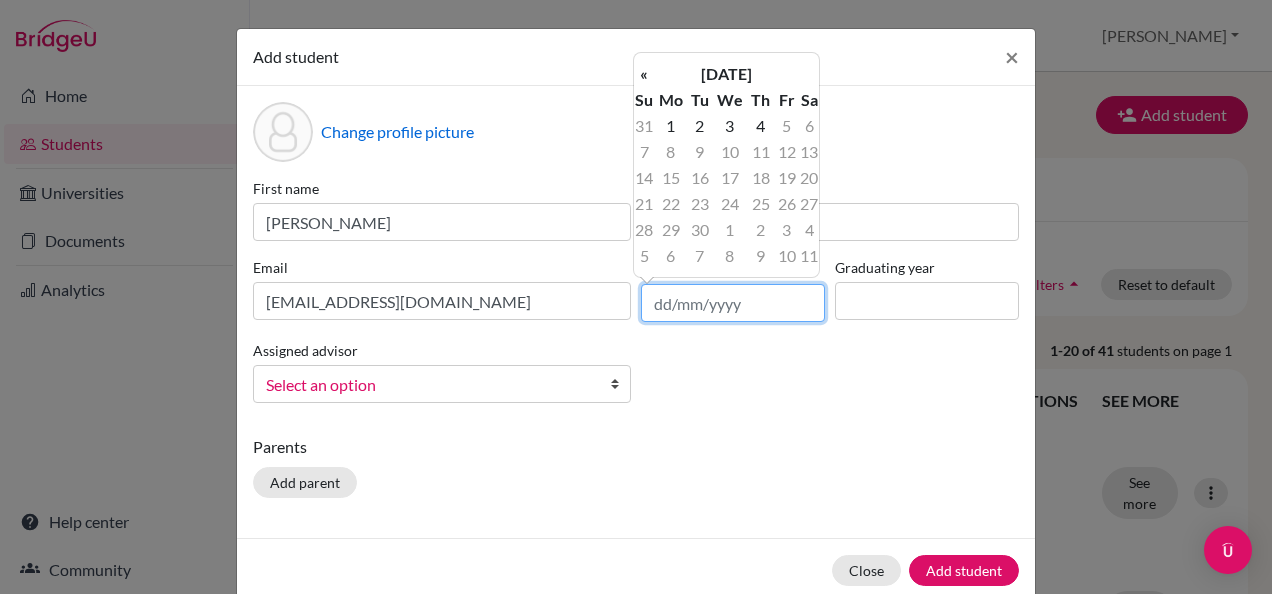
click at [730, 294] on input "text" at bounding box center [733, 303] width 184 height 38
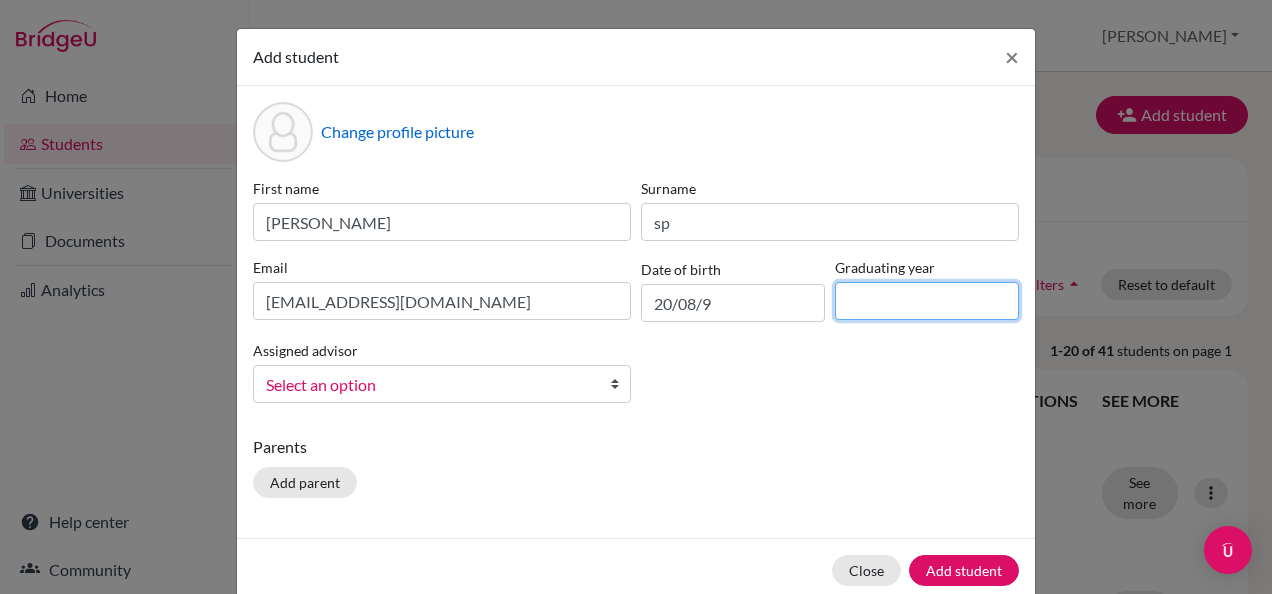
click at [890, 307] on input at bounding box center [927, 301] width 184 height 38
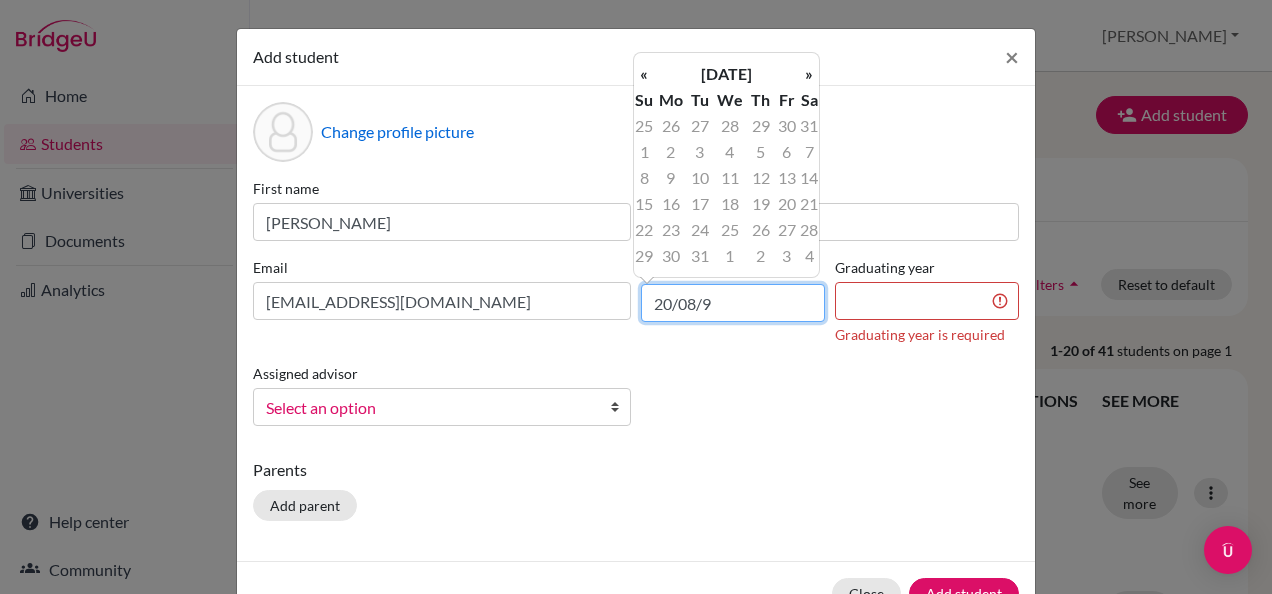
click at [729, 313] on input "20/08/9" at bounding box center [733, 303] width 184 height 38
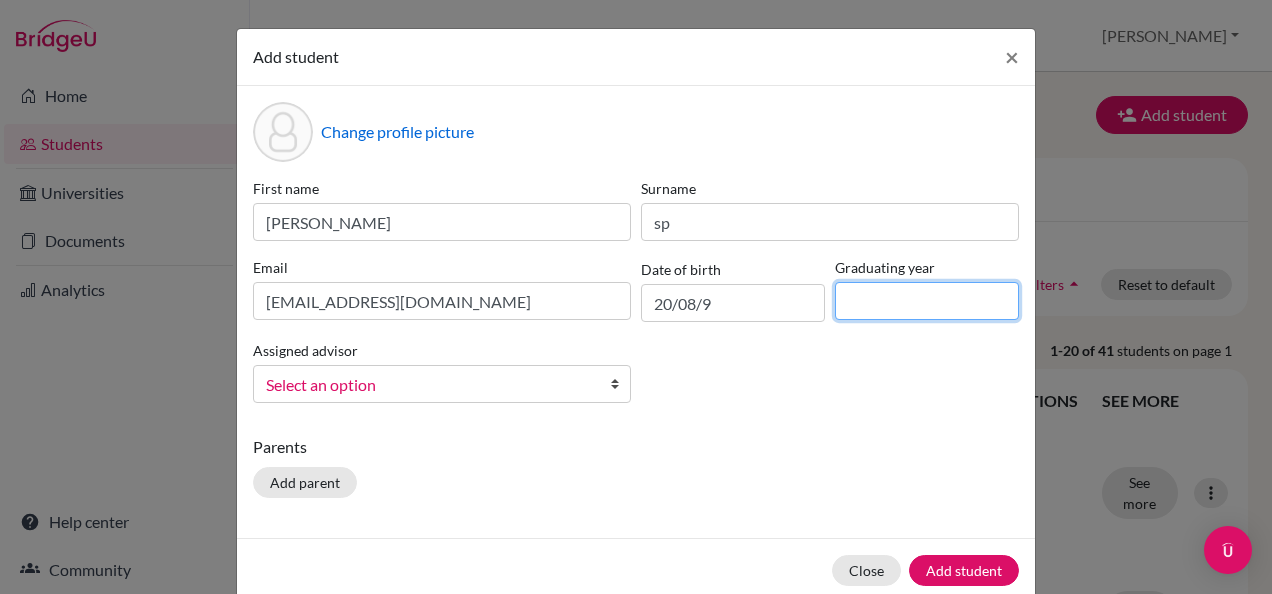
click at [892, 288] on input at bounding box center [927, 301] width 184 height 38
click at [721, 302] on input "20/08/9" at bounding box center [733, 303] width 184 height 38
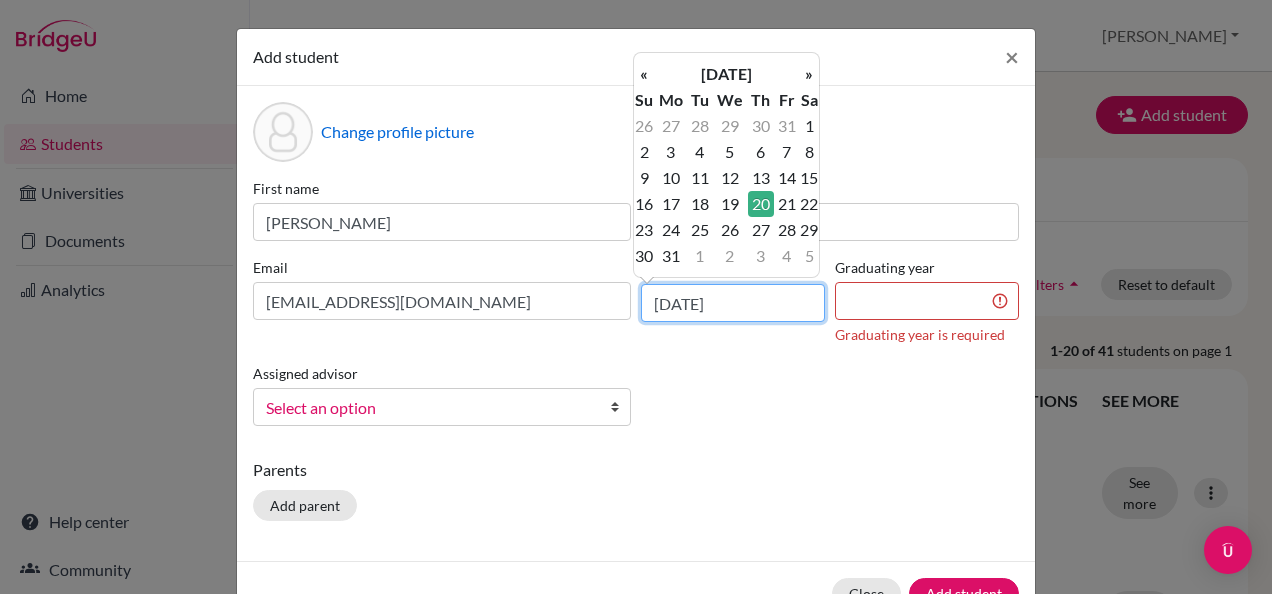
type input "20/08/2009"
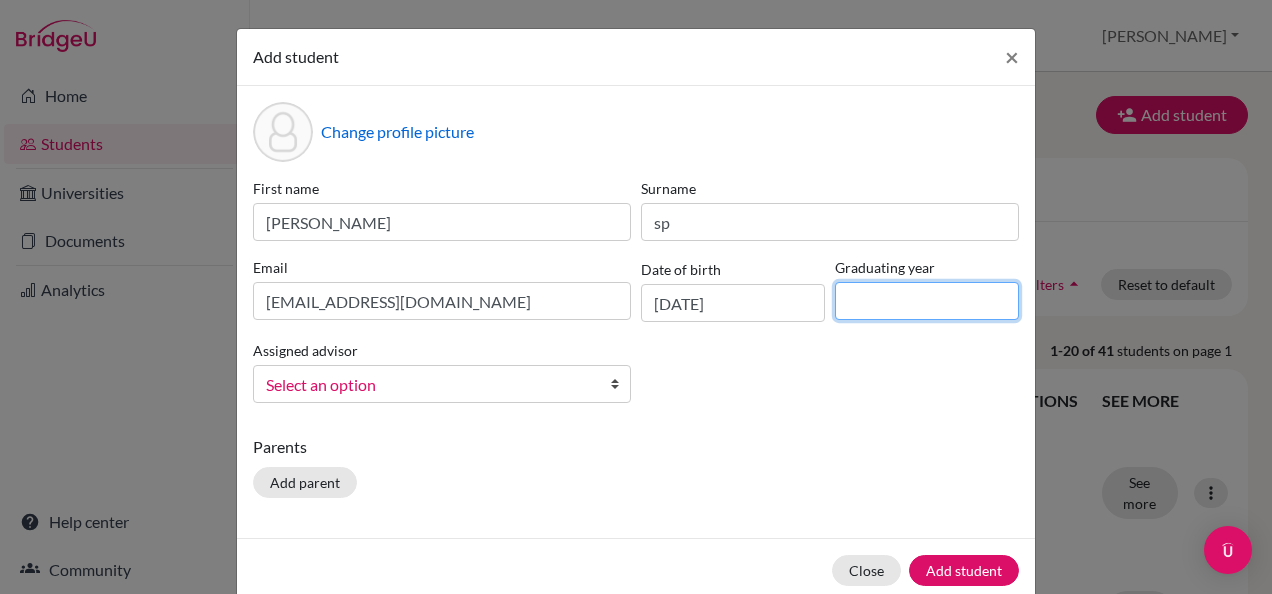
click at [882, 318] on input at bounding box center [927, 301] width 184 height 38
type input "2"
type input "2027"
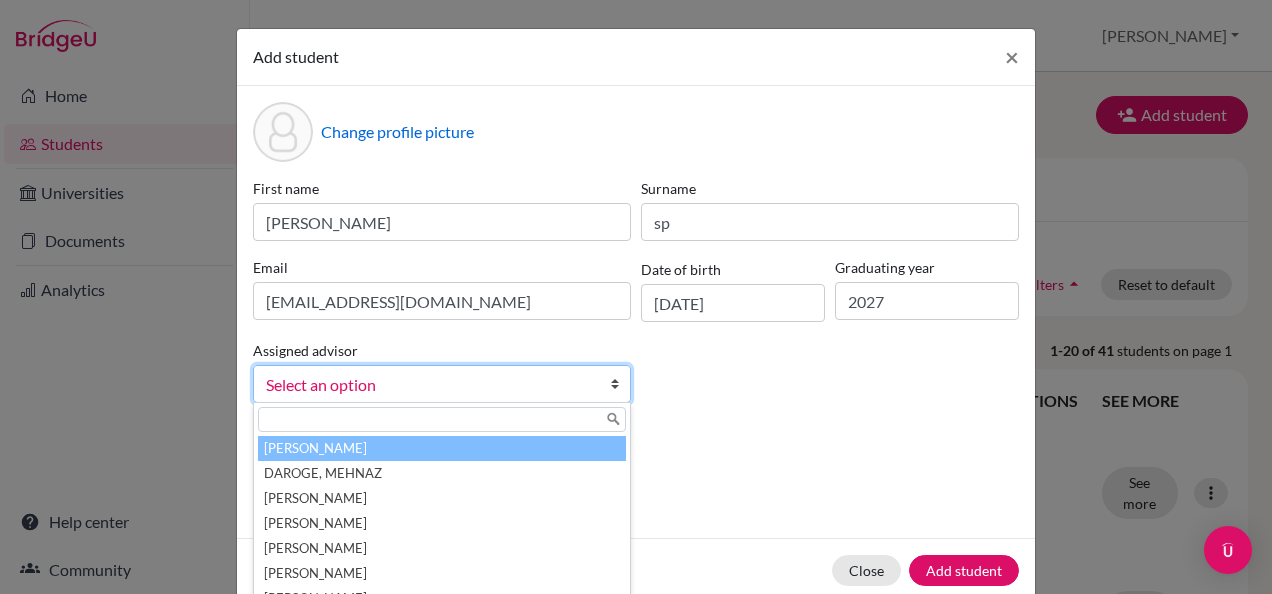
click at [404, 373] on span "Select an option" at bounding box center [429, 385] width 326 height 26
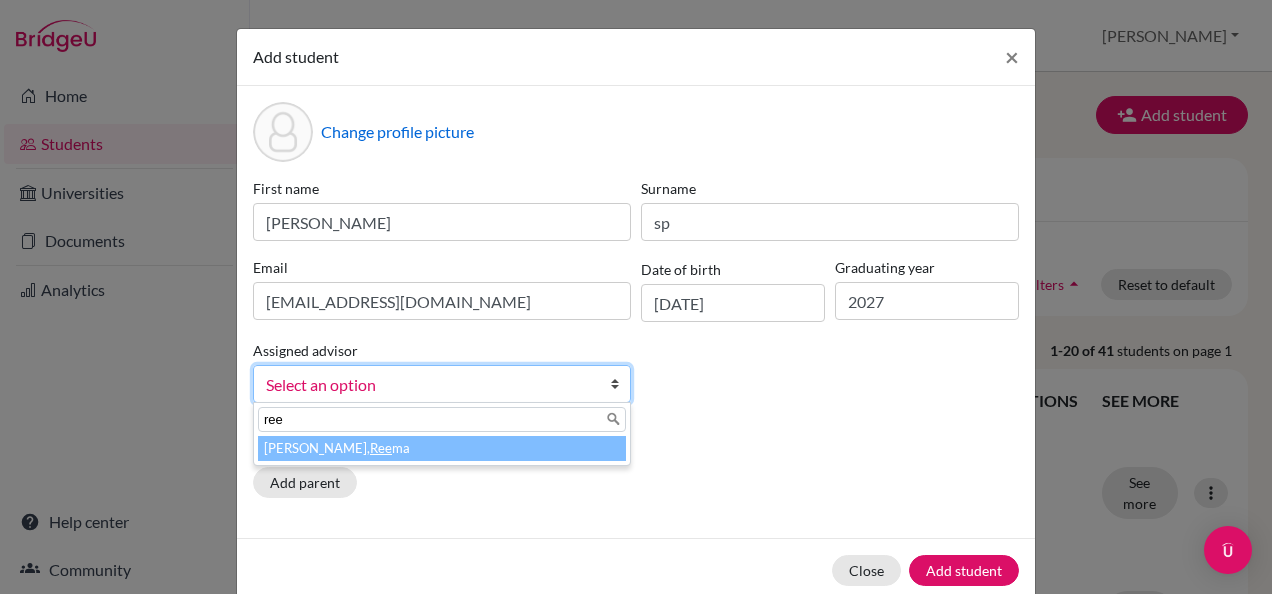
type input "ree"
click at [298, 448] on li "Raheja, Ree ma" at bounding box center [442, 448] width 368 height 25
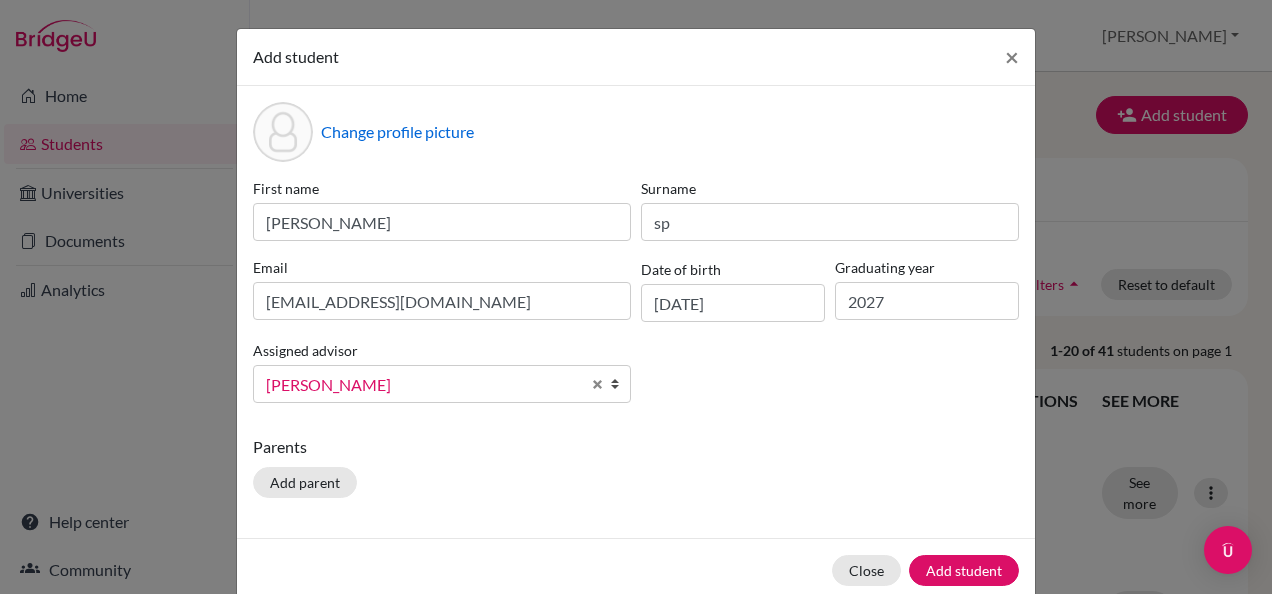
click at [298, 448] on p "Parents" at bounding box center [636, 447] width 766 height 24
drag, startPoint x: 298, startPoint y: 448, endPoint x: 298, endPoint y: 483, distance: 35.0
click at [298, 483] on button "Add parent" at bounding box center [305, 482] width 104 height 31
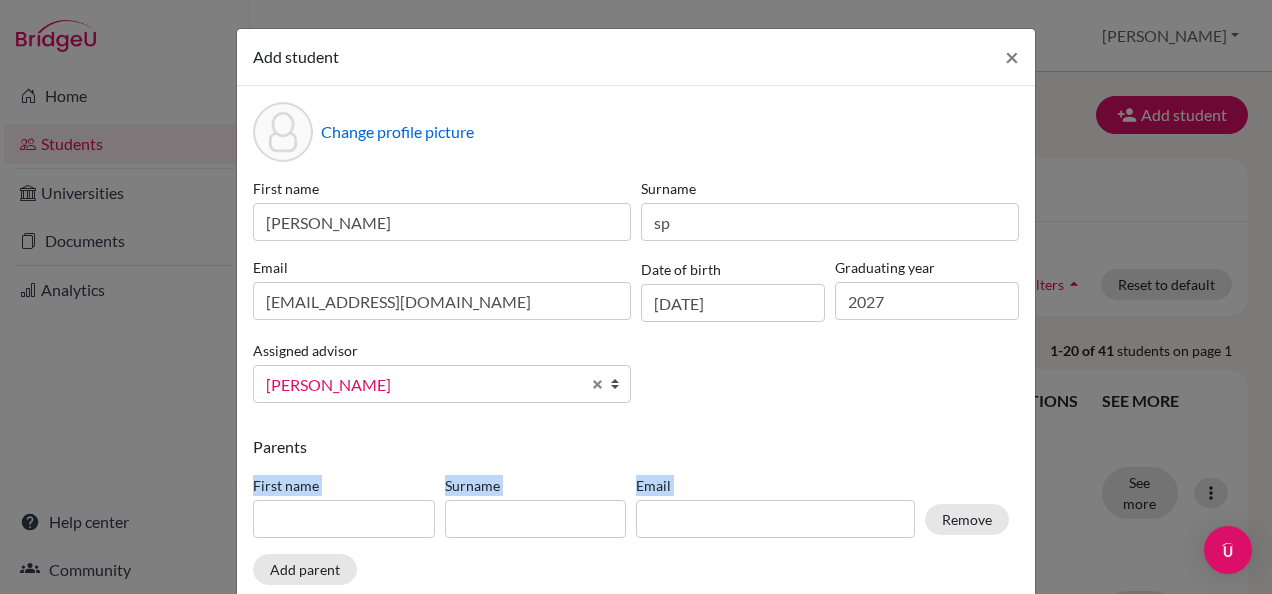
click at [320, 526] on input at bounding box center [344, 519] width 182 height 38
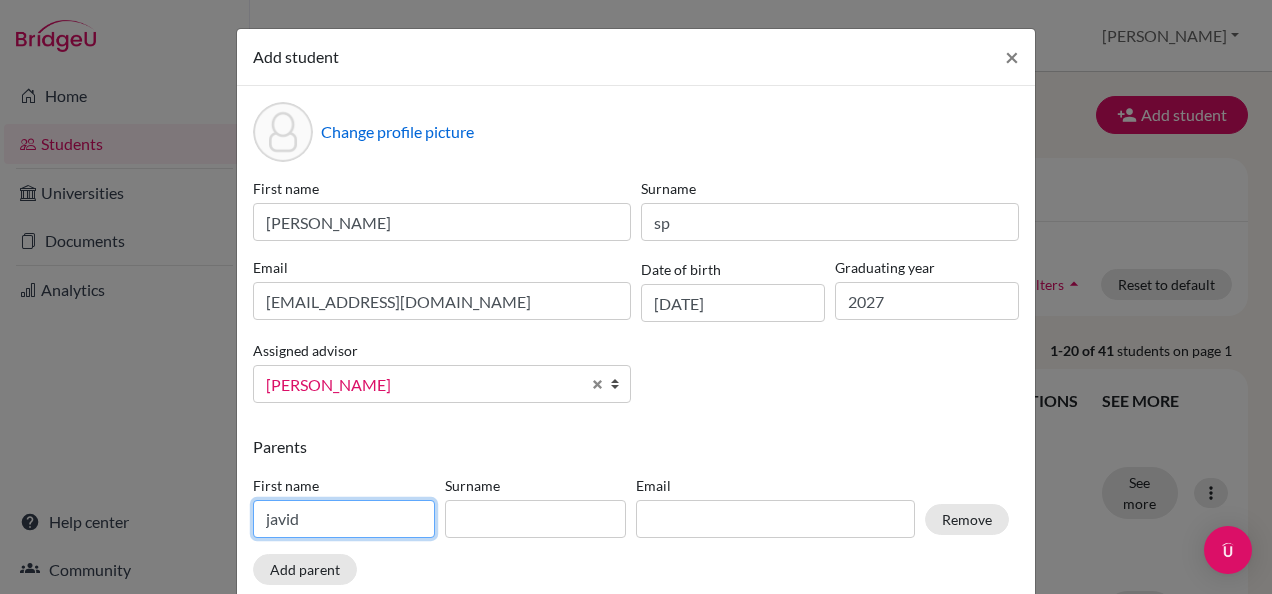
type input "javid"
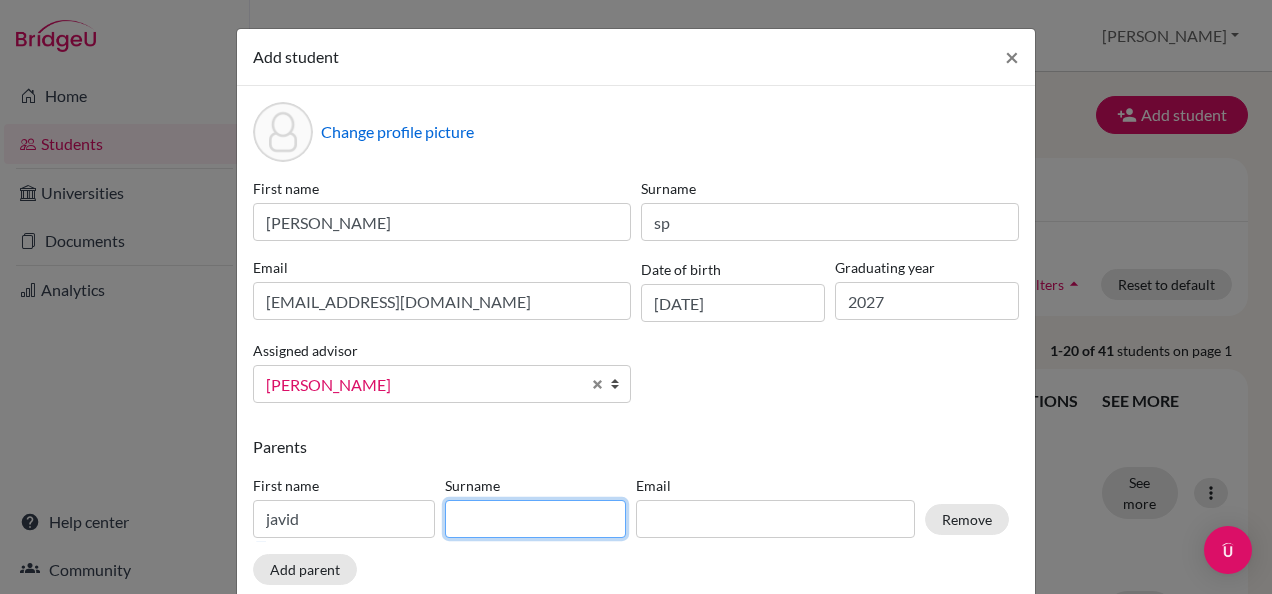
click at [537, 522] on input at bounding box center [536, 519] width 182 height 38
type input "sp"
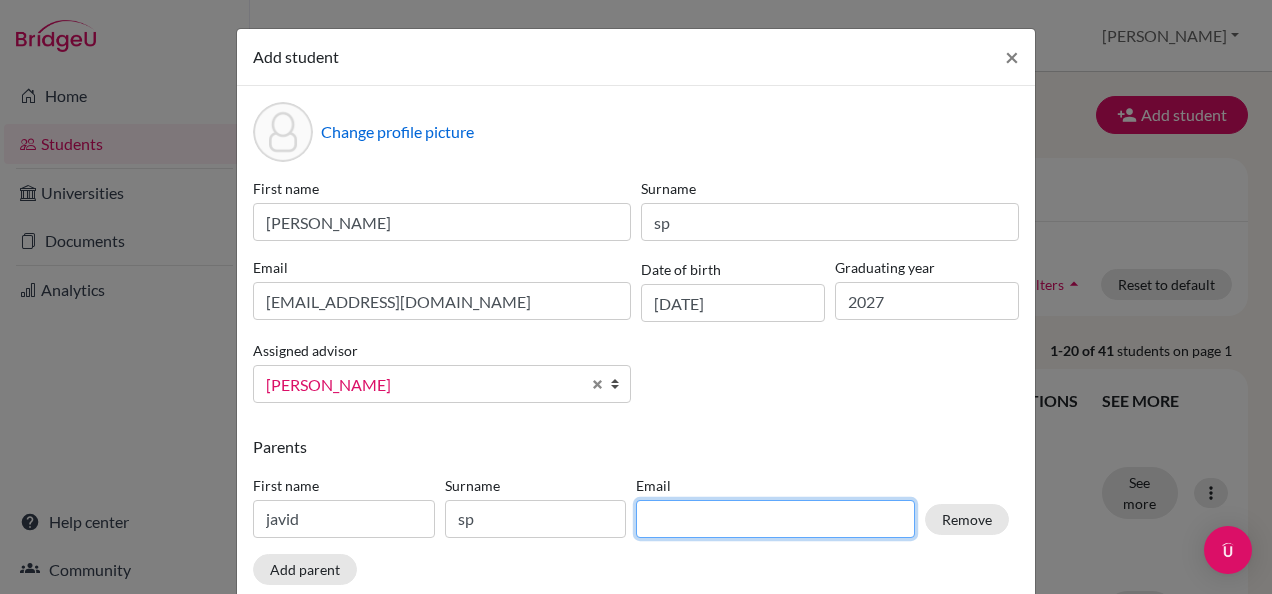
click at [716, 529] on input at bounding box center [775, 519] width 279 height 38
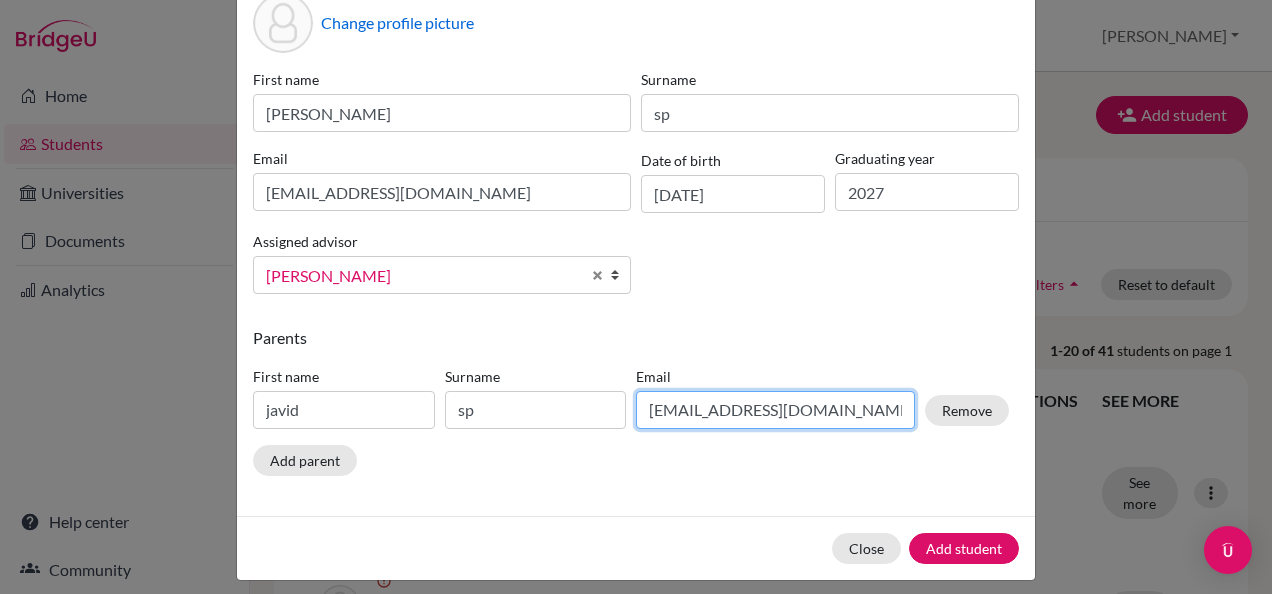
scroll to position [120, 0]
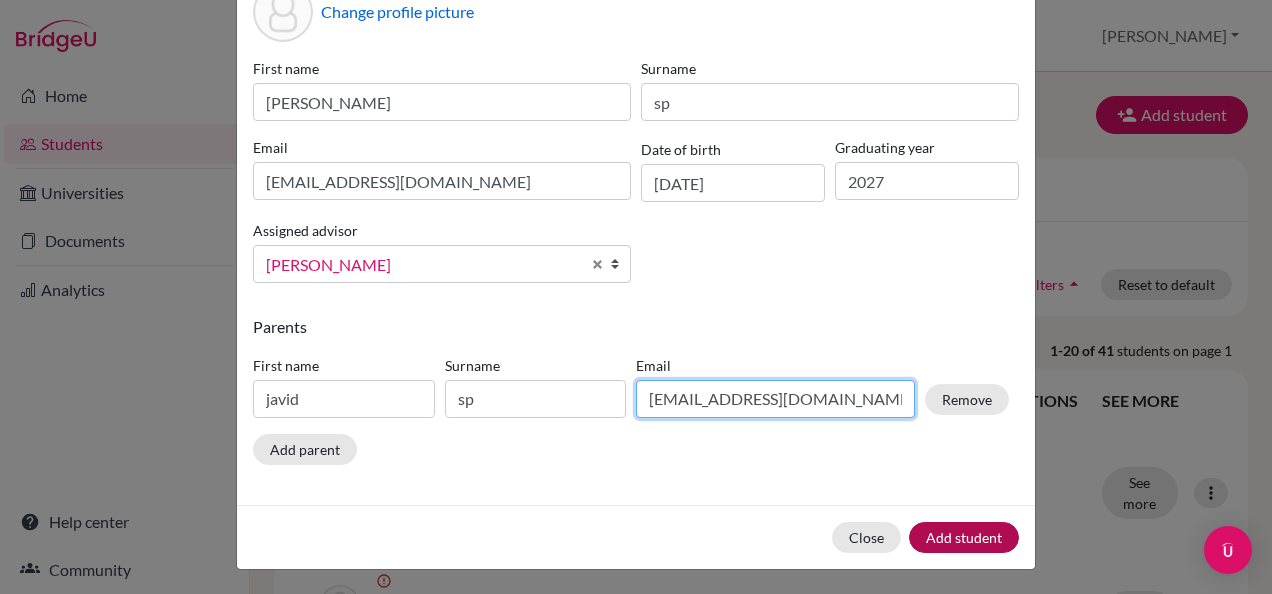
type input "javidsp@gmail.com"
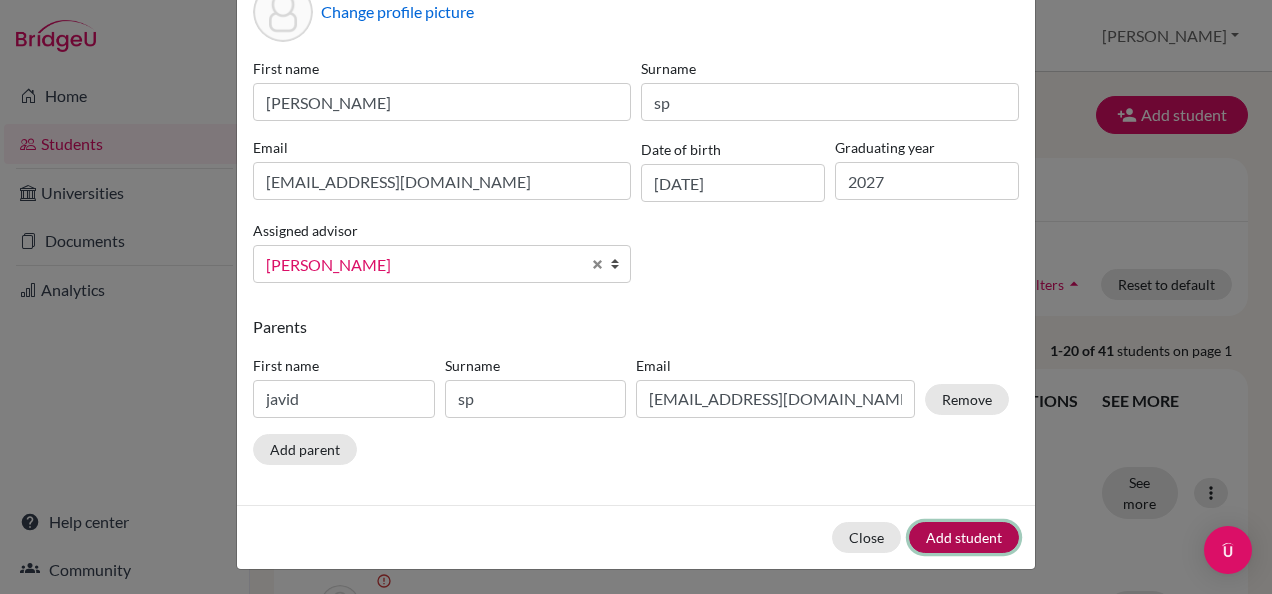
click at [947, 536] on button "Add student" at bounding box center [964, 537] width 110 height 31
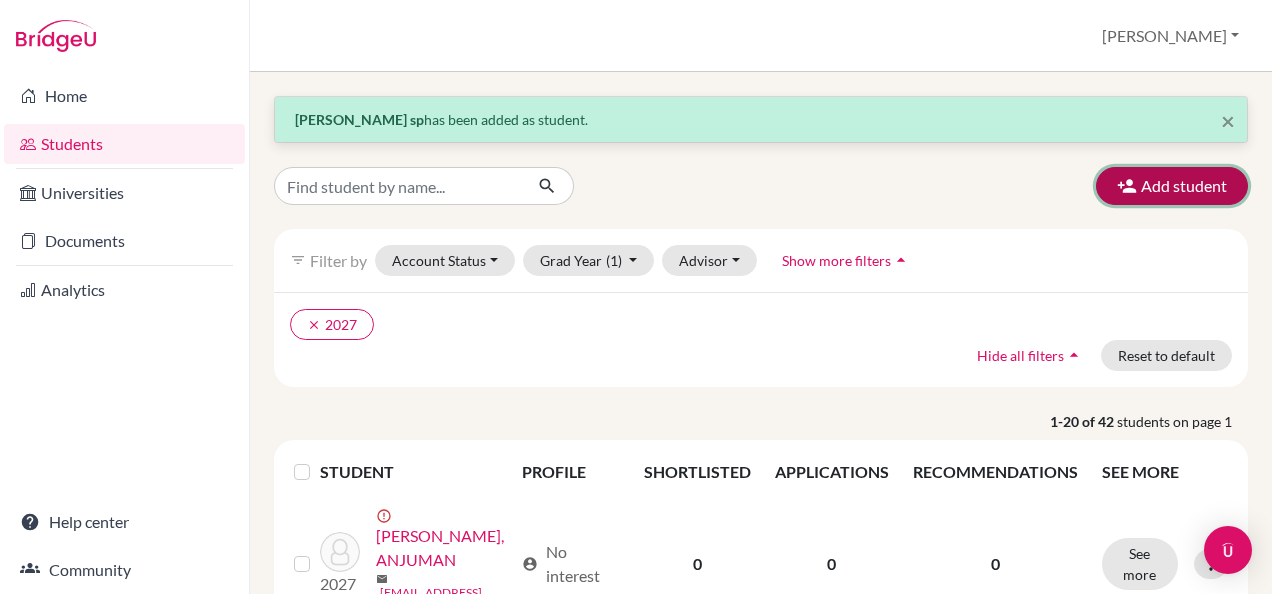
click at [1151, 191] on button "Add student" at bounding box center [1172, 186] width 152 height 38
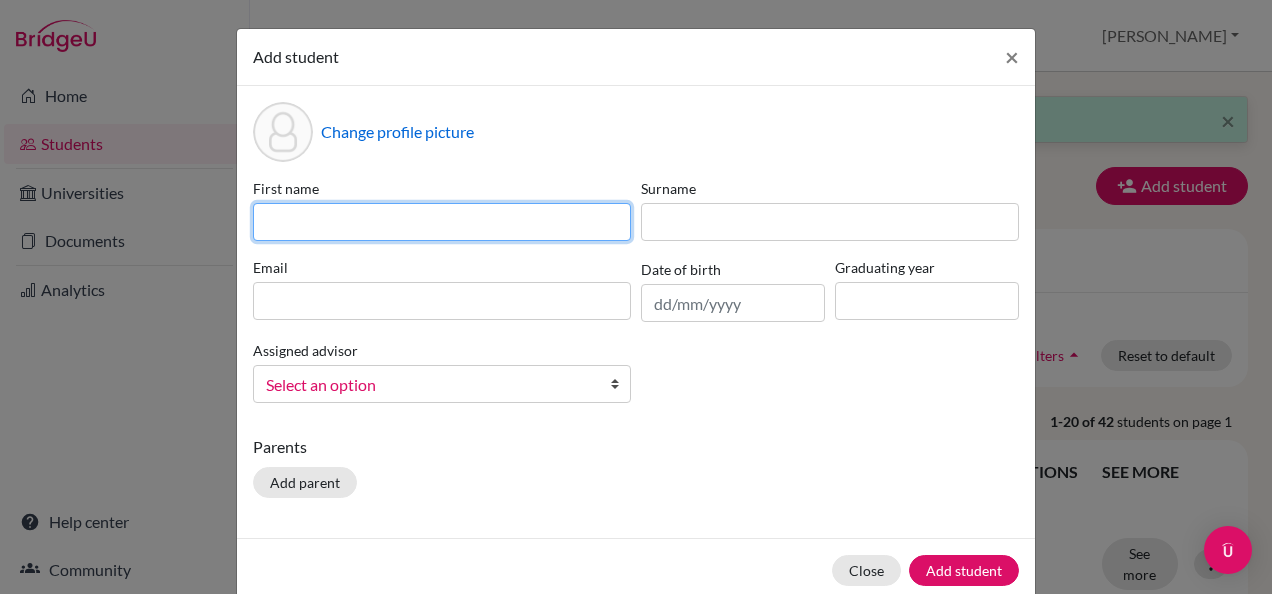
click at [554, 221] on input at bounding box center [442, 222] width 378 height 38
type input "omar shahith abdul hakim"
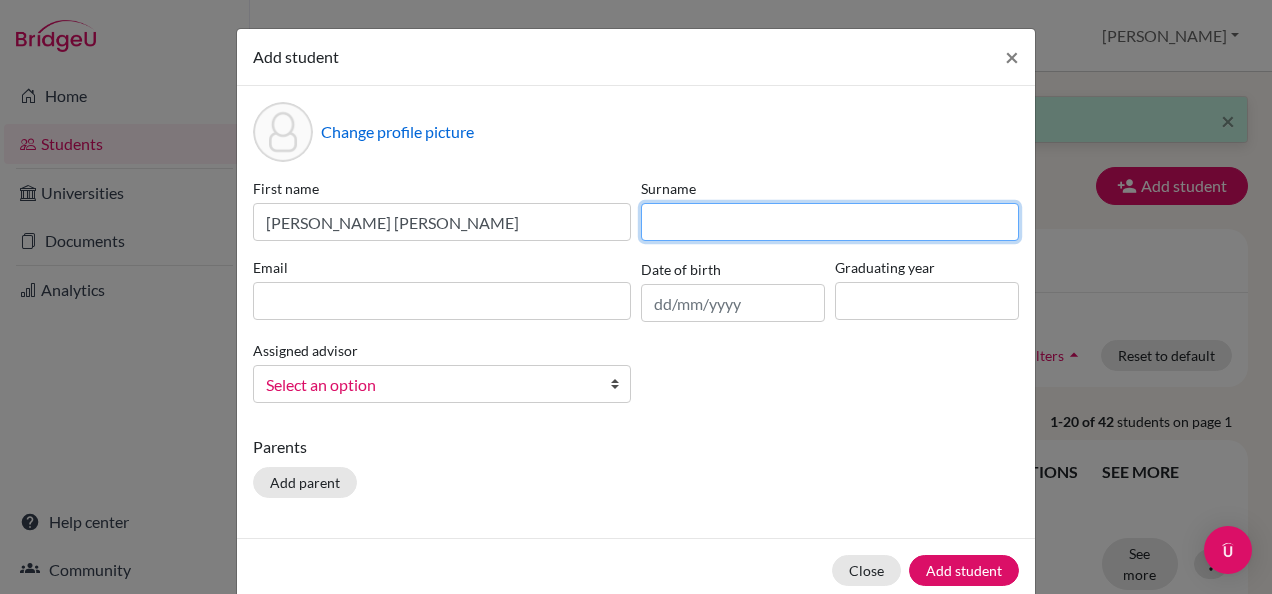
click at [690, 223] on input at bounding box center [830, 222] width 378 height 38
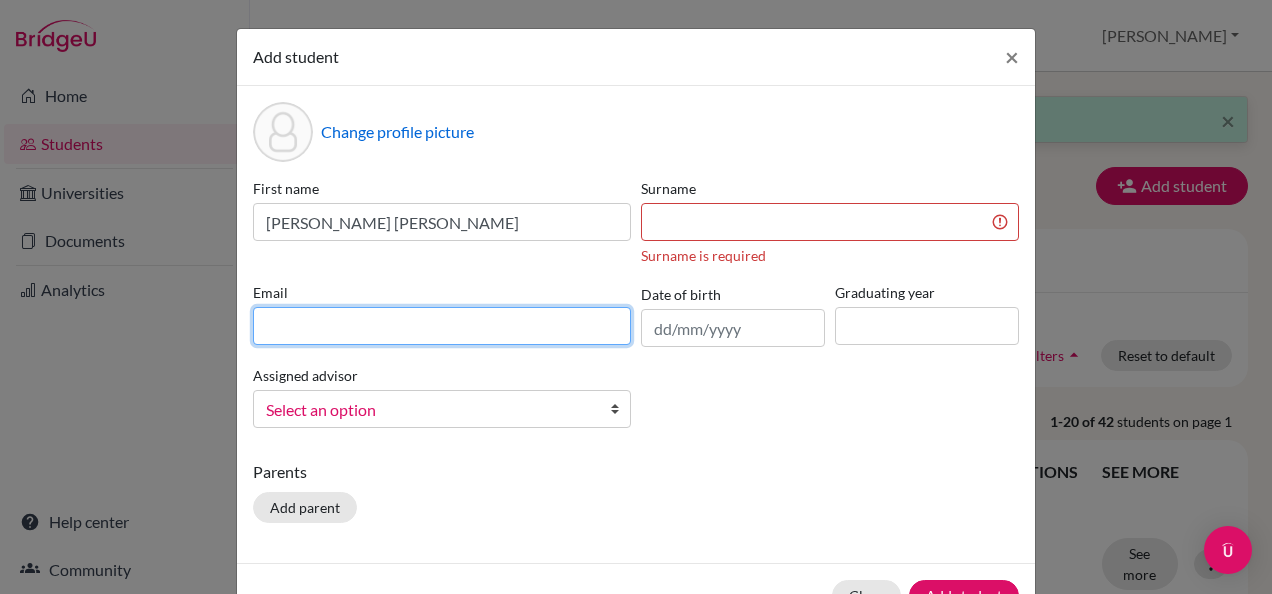
drag, startPoint x: 483, startPoint y: 320, endPoint x: 478, endPoint y: 308, distance: 13.0
click at [478, 308] on div "Email" at bounding box center [442, 314] width 388 height 65
type input "omarshahithabdulhakim@gmail.com"
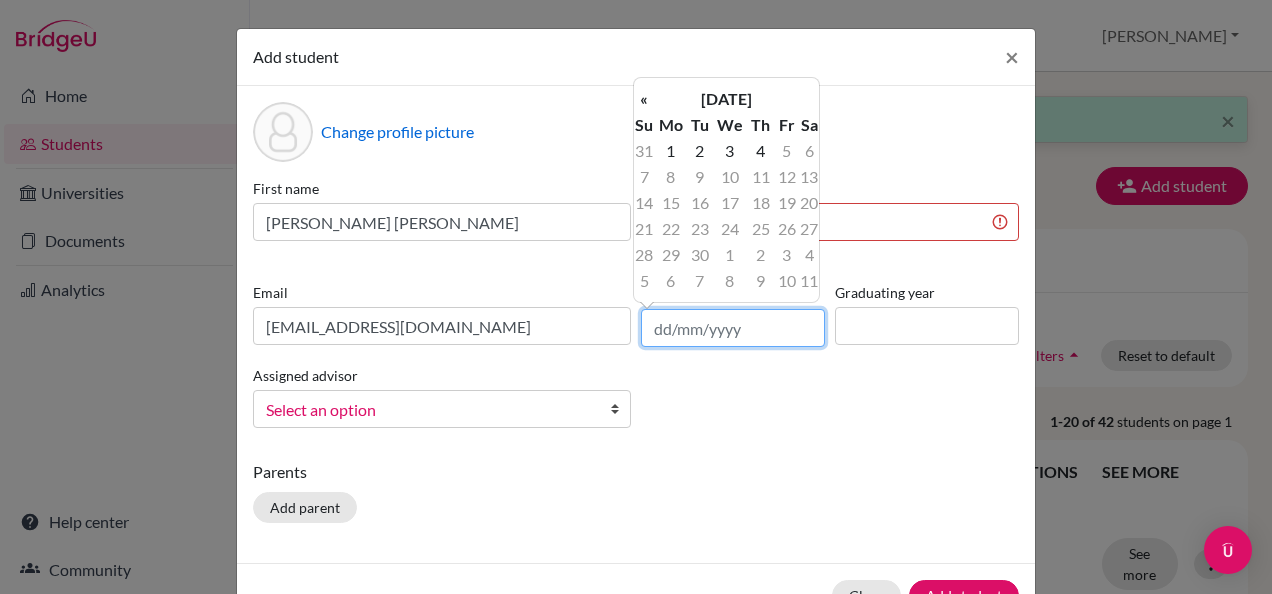
click at [700, 328] on input "text" at bounding box center [733, 328] width 184 height 38
type input "11/04/2009"
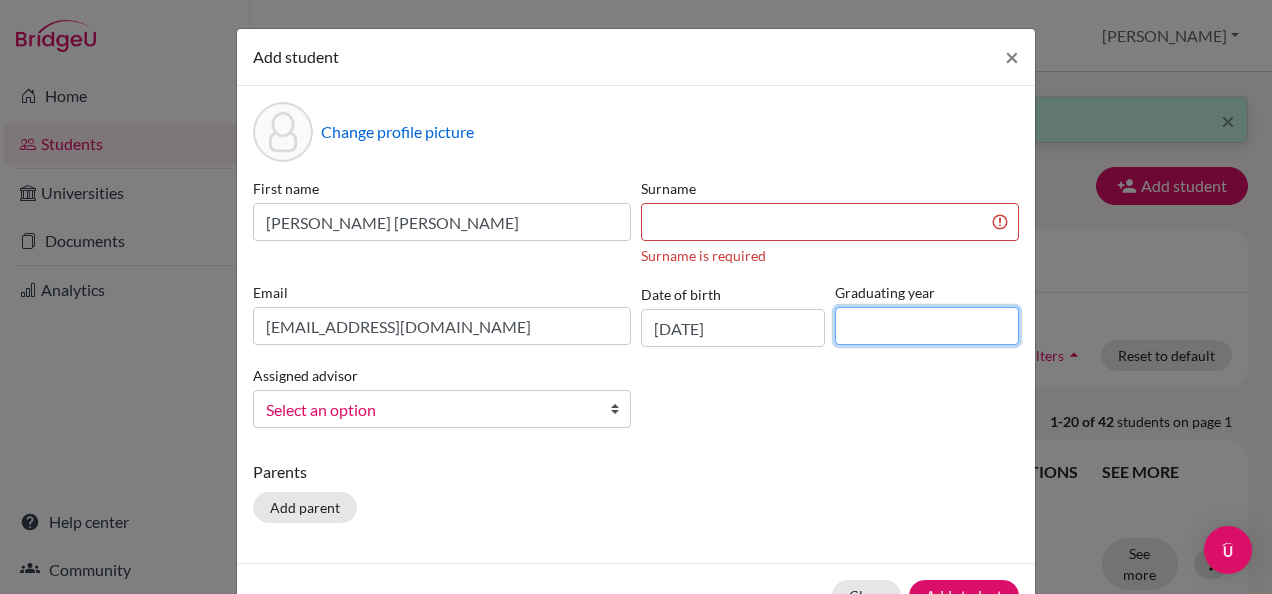
click at [870, 334] on input at bounding box center [927, 326] width 184 height 38
type input "2027"
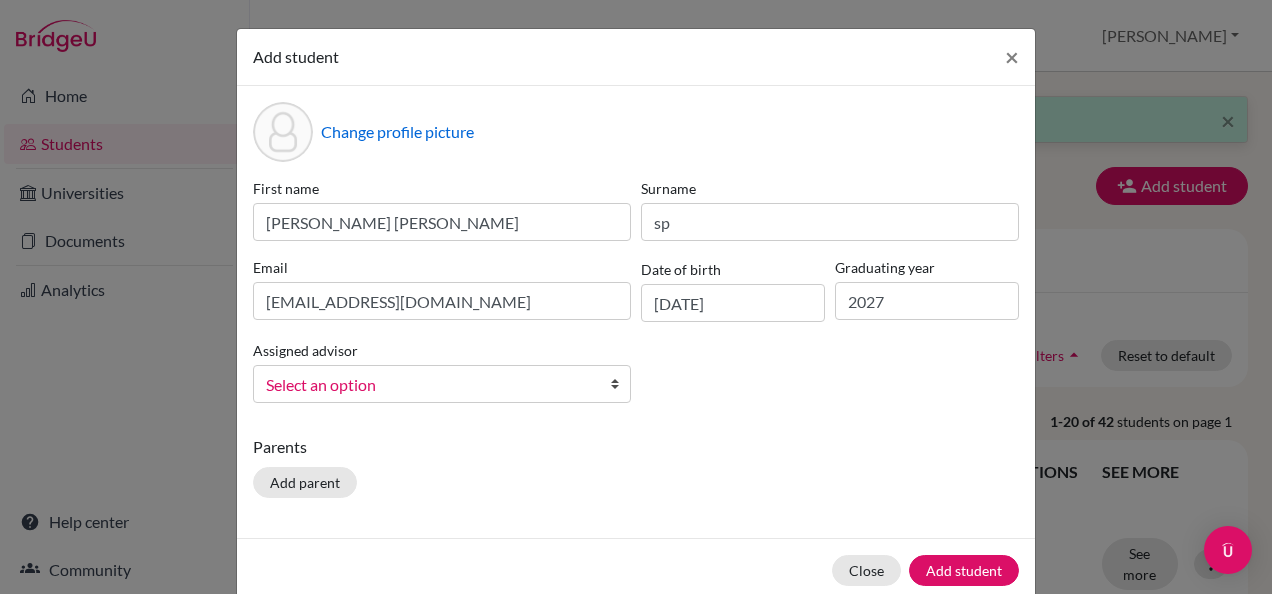
drag, startPoint x: 837, startPoint y: 246, endPoint x: 839, endPoint y: 225, distance: 21.1
click at [839, 225] on div "First name omar shahith abdul hakim Surname sp Email omarshahithabdulhakim@gmai…" at bounding box center [636, 298] width 776 height 241
click at [839, 225] on input "sp" at bounding box center [830, 222] width 378 height 38
type input "s"
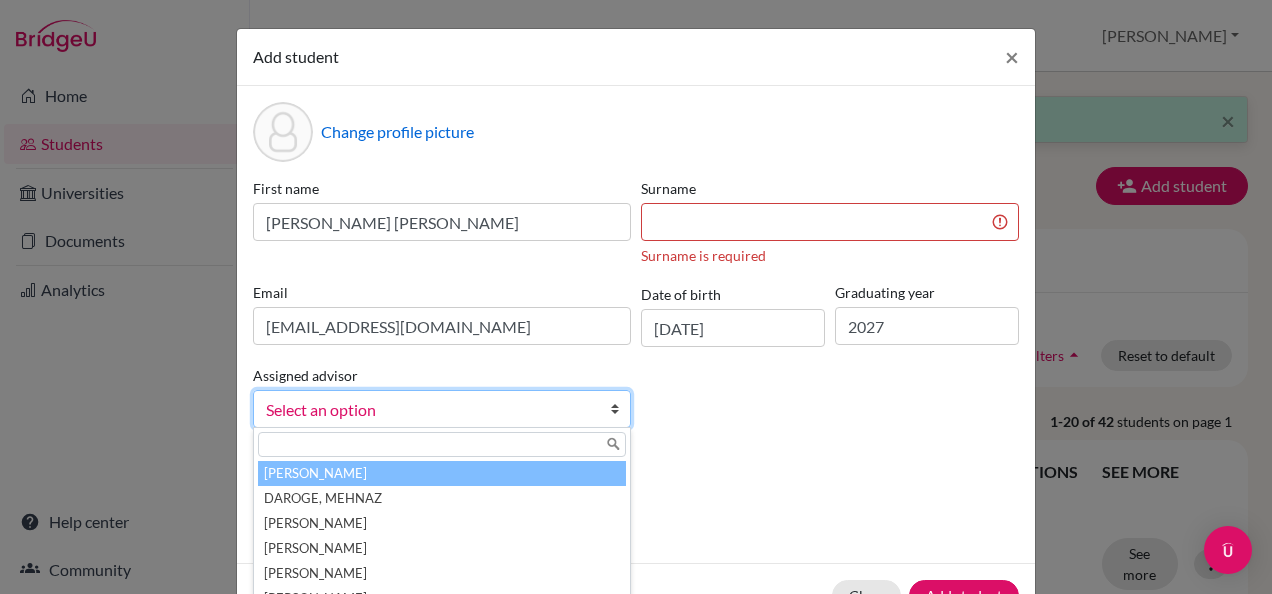
click at [492, 397] on span "Select an option" at bounding box center [429, 410] width 326 height 26
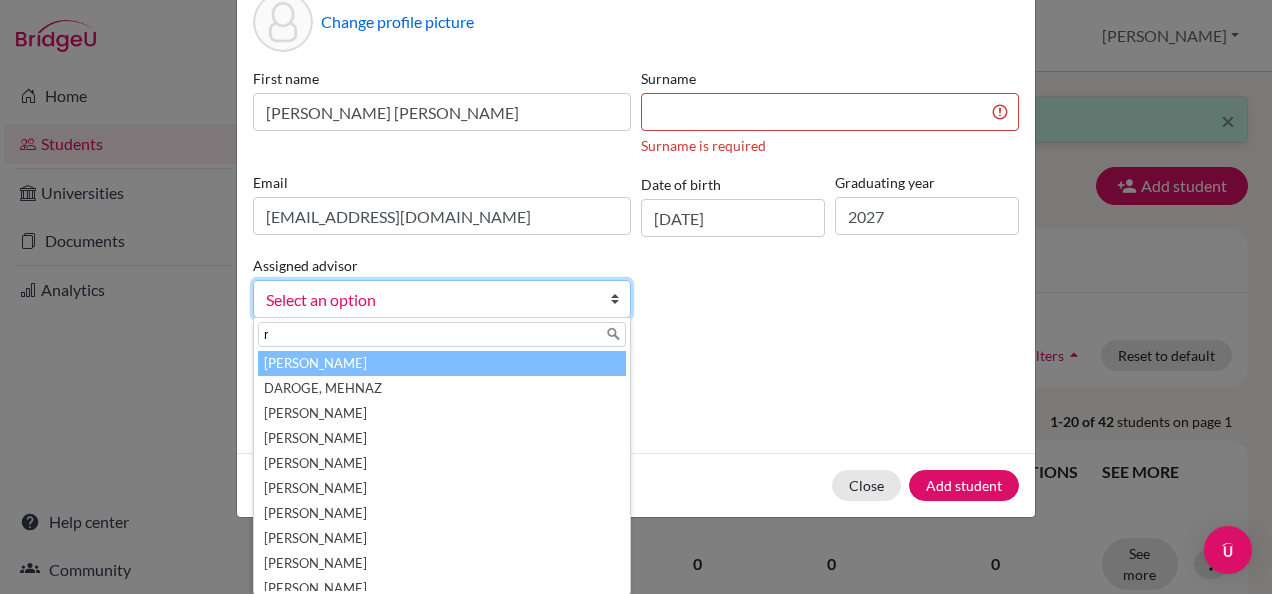
scroll to position [59, 0]
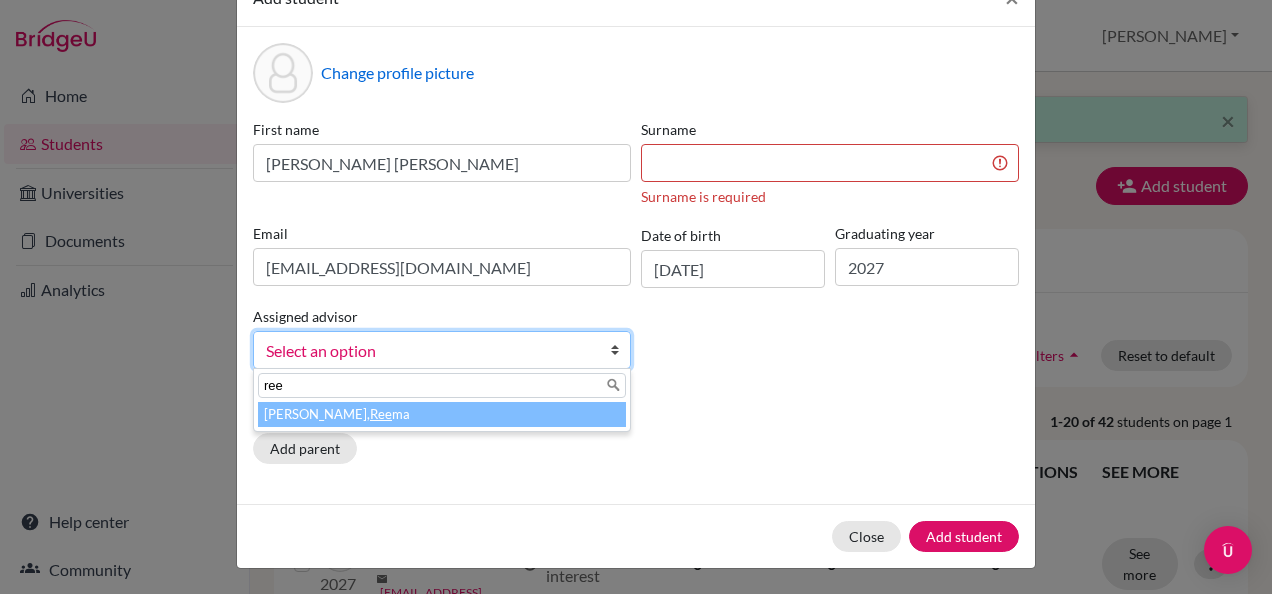
type input "ree"
click at [492, 412] on li "Raheja, Ree ma" at bounding box center [442, 414] width 368 height 25
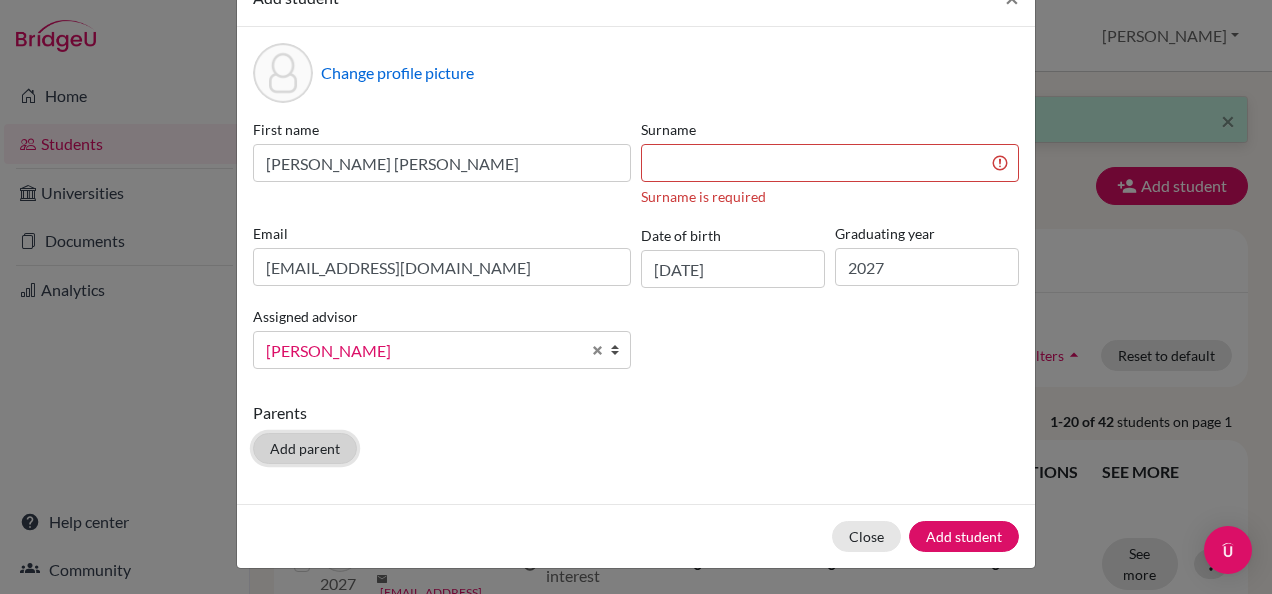
click at [318, 448] on button "Add parent" at bounding box center [305, 448] width 104 height 31
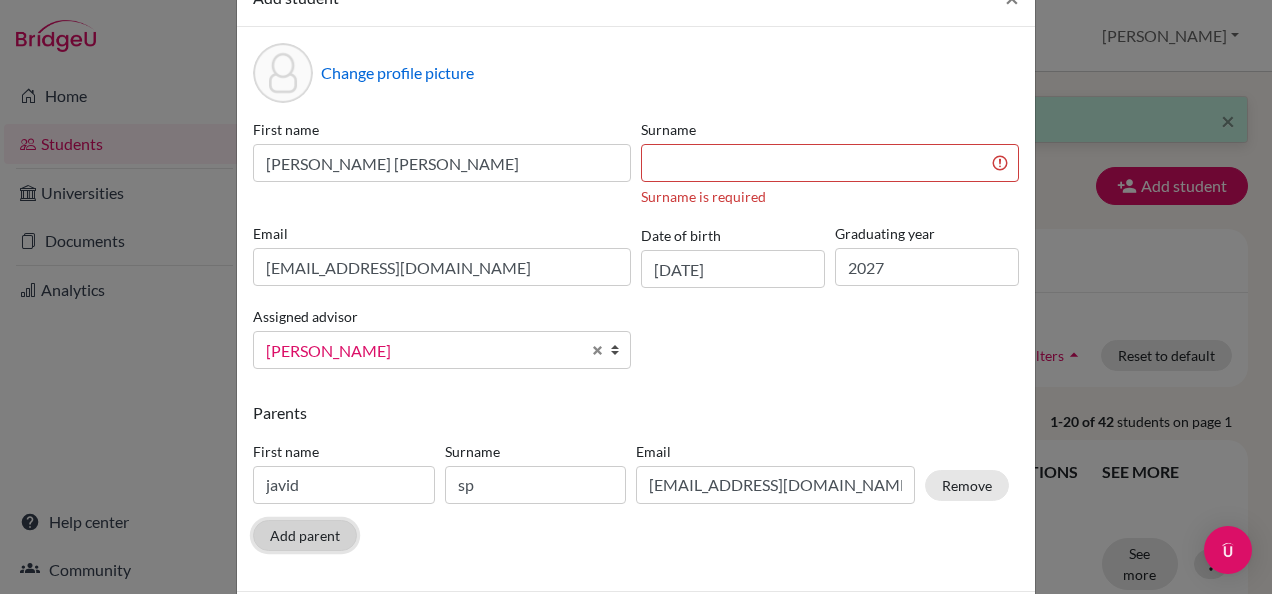
scroll to position [145, 0]
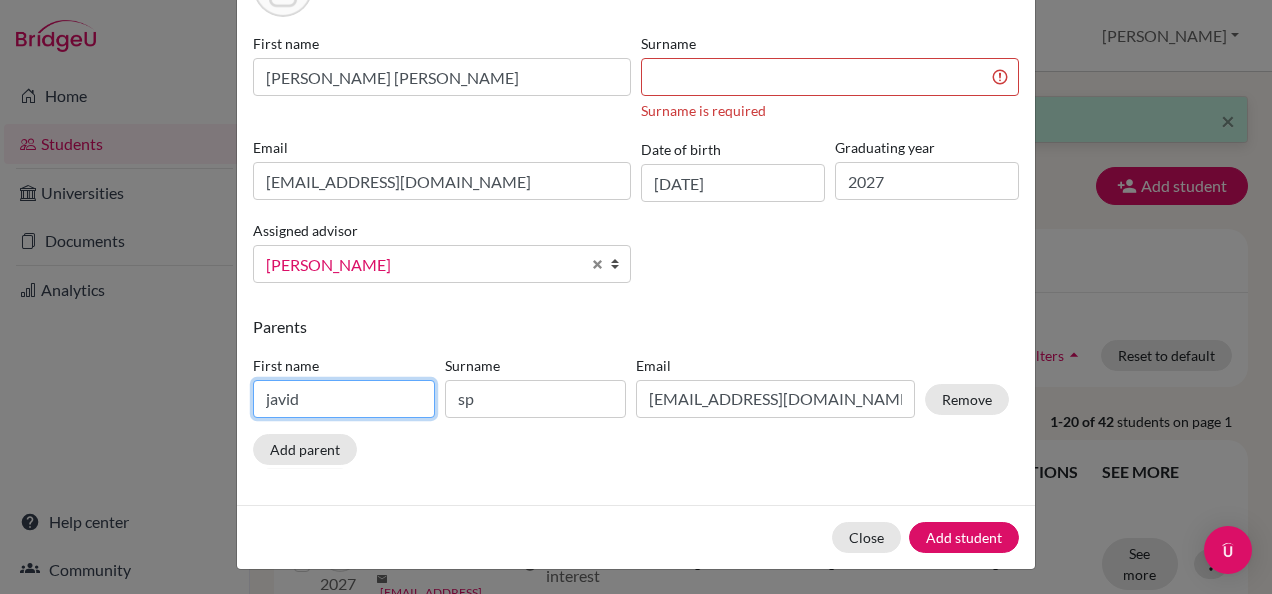
click at [354, 390] on input "javid" at bounding box center [344, 399] width 182 height 38
type input "j"
type input "abdul"
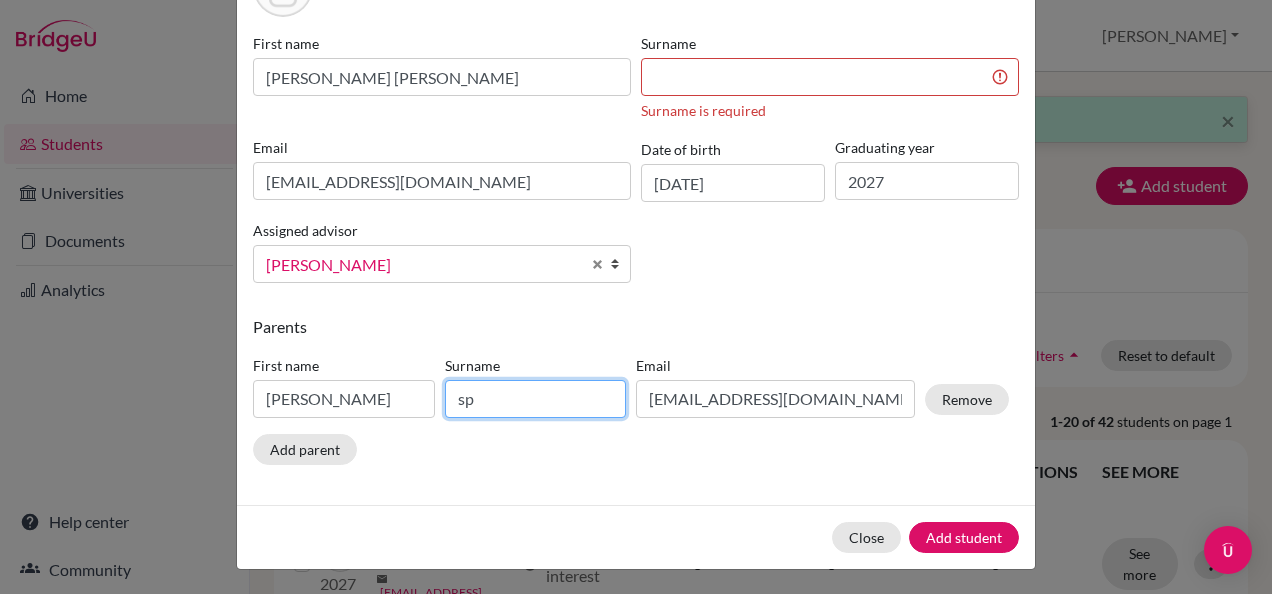
click at [529, 382] on input "sp" at bounding box center [536, 399] width 182 height 38
type input "s"
type input "A"
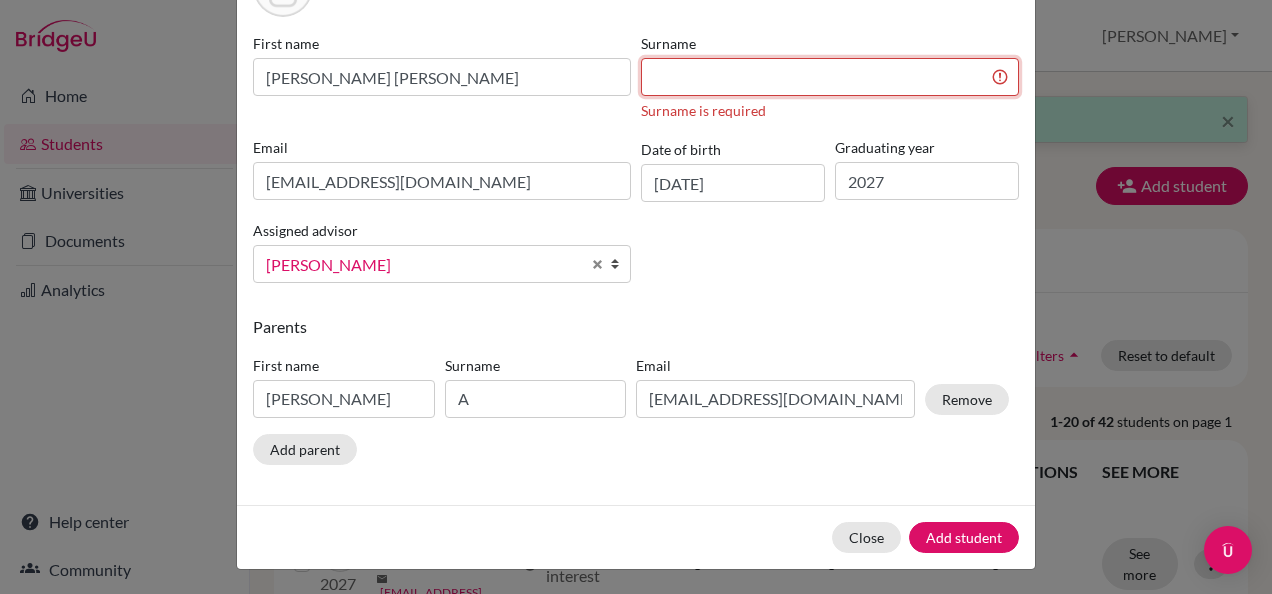
scroll to position [120, 0]
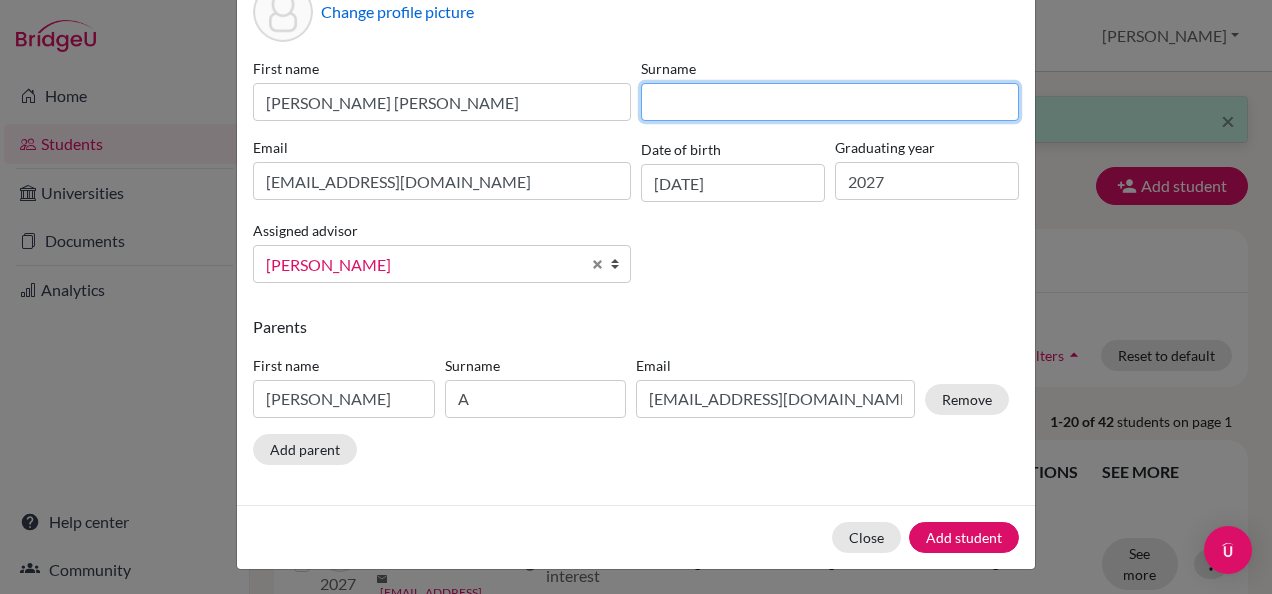
click at [709, 69] on div "Surname" at bounding box center [830, 89] width 388 height 63
type input "A"
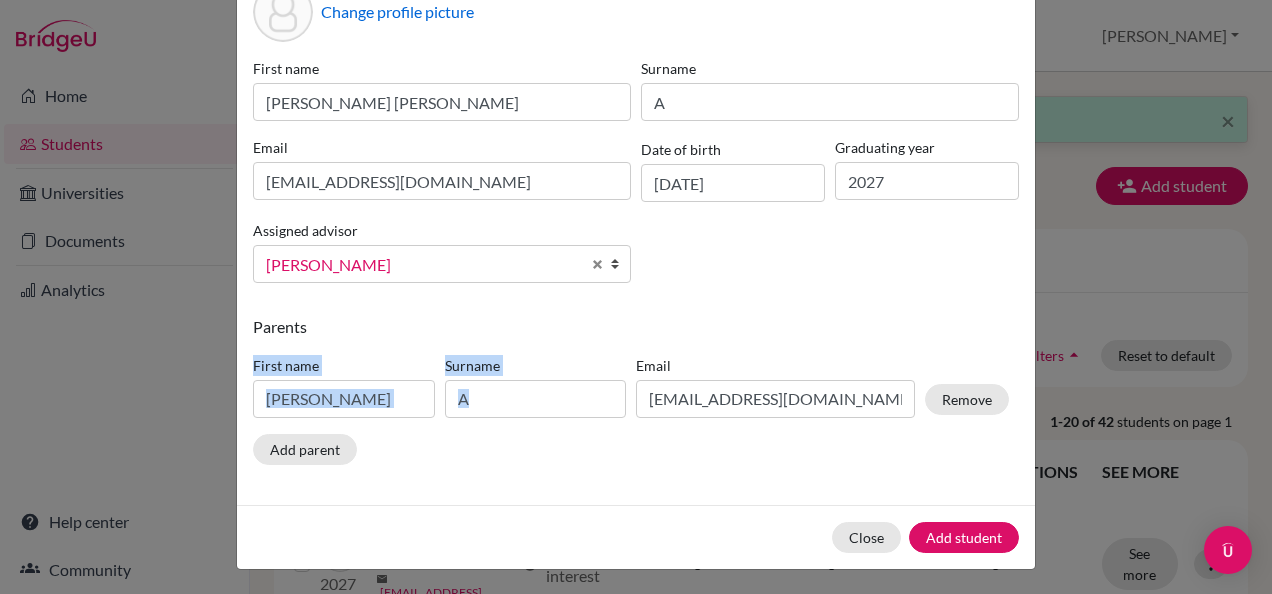
drag, startPoint x: 584, startPoint y: 305, endPoint x: 732, endPoint y: 400, distance: 175.8
click at [732, 400] on div "Change profile picture First name omar shahith abdul hakim Surname A Email omar…" at bounding box center [636, 235] width 798 height 539
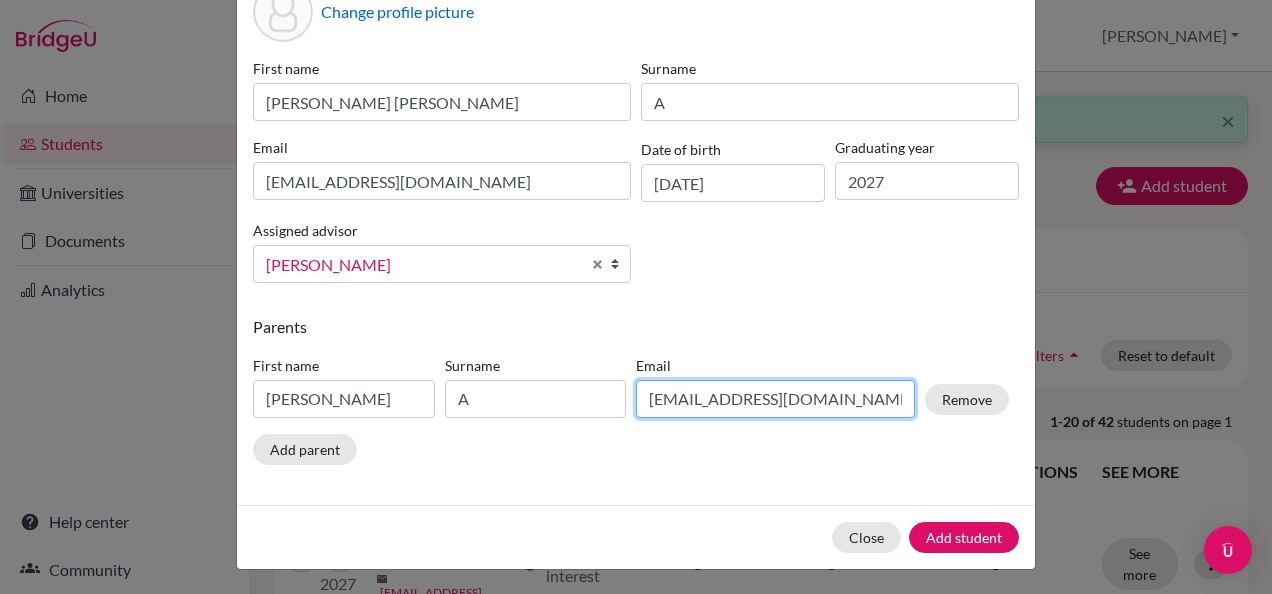
click at [732, 400] on input "javidsp@gmail.com" at bounding box center [775, 399] width 279 height 38
drag, startPoint x: 740, startPoint y: 400, endPoint x: 777, endPoint y: 390, distance: 38.3
click at [777, 390] on input "javidsp@gmail.com" at bounding box center [775, 399] width 279 height 38
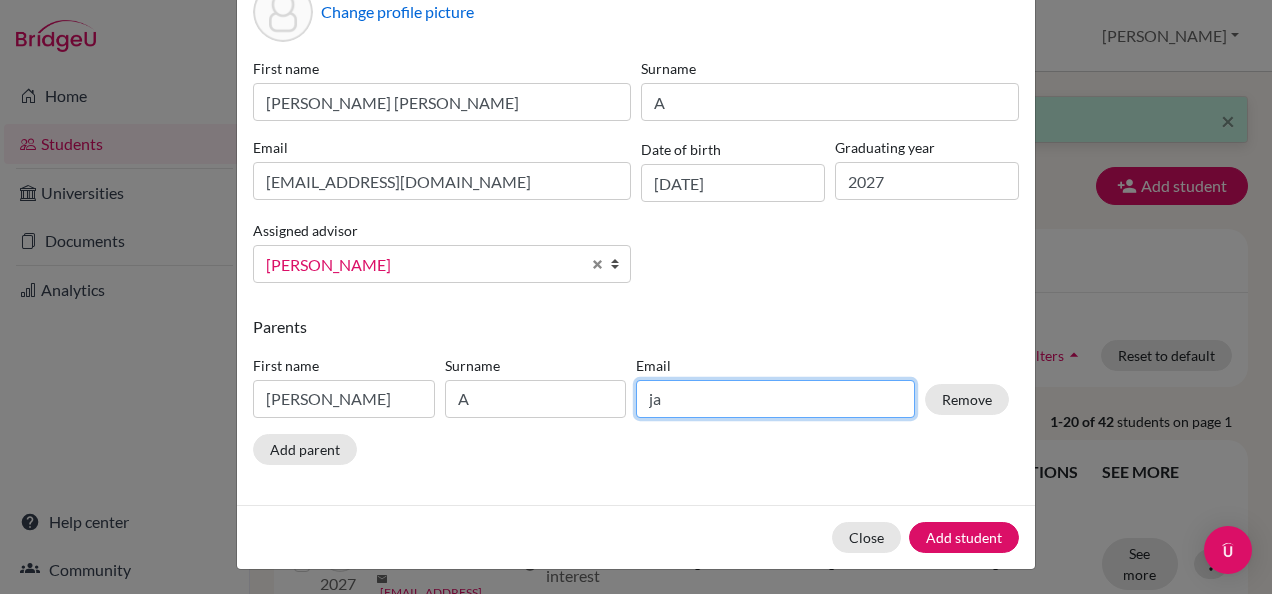
type input "j"
type input "o"
type input "omarfazilabdul@gmail.com"
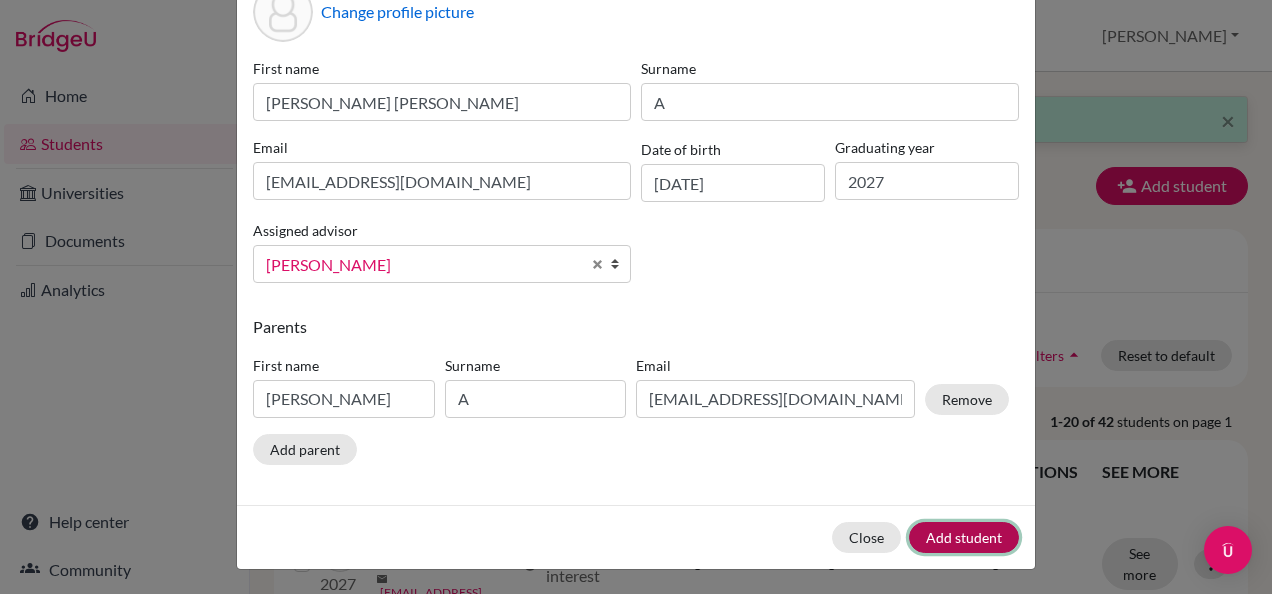
click at [973, 535] on button "Add student" at bounding box center [964, 537] width 110 height 31
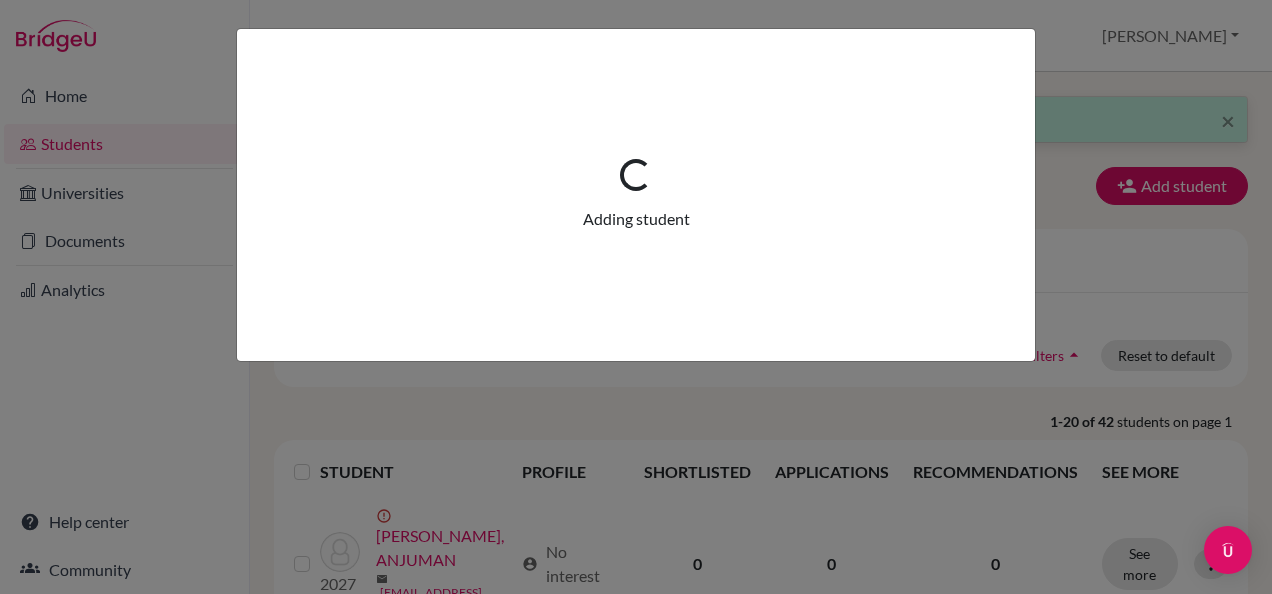
scroll to position [0, 0]
